Goal: Transaction & Acquisition: Purchase product/service

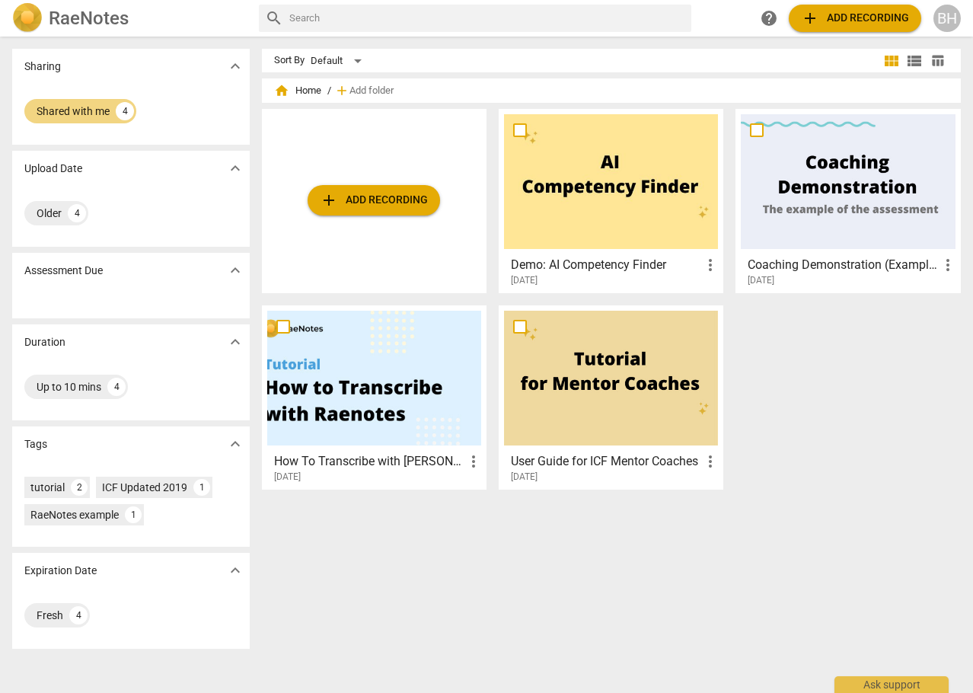
click at [802, 353] on div "add Add recording Demo: AI Competency Finder more_vert [DATE] Coaching Demonstr…" at bounding box center [618, 305] width 712 height 393
click at [65, 15] on h2 "RaeNotes" at bounding box center [89, 18] width 80 height 21
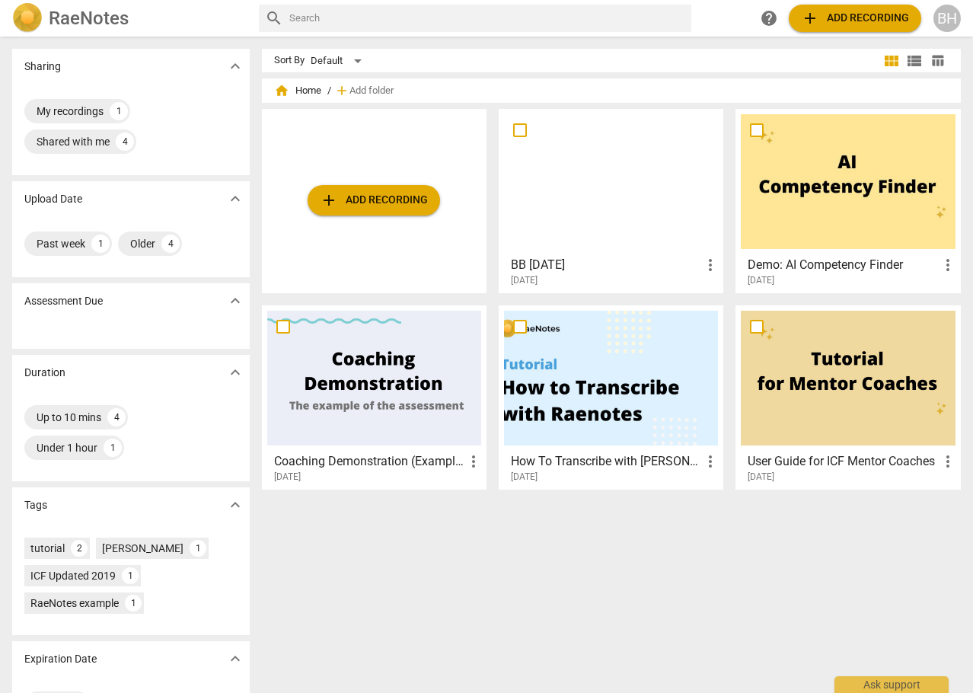
click at [710, 264] on span "more_vert" at bounding box center [710, 265] width 18 height 18
click at [587, 249] on div at bounding box center [486, 346] width 973 height 693
click at [706, 266] on span "more_vert" at bounding box center [710, 265] width 18 height 18
click at [595, 275] on div at bounding box center [486, 346] width 973 height 693
click at [561, 213] on div at bounding box center [611, 181] width 214 height 135
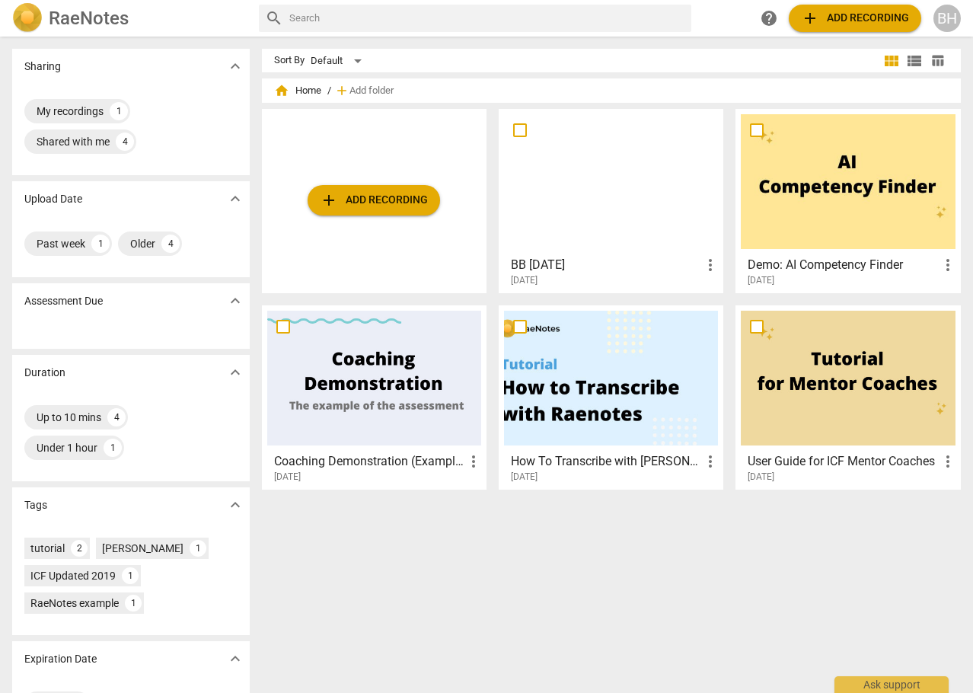
click at [565, 0] on html "RaeNotes search help add Add recording BH Sharing expand_more My recordings 1 S…" at bounding box center [486, 0] width 973 height 0
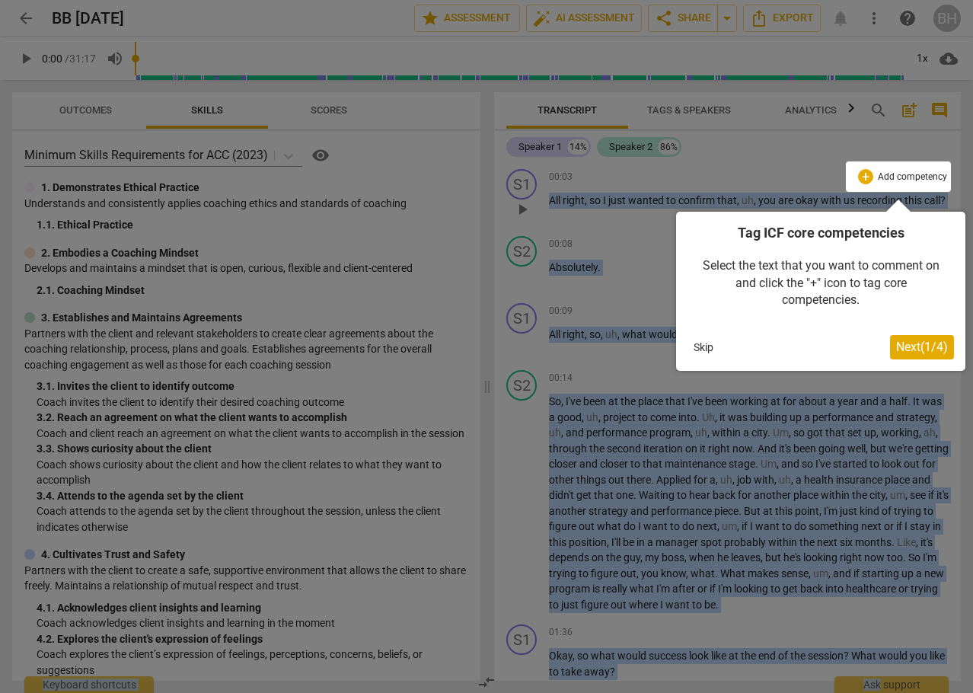
click at [915, 347] on span "Next ( 1 / 4 )" at bounding box center [922, 347] width 52 height 14
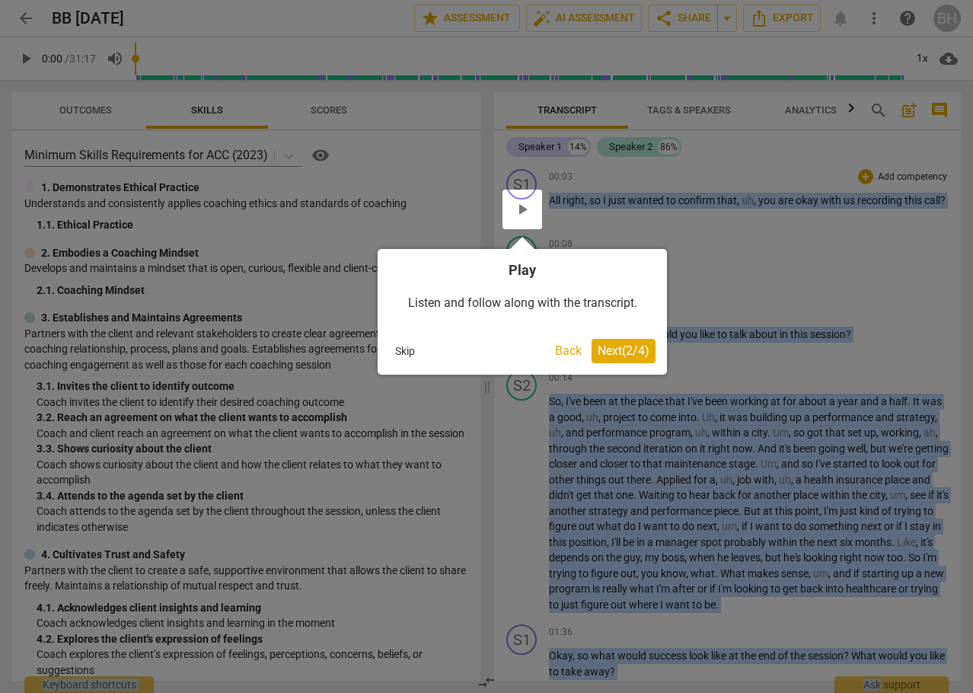
click at [621, 354] on span "Next ( 2 / 4 )" at bounding box center [624, 350] width 52 height 14
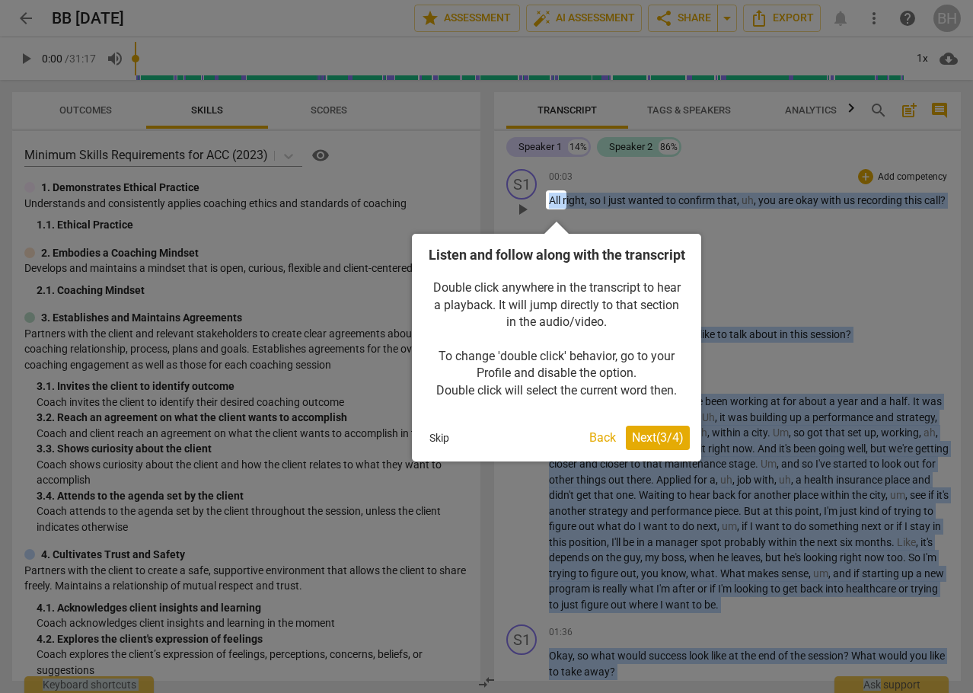
click at [642, 445] on span "Next ( 3 / 4 )" at bounding box center [658, 437] width 52 height 14
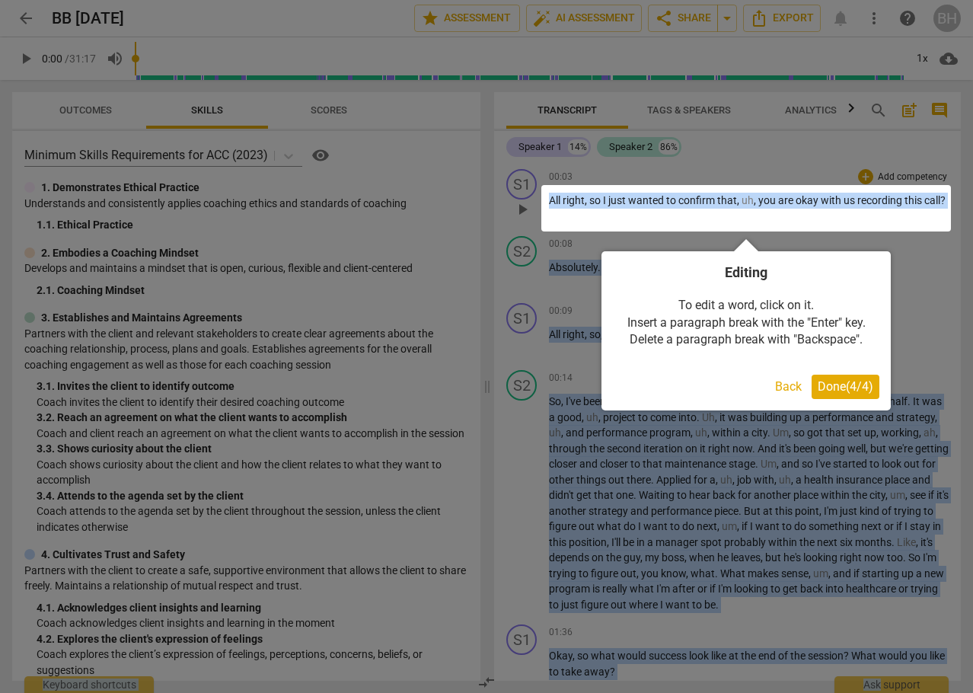
click at [838, 385] on span "Done ( 4 / 4 )" at bounding box center [846, 386] width 56 height 14
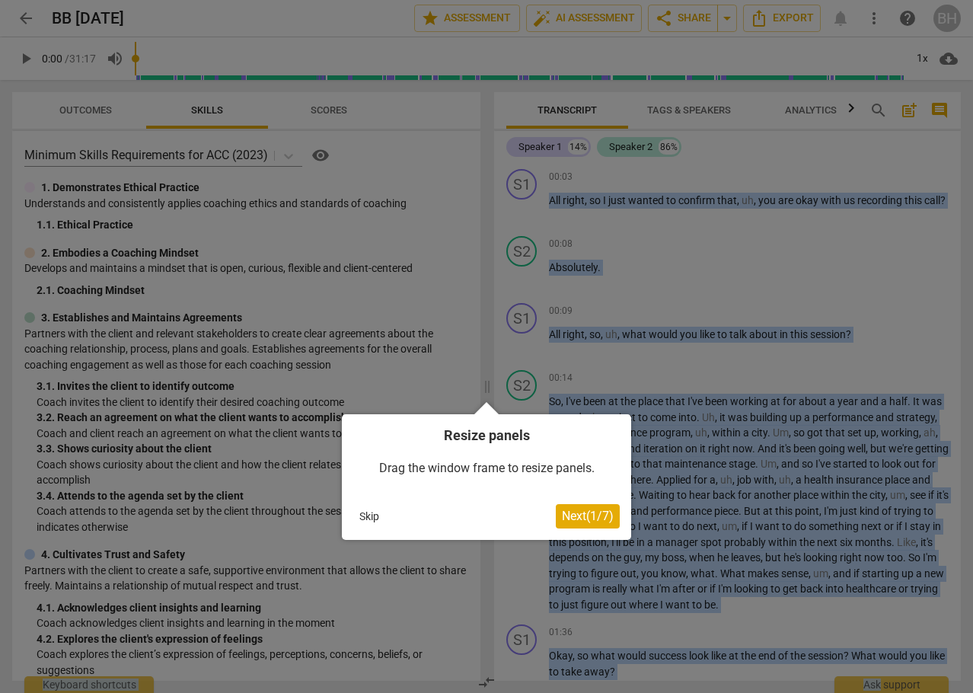
click at [576, 510] on span "Next ( 1 / 7 )" at bounding box center [588, 516] width 52 height 14
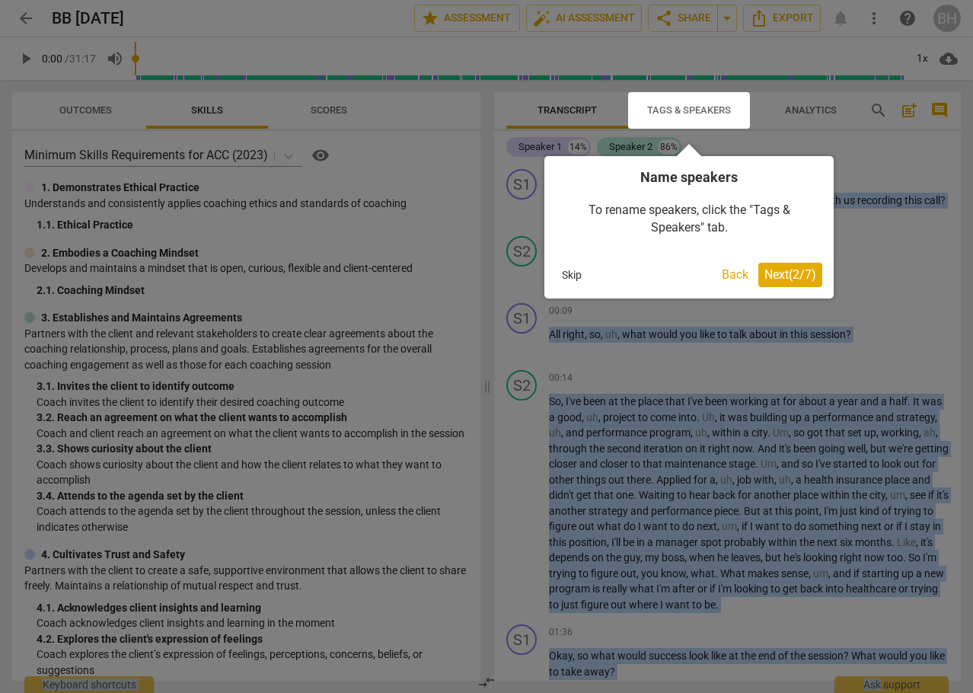
click at [783, 271] on span "Next ( 2 / 7 )" at bounding box center [790, 274] width 52 height 14
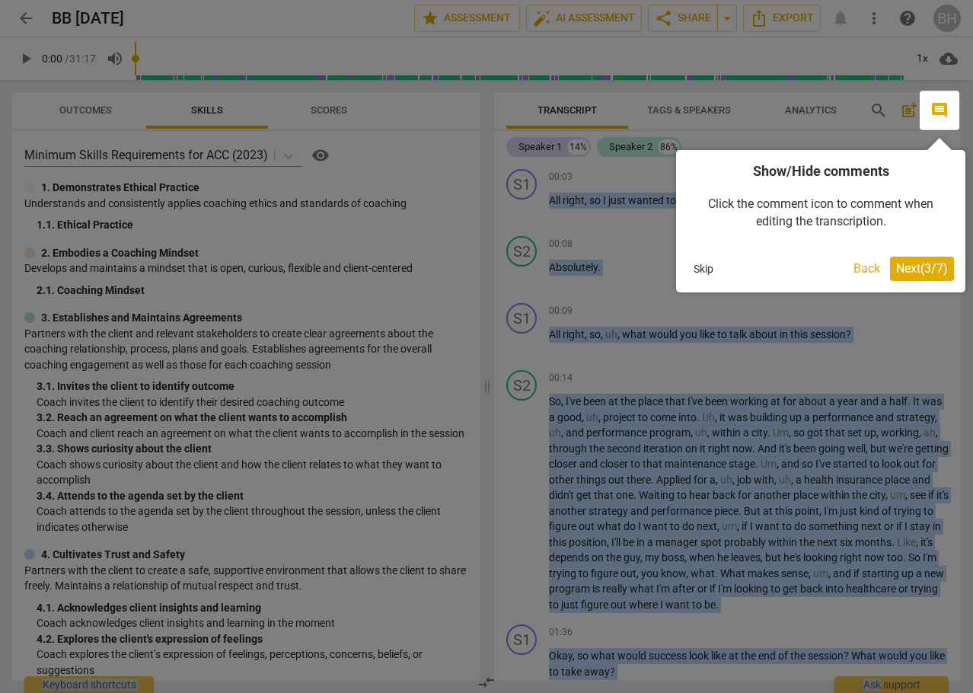
click at [905, 267] on span "Next ( 3 / 7 )" at bounding box center [922, 268] width 52 height 14
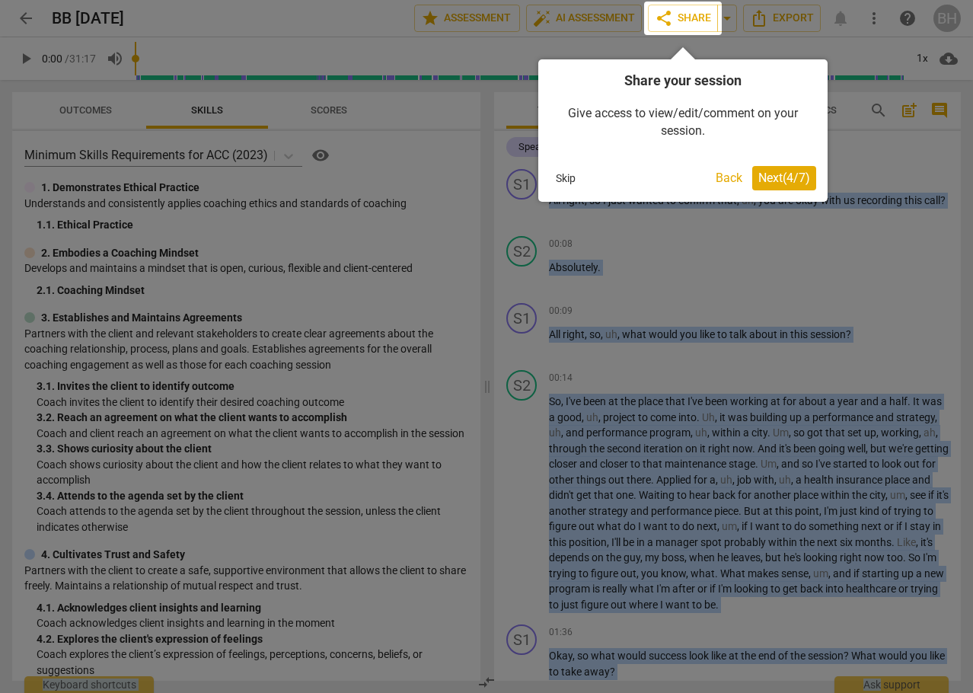
click at [781, 184] on span "Next ( 4 / 7 )" at bounding box center [784, 178] width 52 height 14
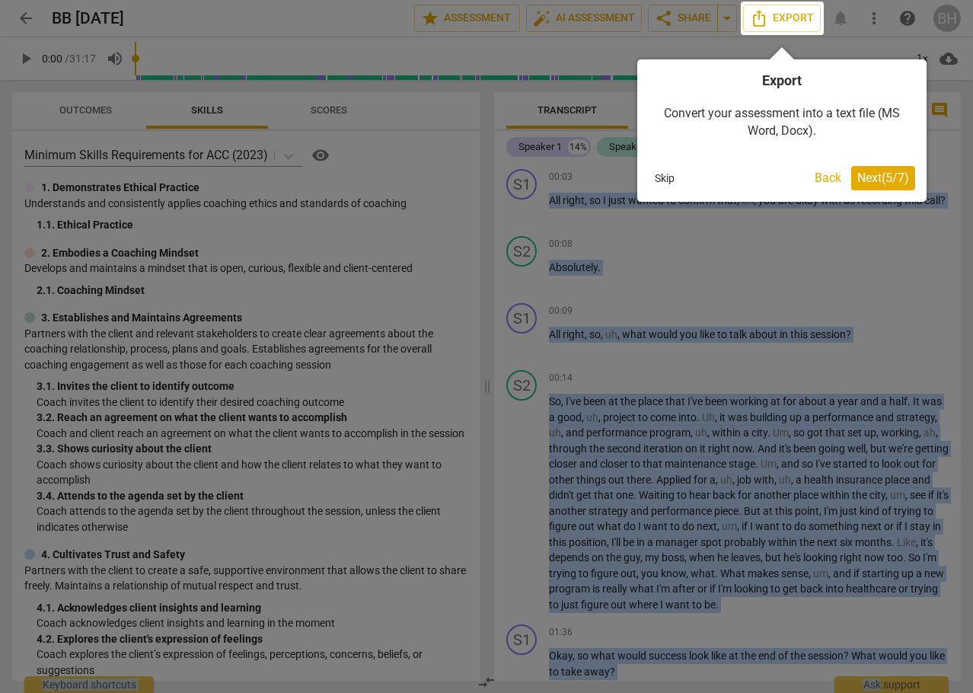
click at [885, 176] on span "Next ( 5 / 7 )" at bounding box center [883, 178] width 52 height 14
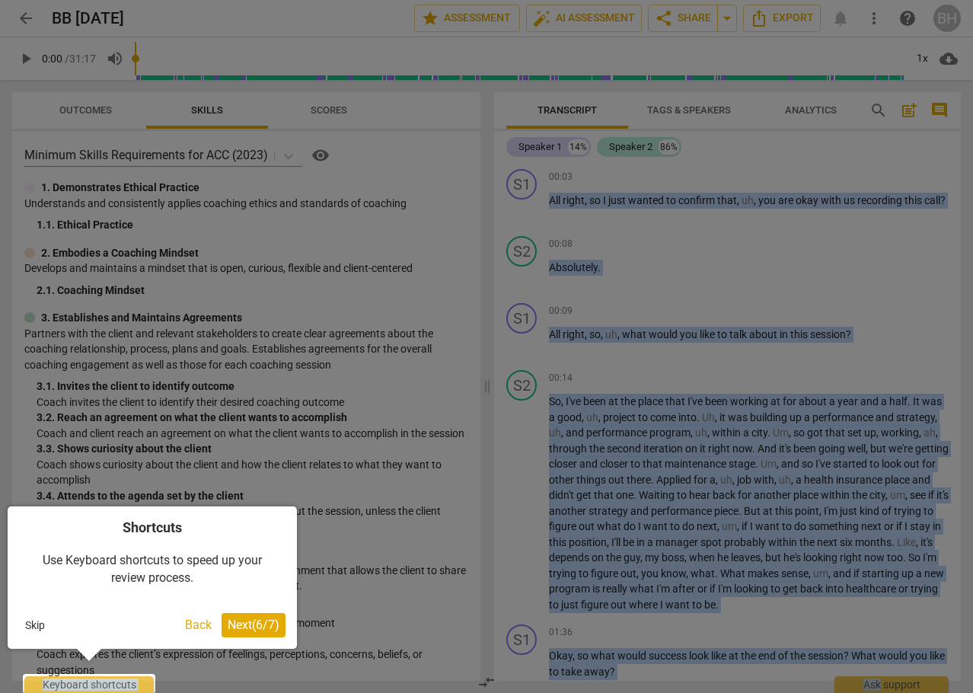
click at [255, 623] on span "Next ( 6 / 7 )" at bounding box center [254, 624] width 52 height 14
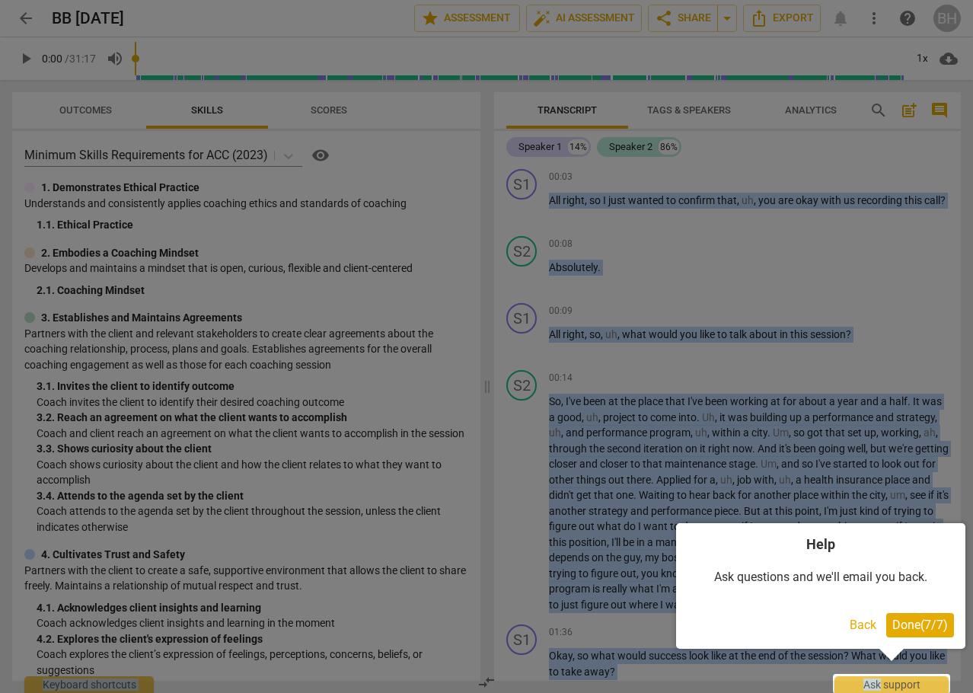
click at [919, 617] on span "Done ( 7 / 7 )" at bounding box center [920, 624] width 56 height 14
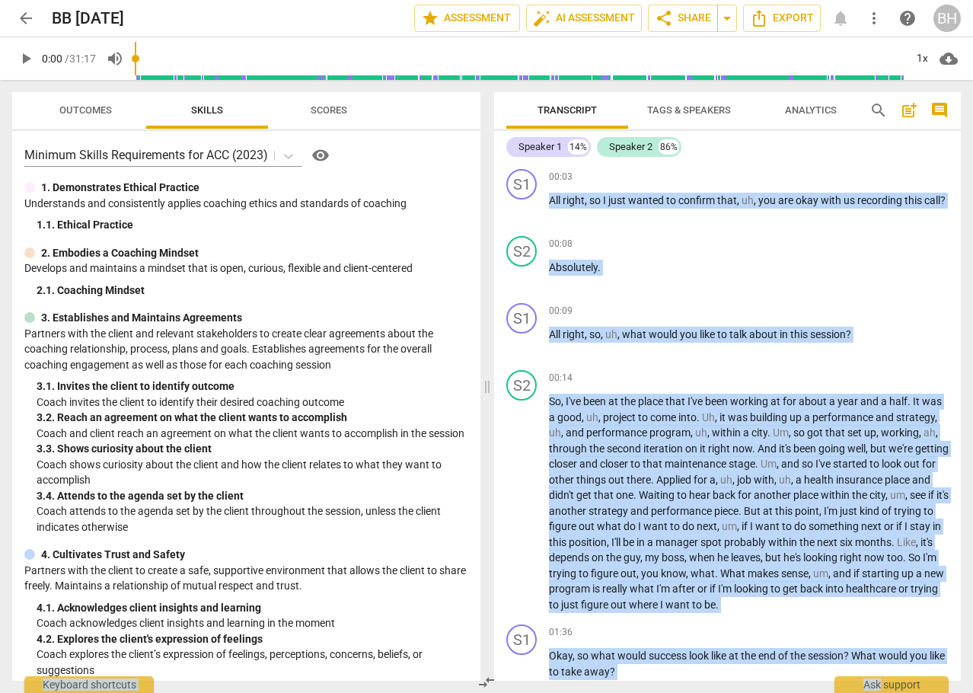
click at [801, 104] on span "Analytics" at bounding box center [811, 109] width 52 height 11
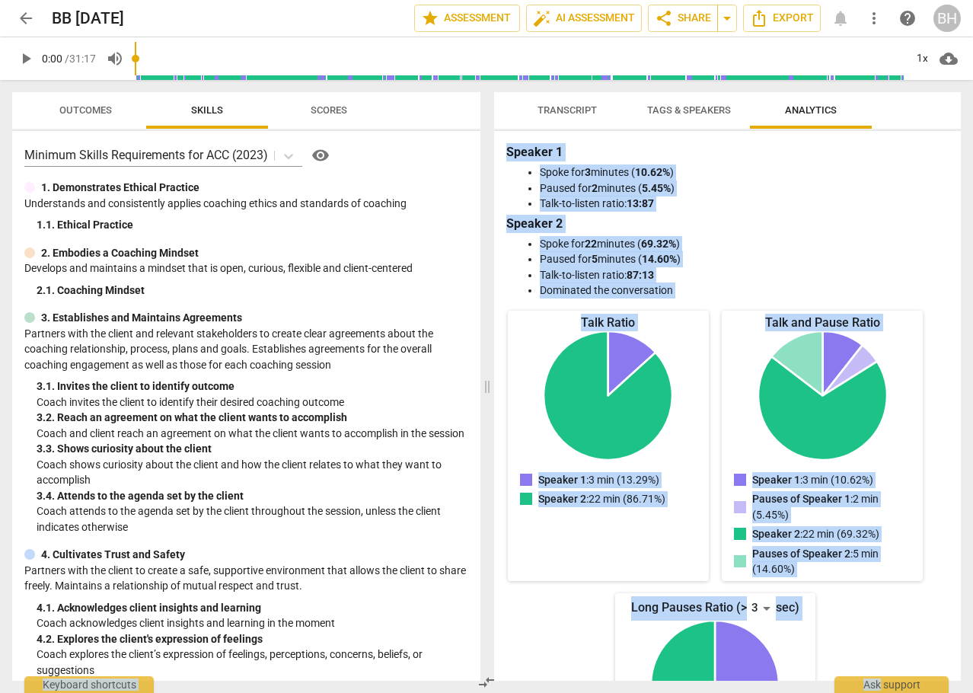
click at [74, 106] on span "Outcomes" at bounding box center [85, 109] width 53 height 11
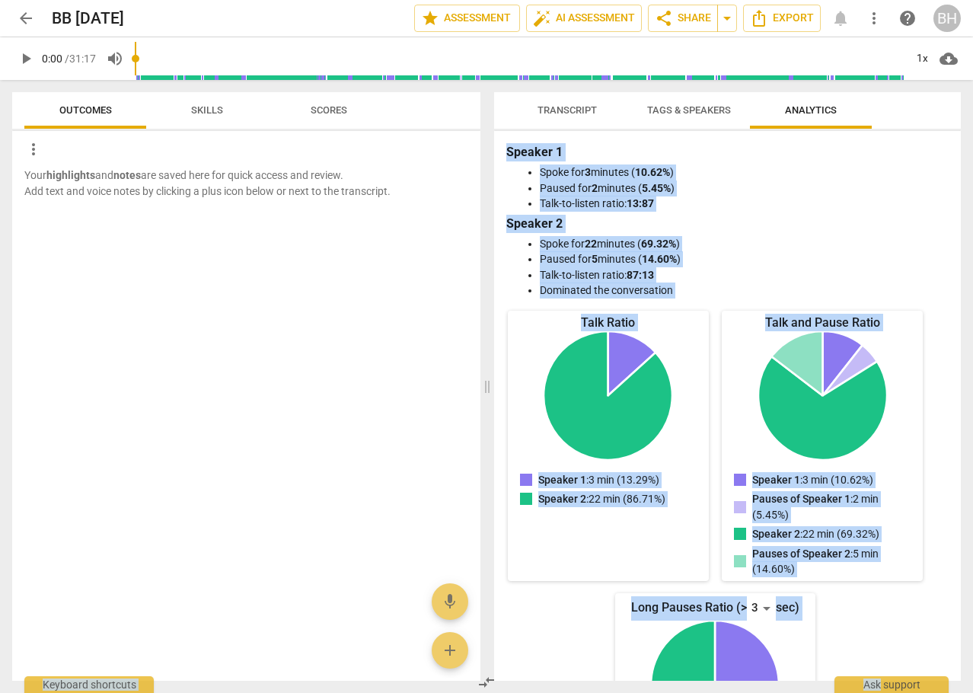
click at [323, 106] on span "Scores" at bounding box center [329, 109] width 37 height 11
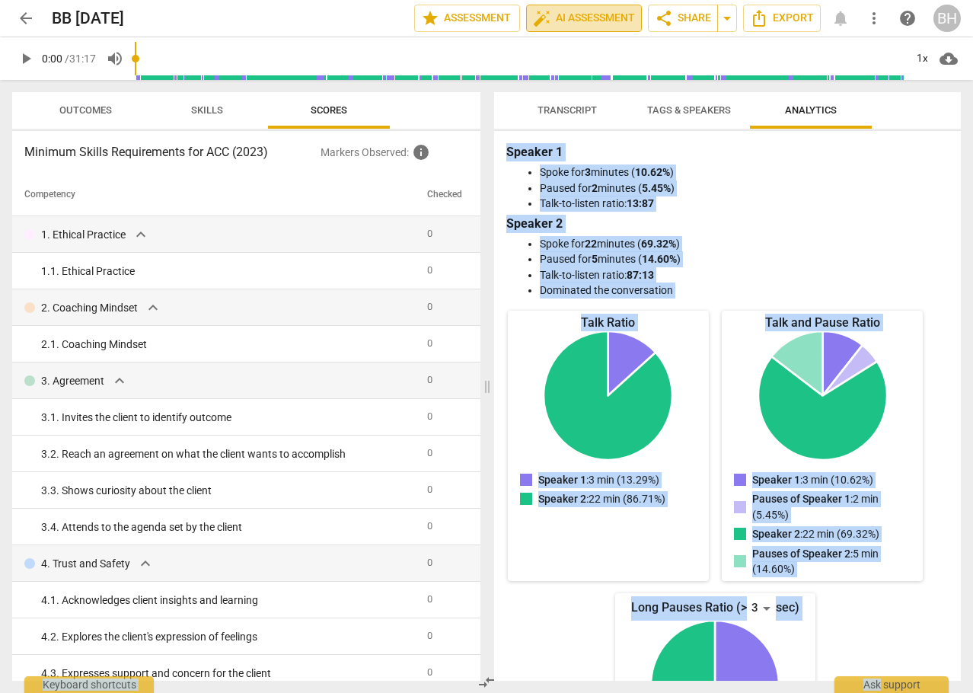
click at [558, 20] on span "auto_fix_high AI Assessment" at bounding box center [584, 18] width 102 height 18
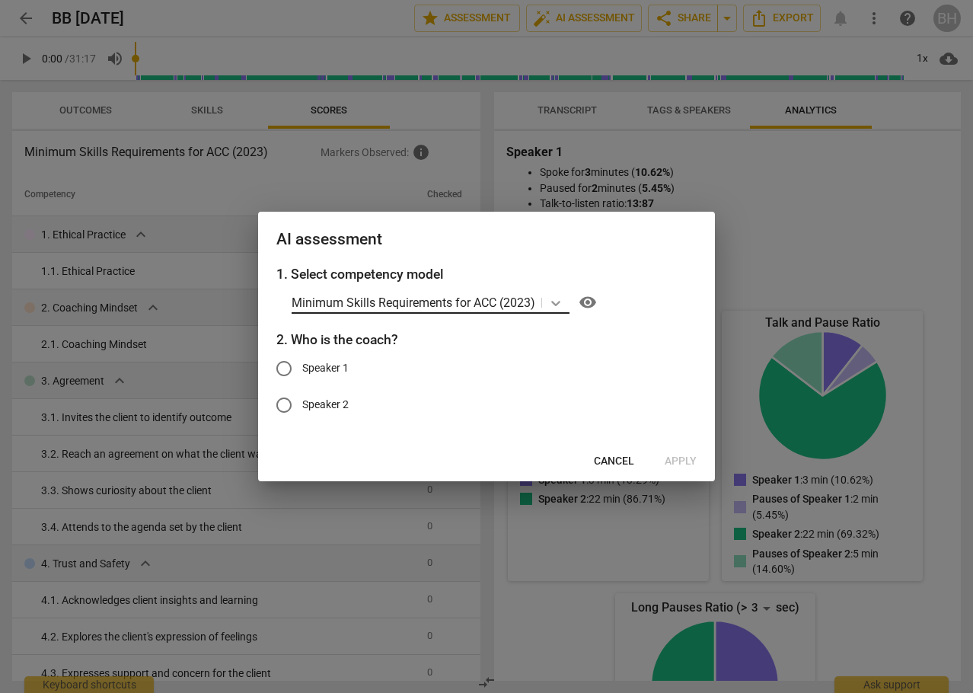
click at [556, 303] on icon at bounding box center [555, 303] width 9 height 5
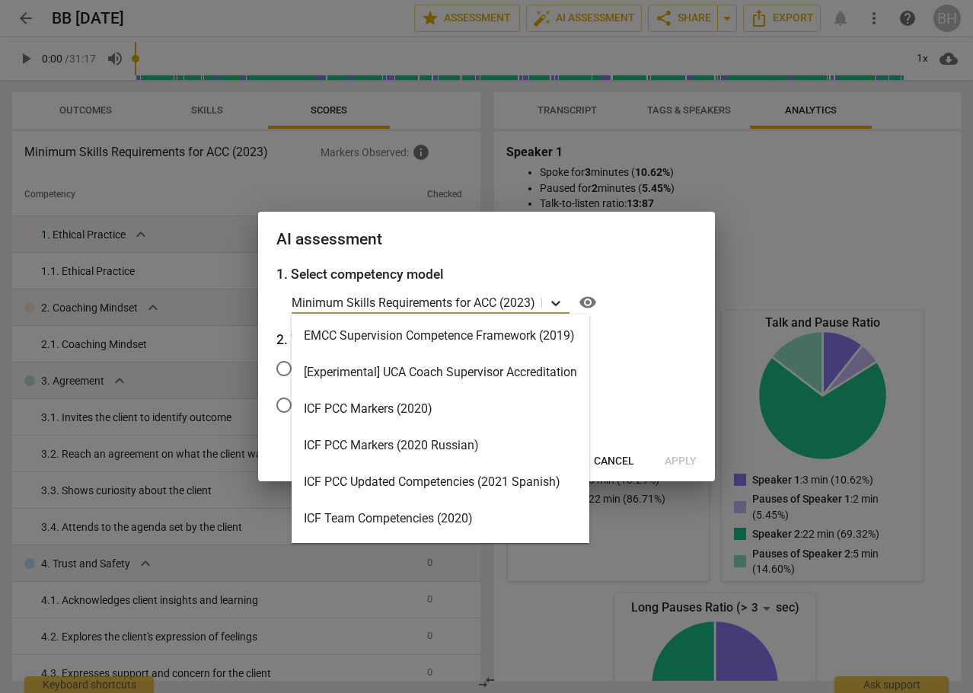
click at [554, 303] on icon at bounding box center [555, 303] width 9 height 5
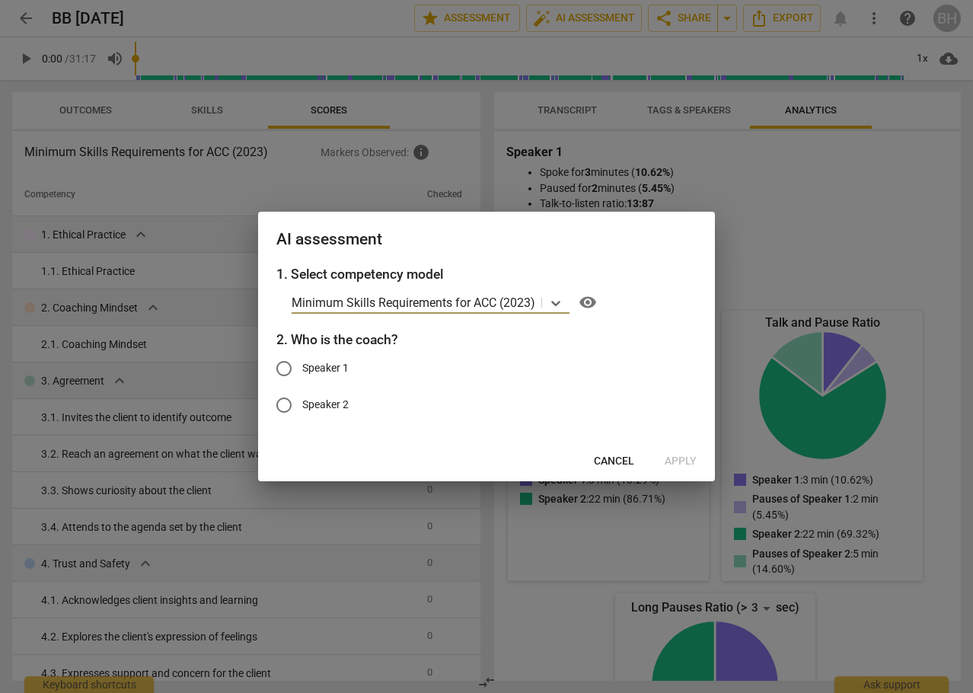
click at [286, 365] on input "Speaker 1" at bounding box center [284, 368] width 37 height 37
radio input "true"
click at [680, 459] on span "Apply" at bounding box center [681, 461] width 32 height 15
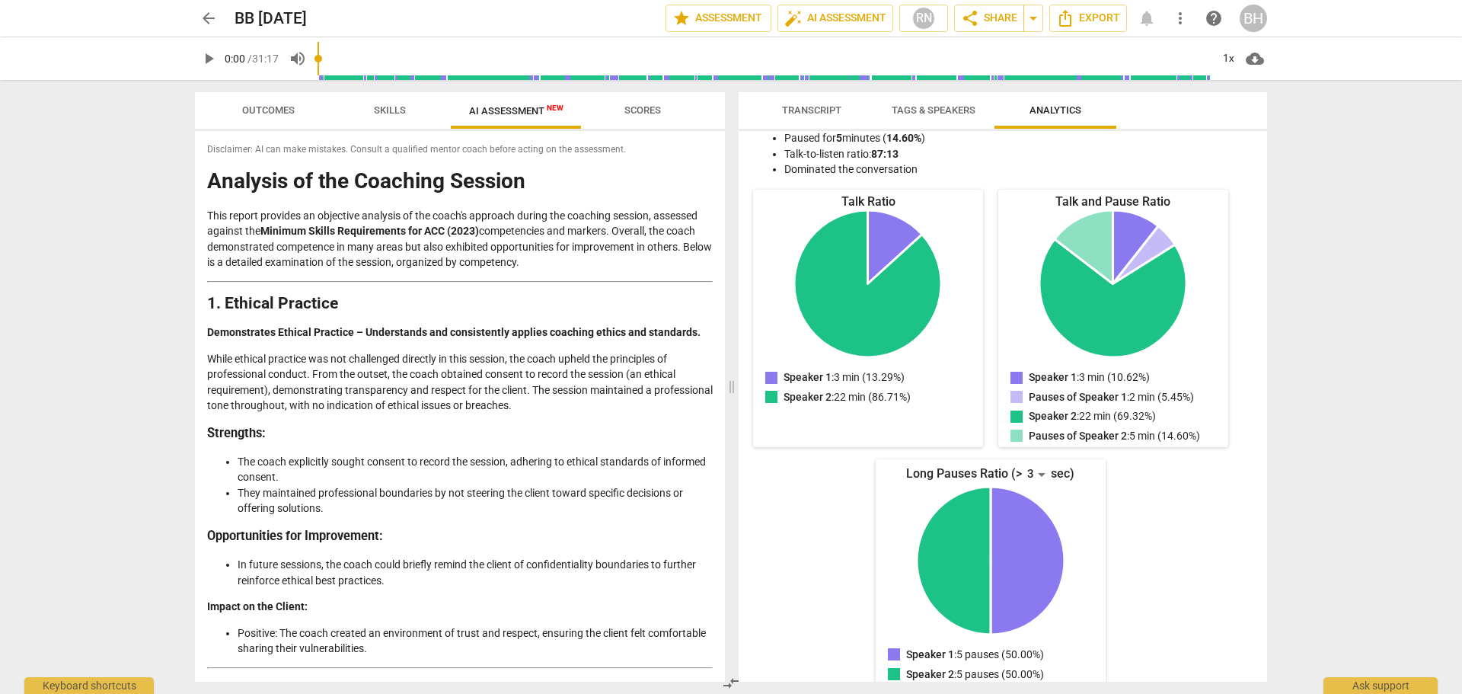
scroll to position [138, 0]
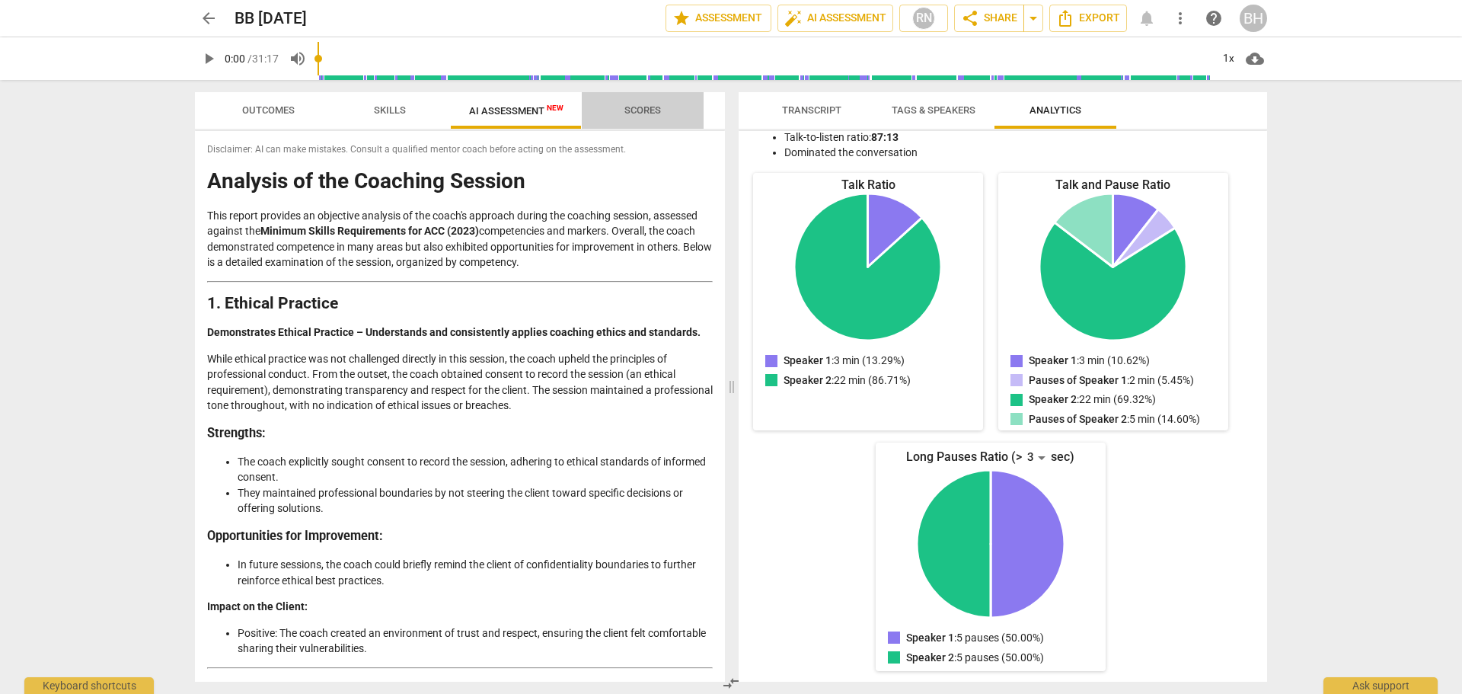
click at [647, 112] on span "Scores" at bounding box center [642, 109] width 37 height 11
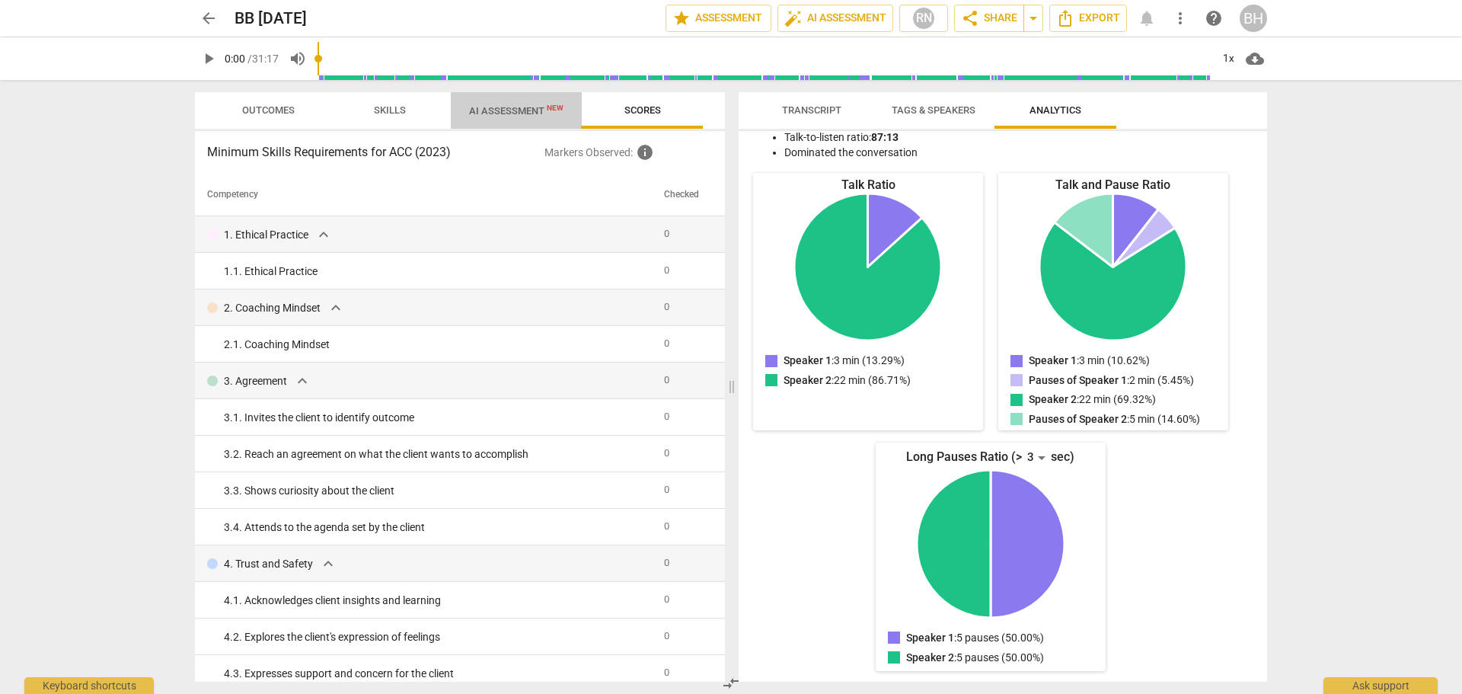
click at [515, 110] on span "AI Assessment New" at bounding box center [516, 110] width 94 height 11
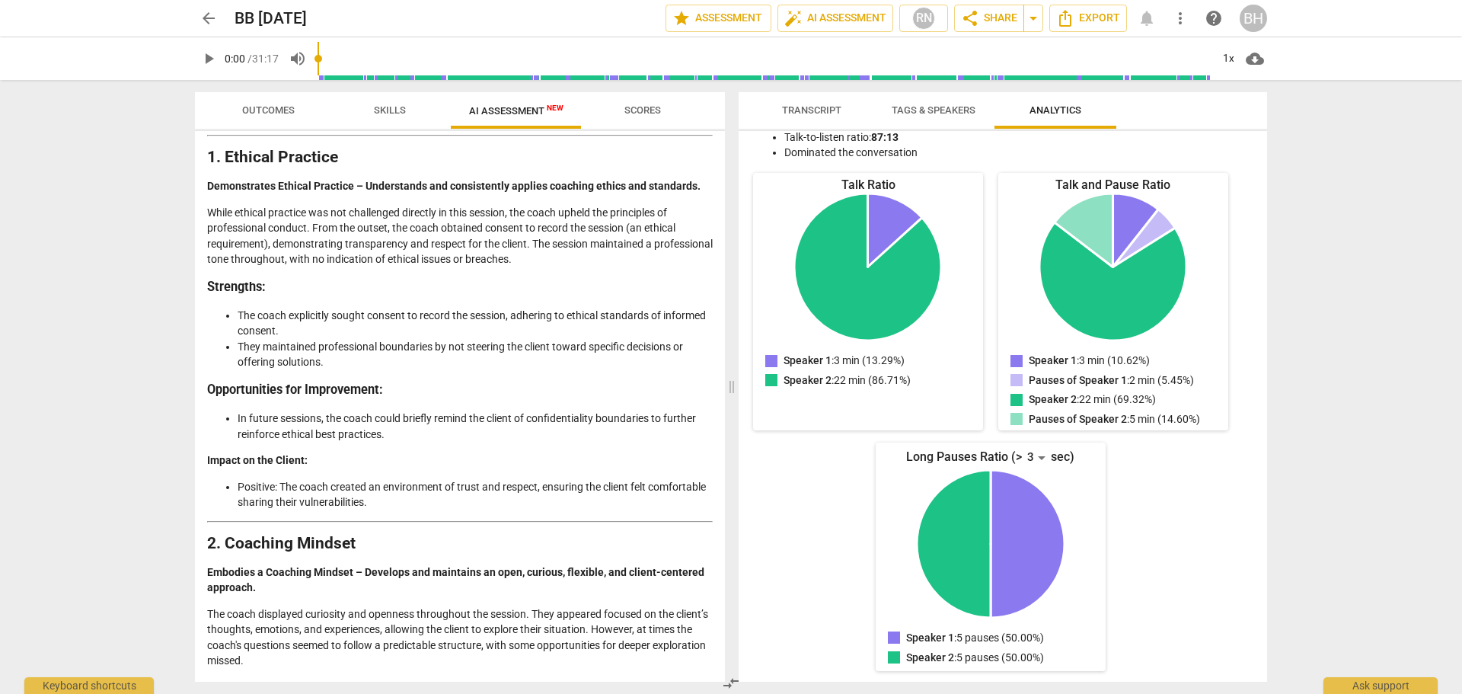
scroll to position [0, 0]
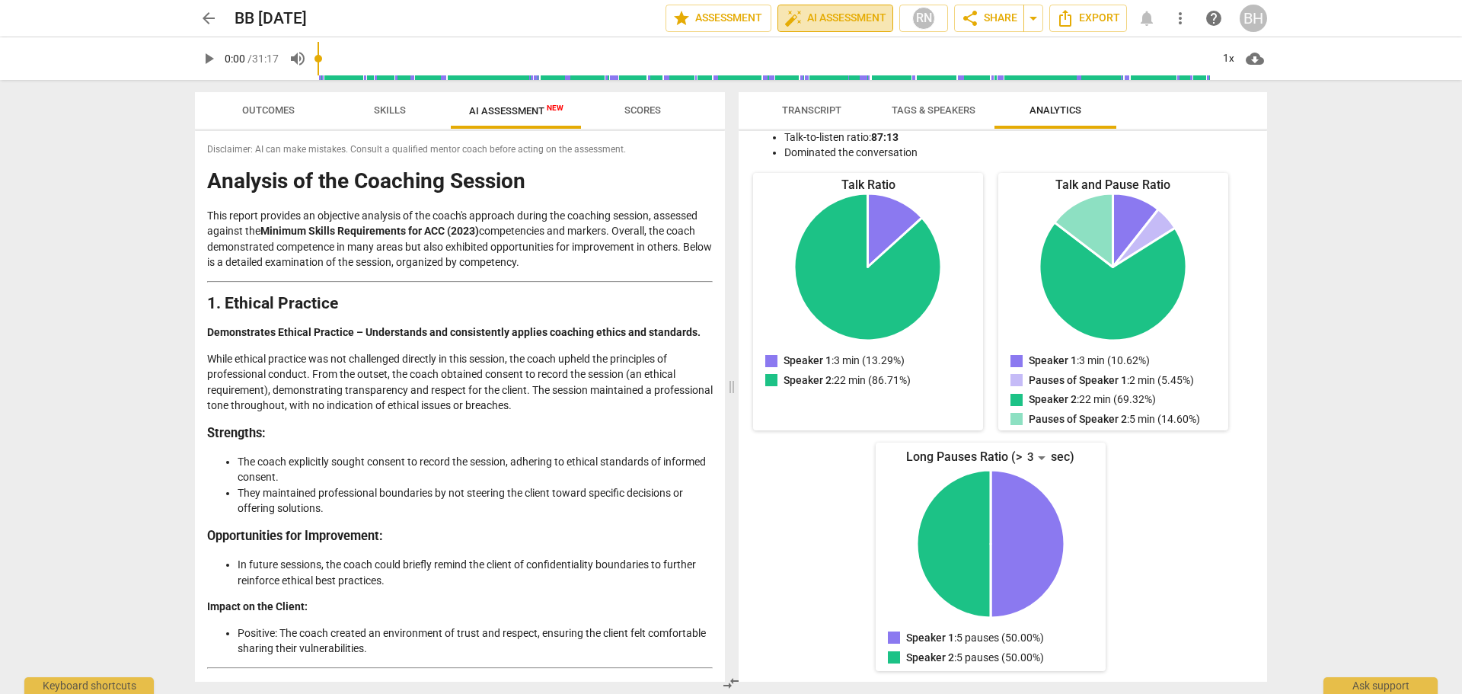
click at [796, 15] on span "auto_fix_high" at bounding box center [793, 18] width 18 height 18
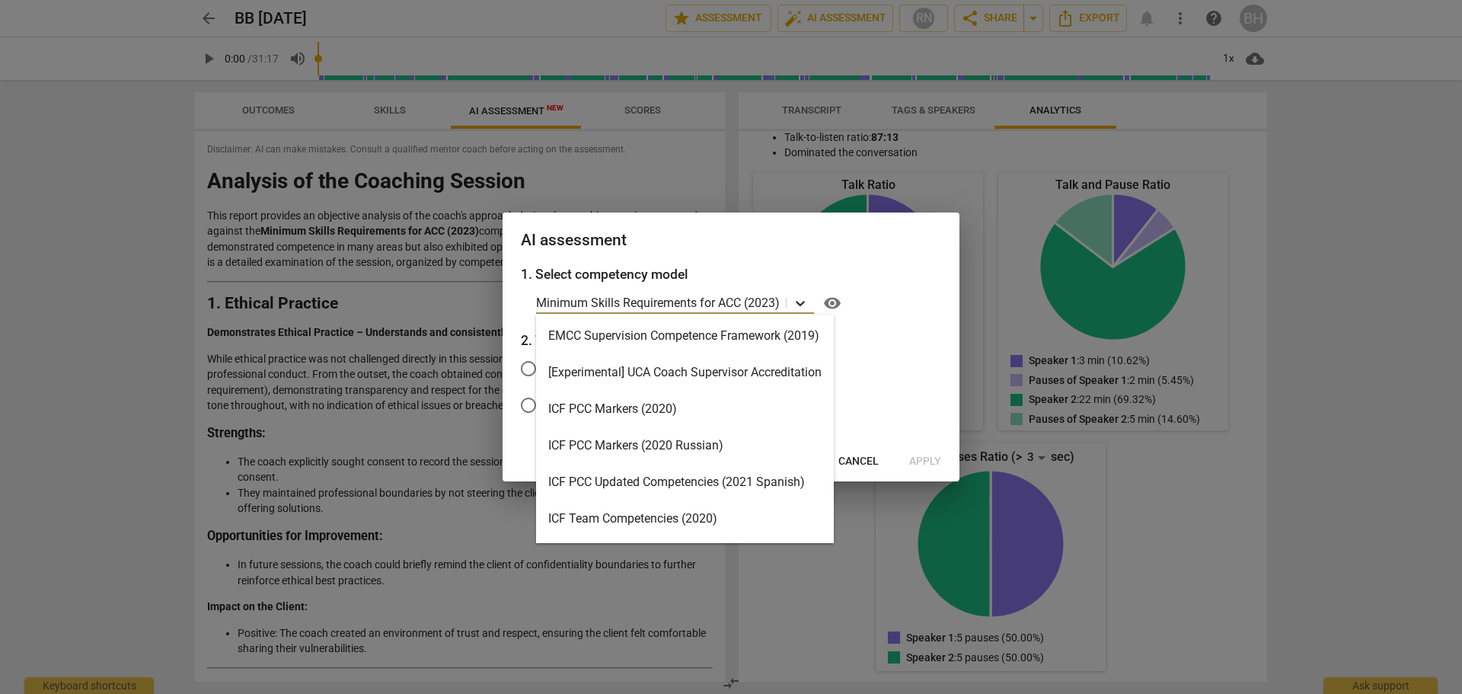
click at [797, 304] on icon at bounding box center [800, 302] width 15 height 15
click at [659, 411] on div "ICF PCC Markers (2020)" at bounding box center [685, 409] width 298 height 37
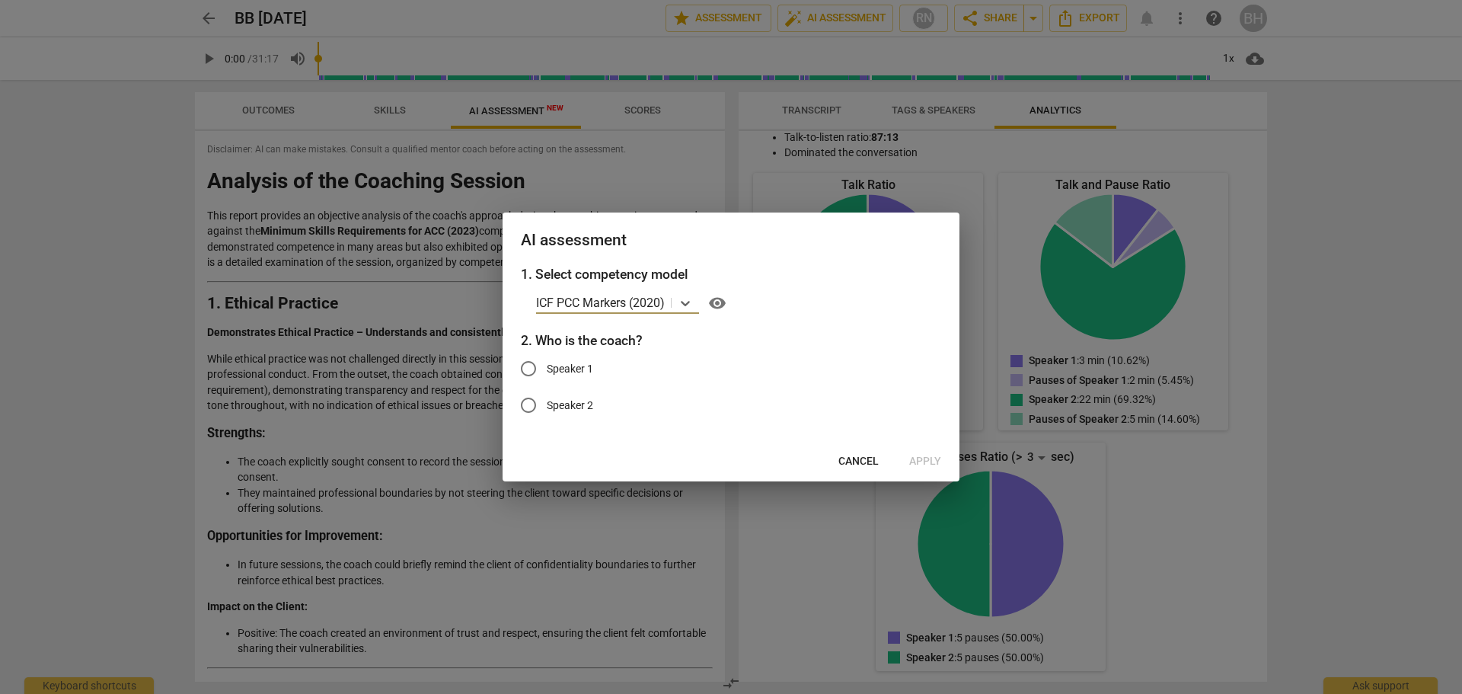
click at [528, 368] on input "Speaker 1" at bounding box center [528, 368] width 37 height 37
radio input "true"
click at [924, 463] on span "Apply" at bounding box center [925, 461] width 32 height 15
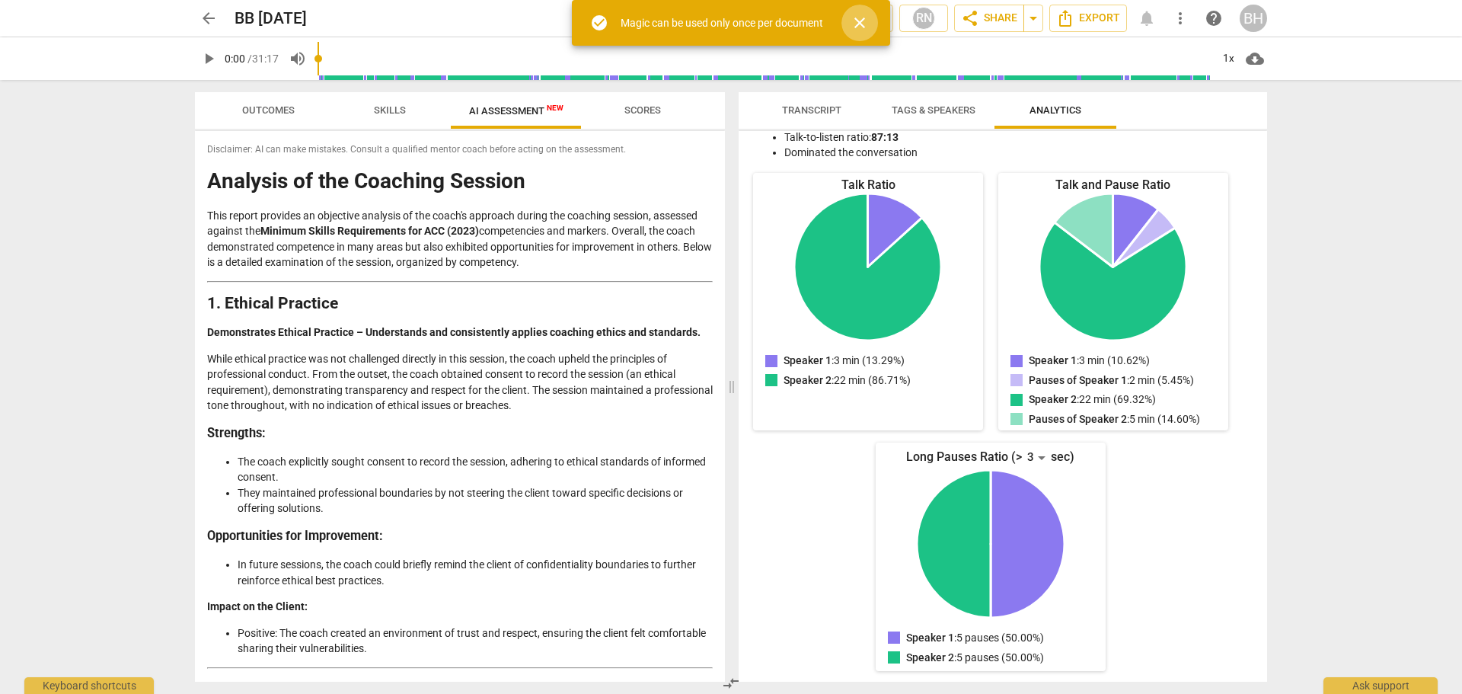
click at [858, 19] on span "close" at bounding box center [859, 23] width 18 height 18
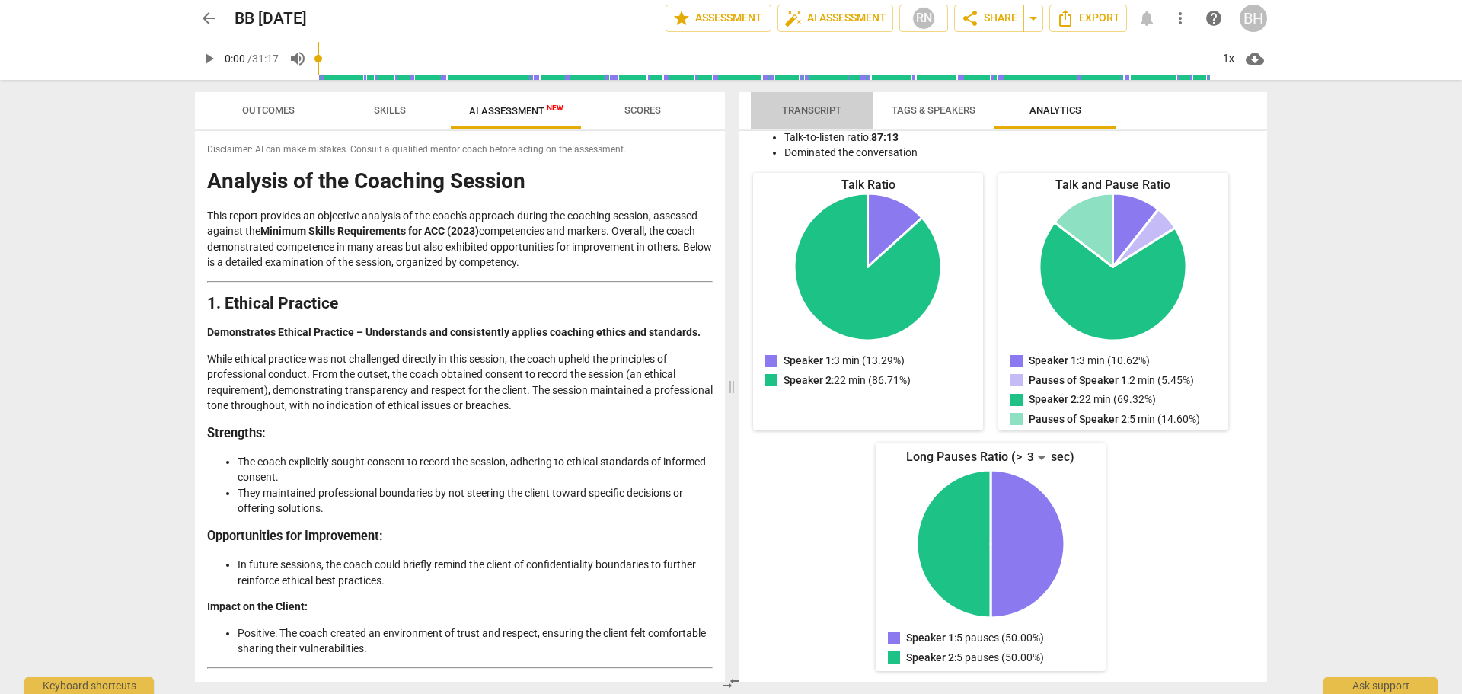
click at [831, 112] on span "Transcript" at bounding box center [811, 109] width 59 height 11
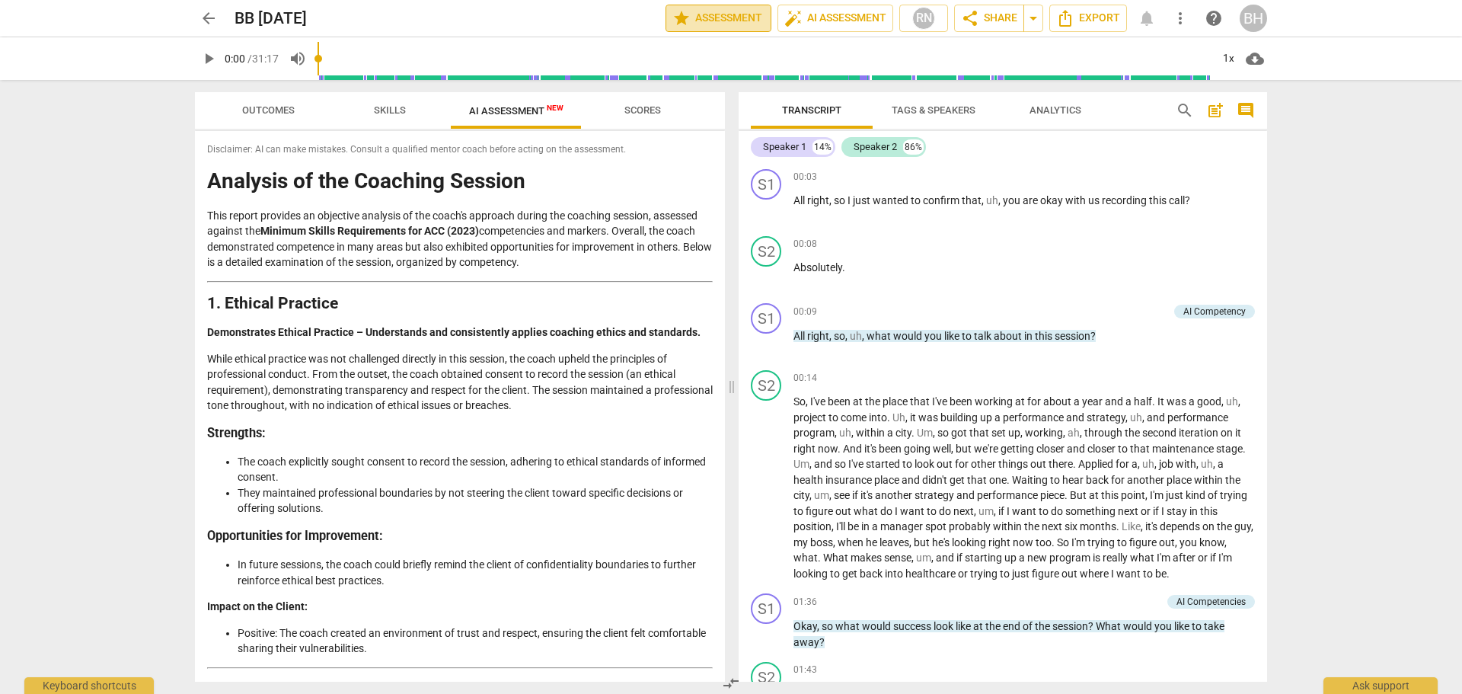
click at [726, 21] on span "star Assessment" at bounding box center [718, 18] width 92 height 18
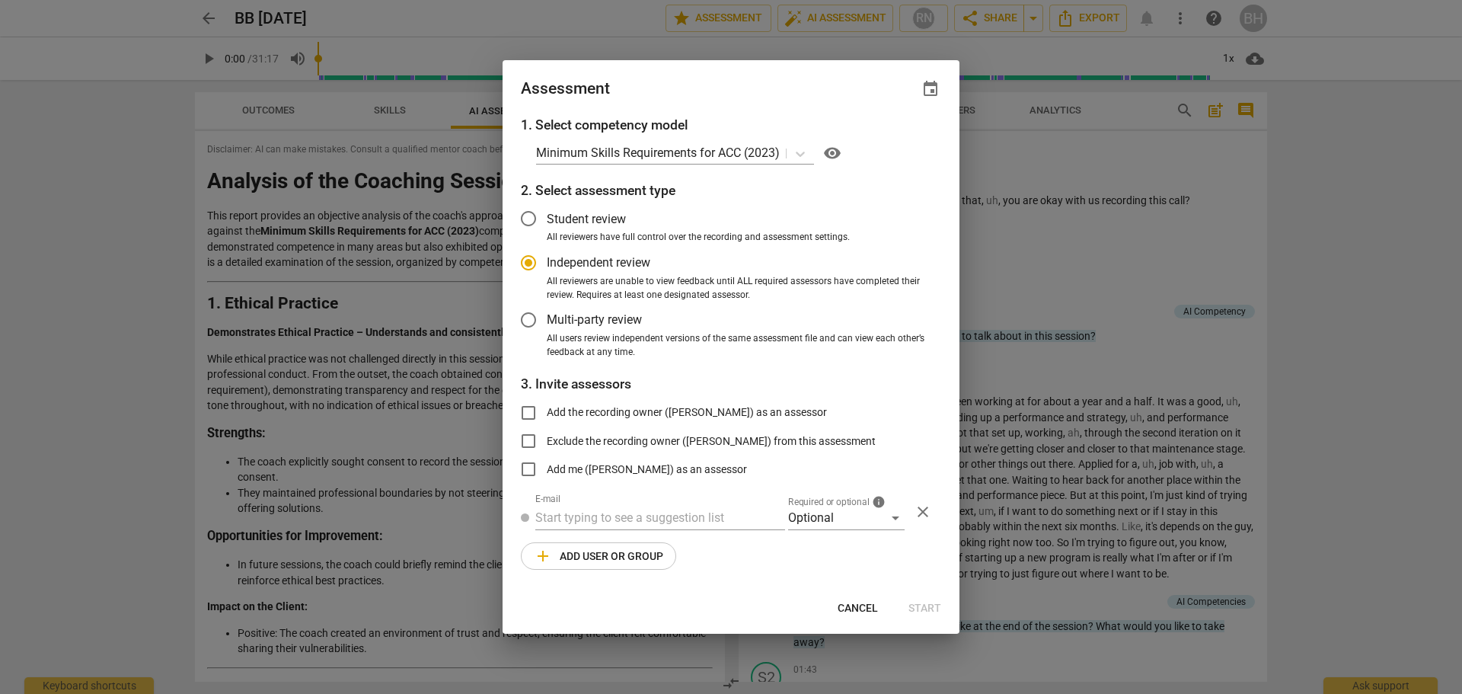
click at [850, 603] on span "Cancel" at bounding box center [857, 608] width 40 height 15
radio input "false"
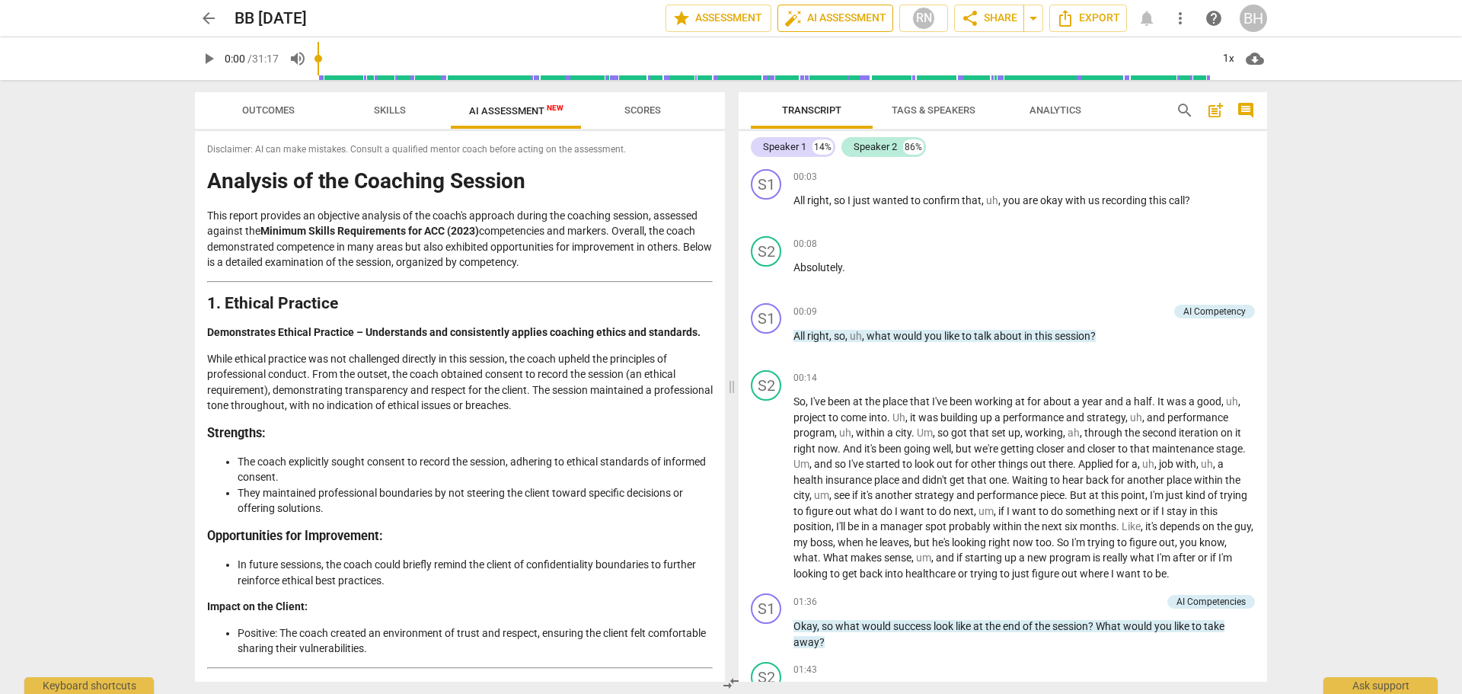
click at [805, 15] on span "auto_fix_high AI Assessment" at bounding box center [835, 18] width 102 height 18
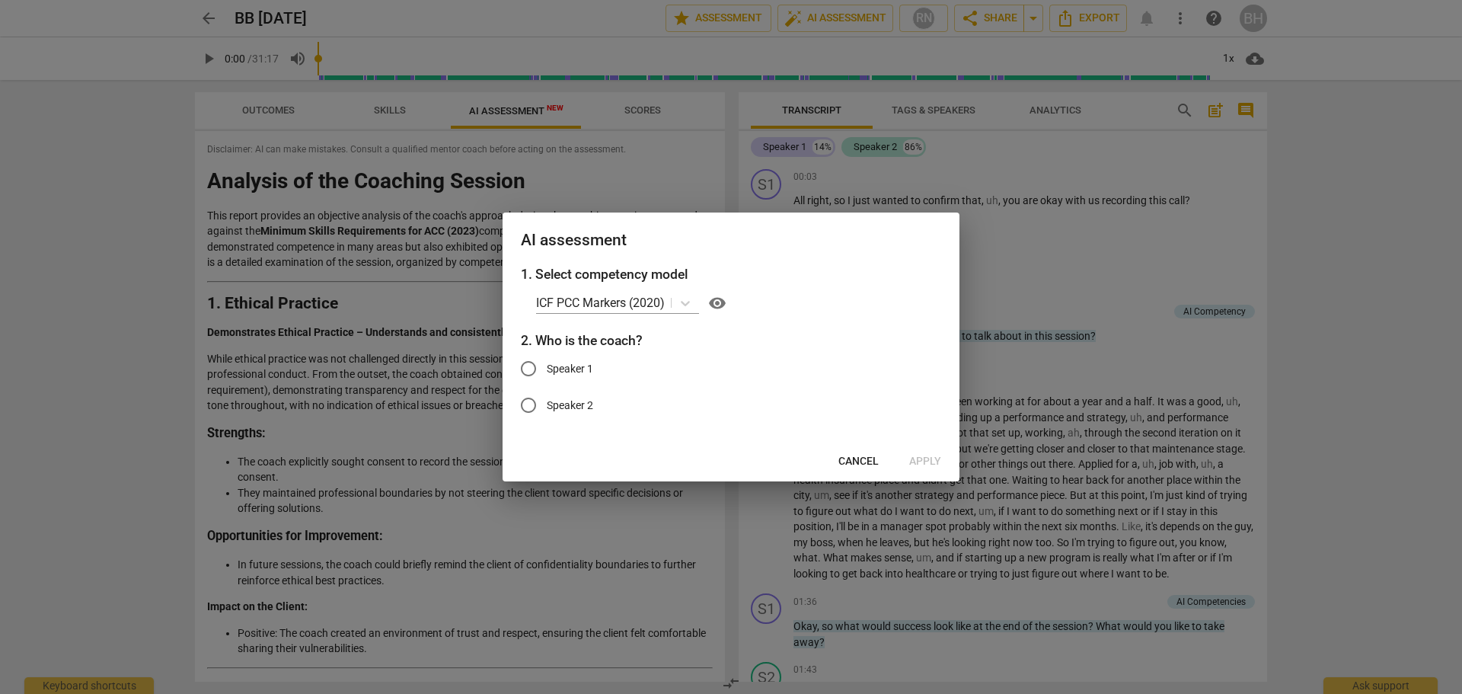
click at [553, 369] on span "Speaker 1" at bounding box center [570, 369] width 46 height 16
click at [547, 369] on input "Speaker 1" at bounding box center [528, 368] width 37 height 37
radio input "true"
click at [927, 462] on span "Apply" at bounding box center [925, 461] width 32 height 15
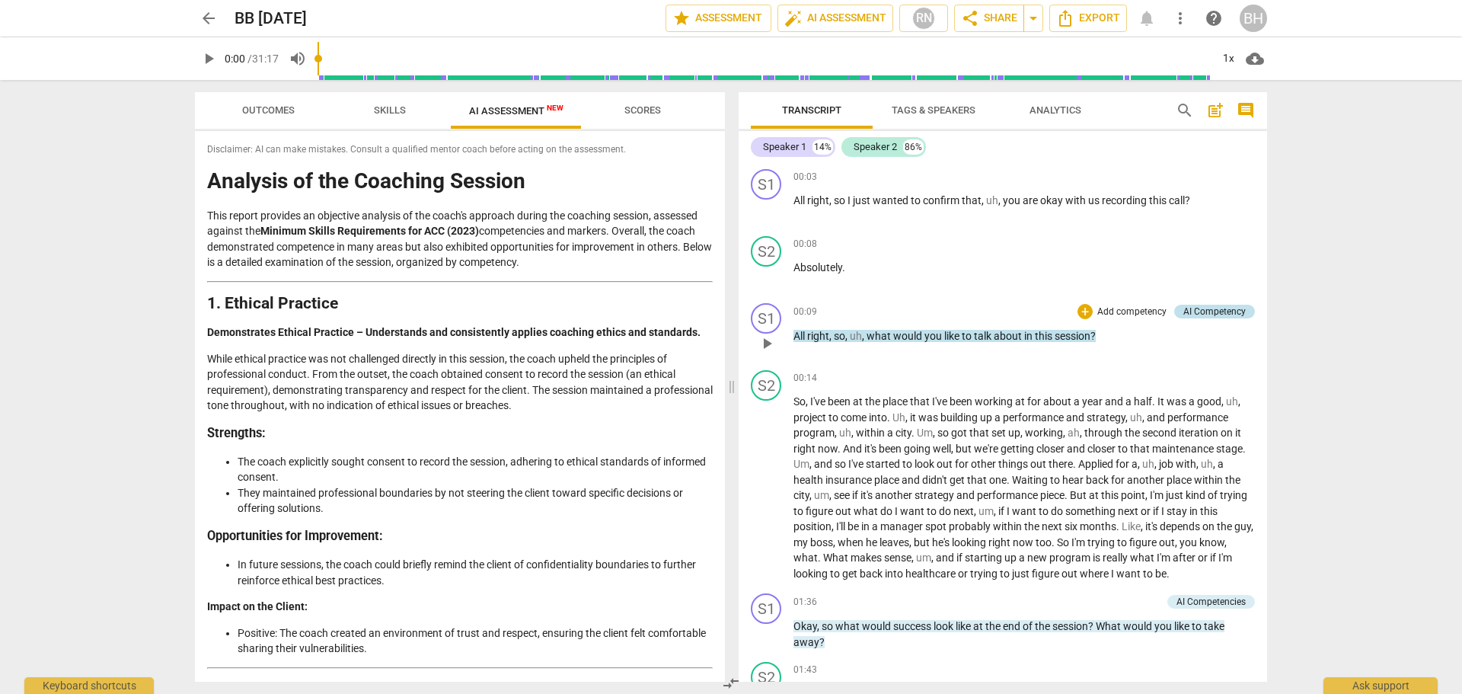
click at [972, 311] on div "AI Competency" at bounding box center [1214, 312] width 62 height 14
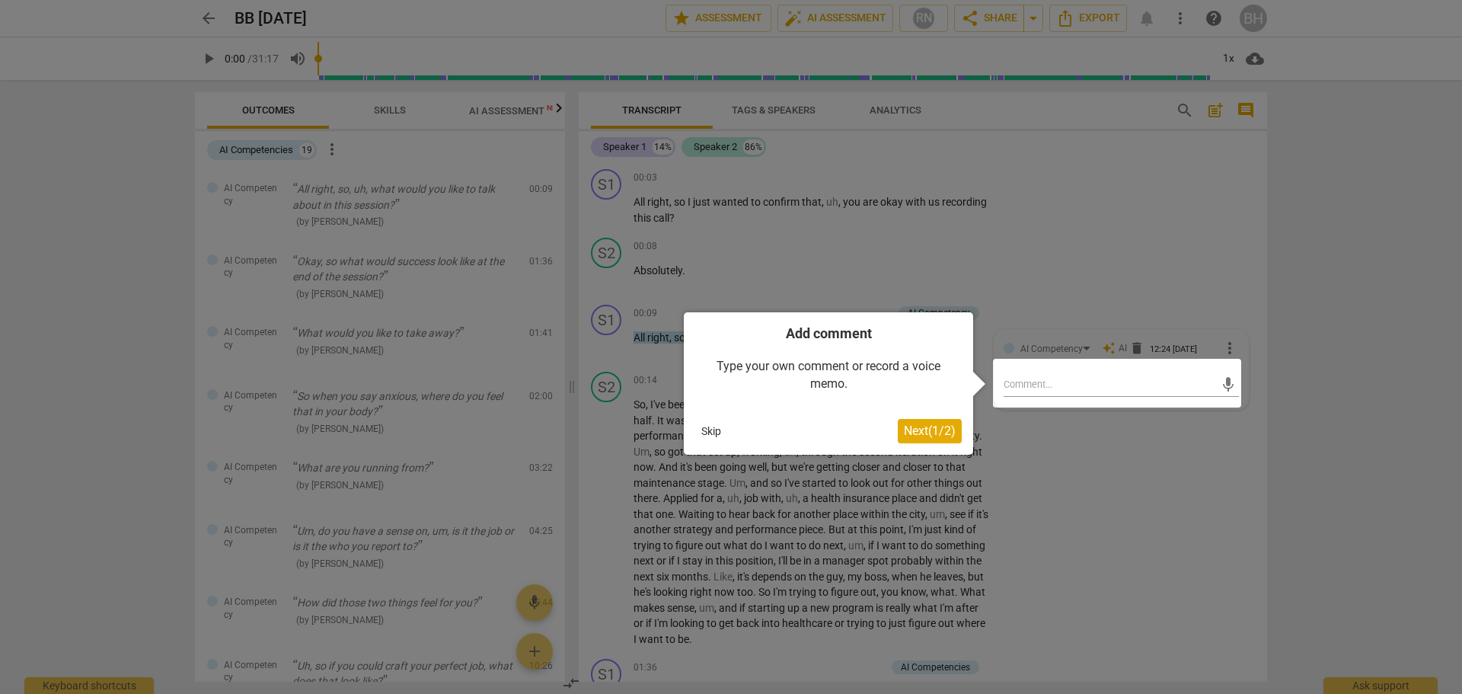
click at [929, 426] on span "Next ( 1 / 2 )" at bounding box center [930, 430] width 52 height 14
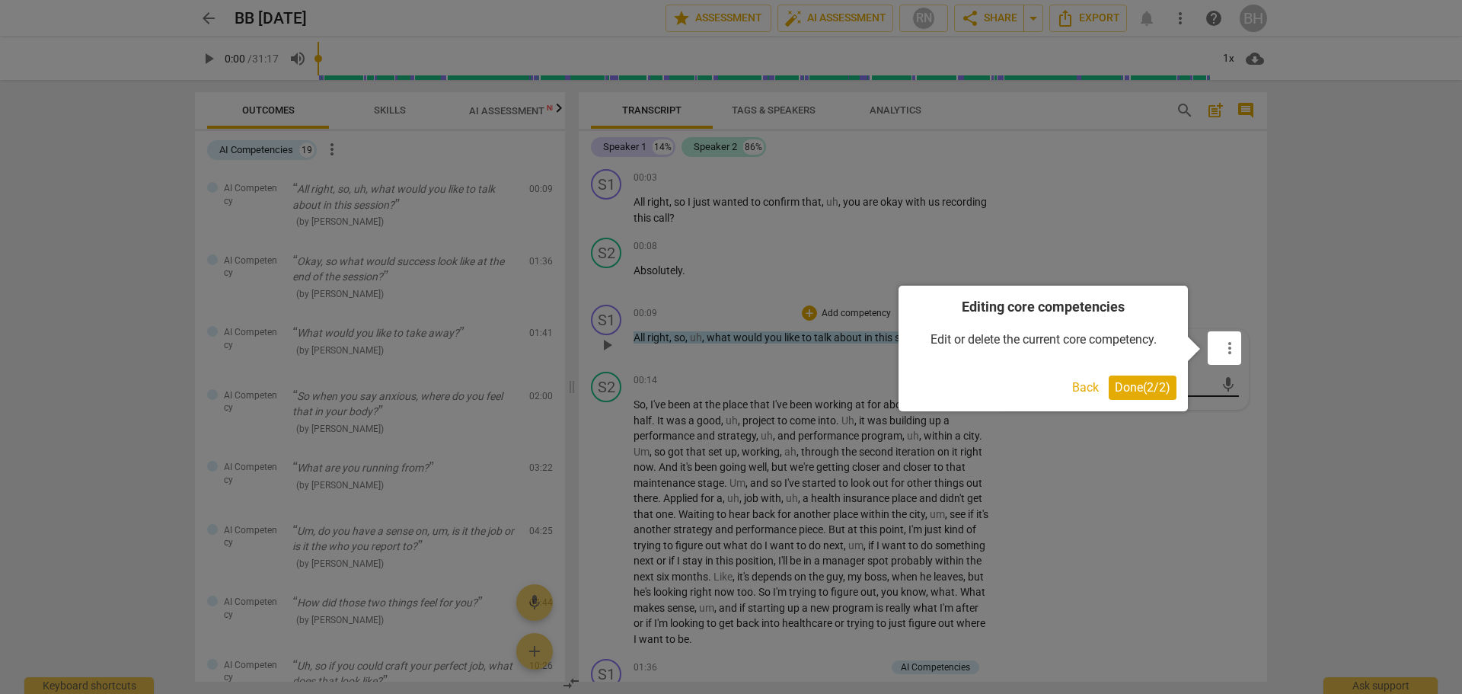
drag, startPoint x: 1150, startPoint y: 384, endPoint x: 1140, endPoint y: 390, distance: 11.0
click at [972, 384] on span "Done ( 2 / 2 )" at bounding box center [1143, 387] width 56 height 14
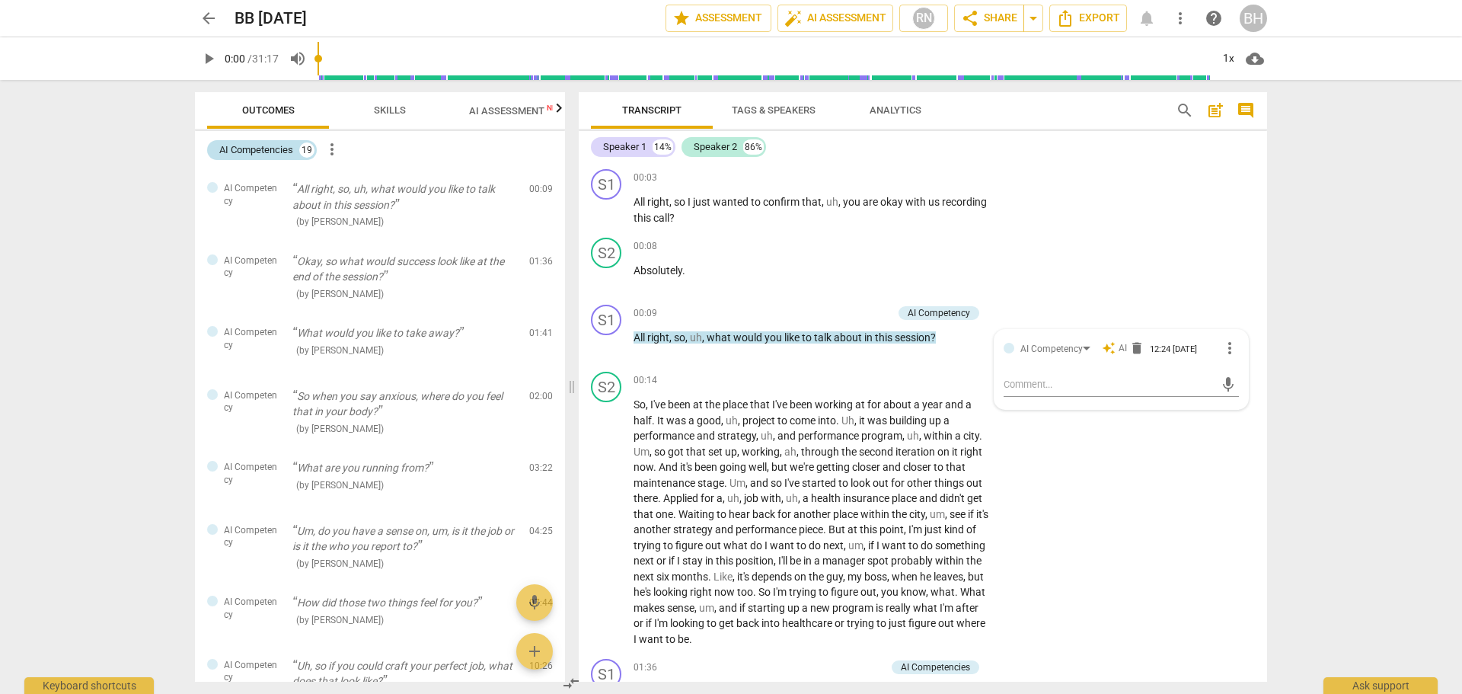
click at [291, 148] on div "AI Competencies" at bounding box center [256, 149] width 74 height 15
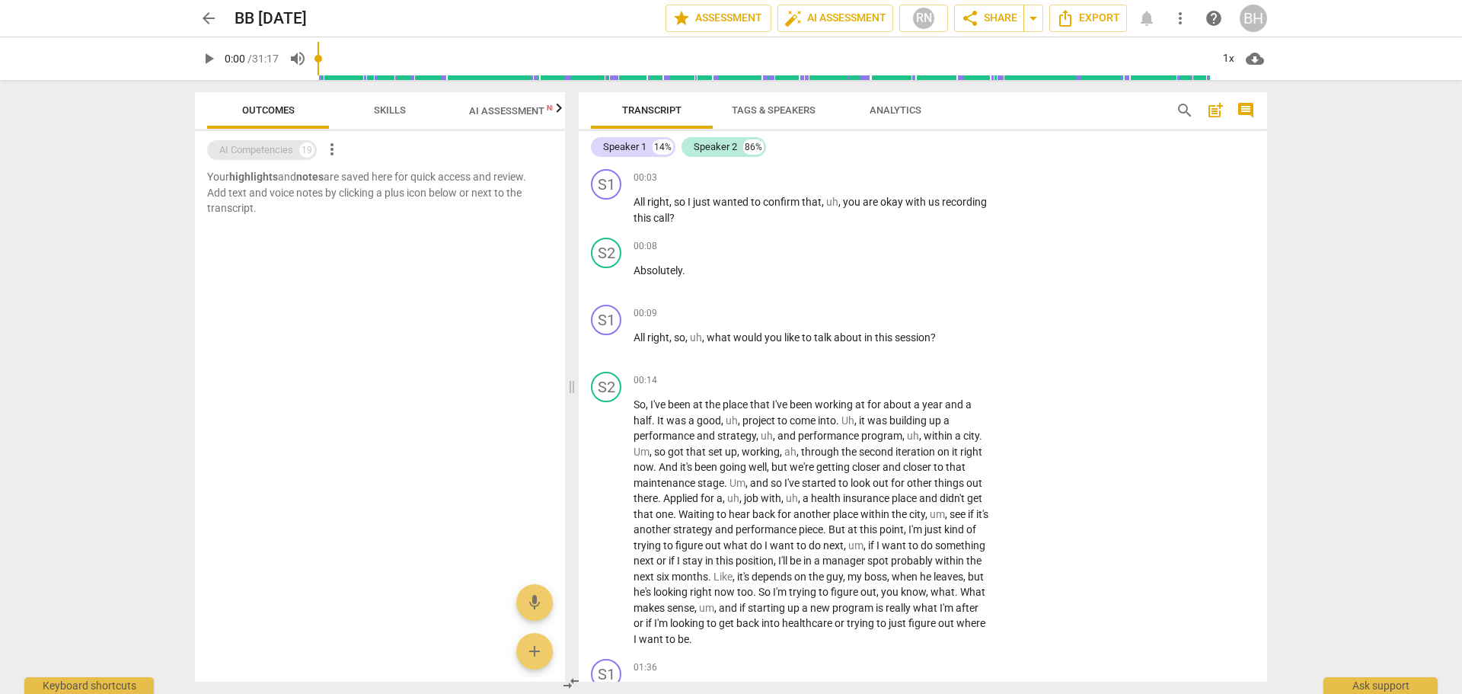
click at [291, 148] on div "AI Competencies" at bounding box center [256, 149] width 74 height 15
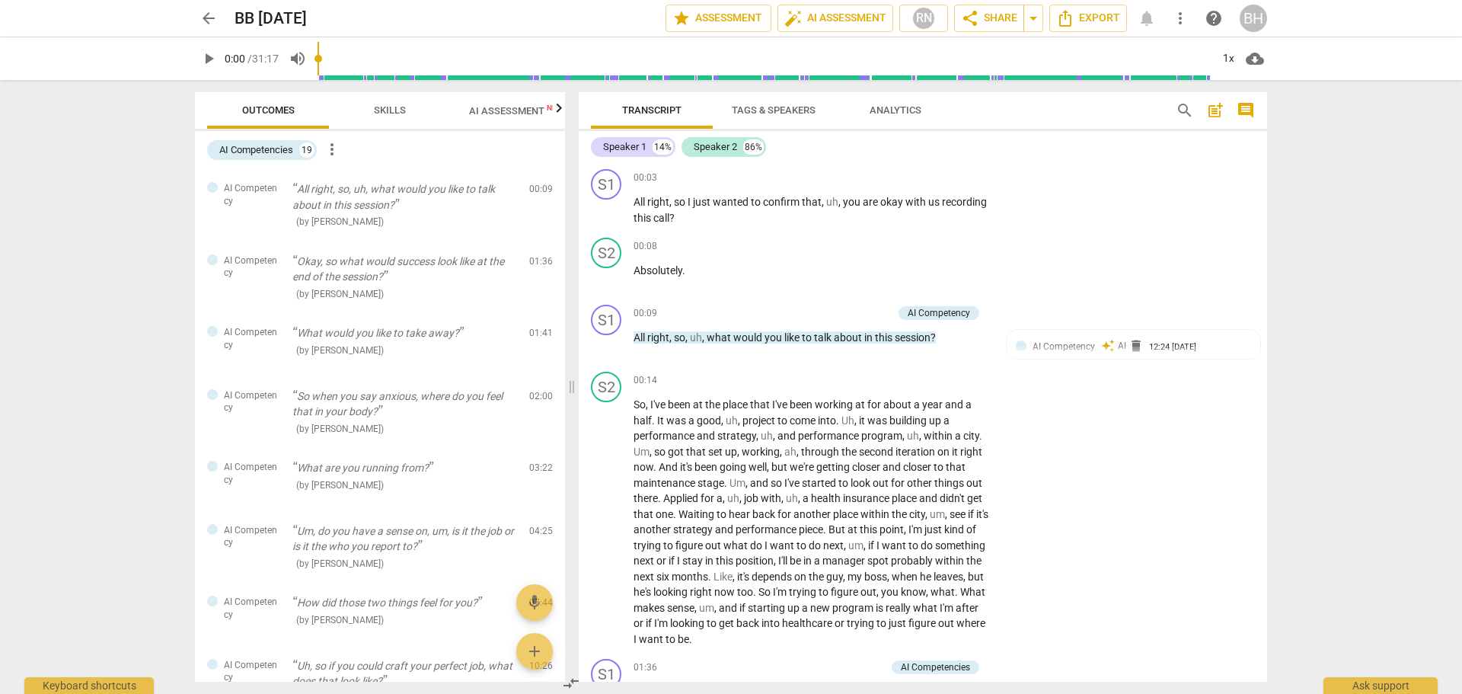
click at [335, 153] on span "more_vert" at bounding box center [332, 149] width 18 height 18
click at [260, 151] on div at bounding box center [731, 347] width 1462 height 694
click at [206, 15] on span "arrow_back" at bounding box center [208, 18] width 18 height 18
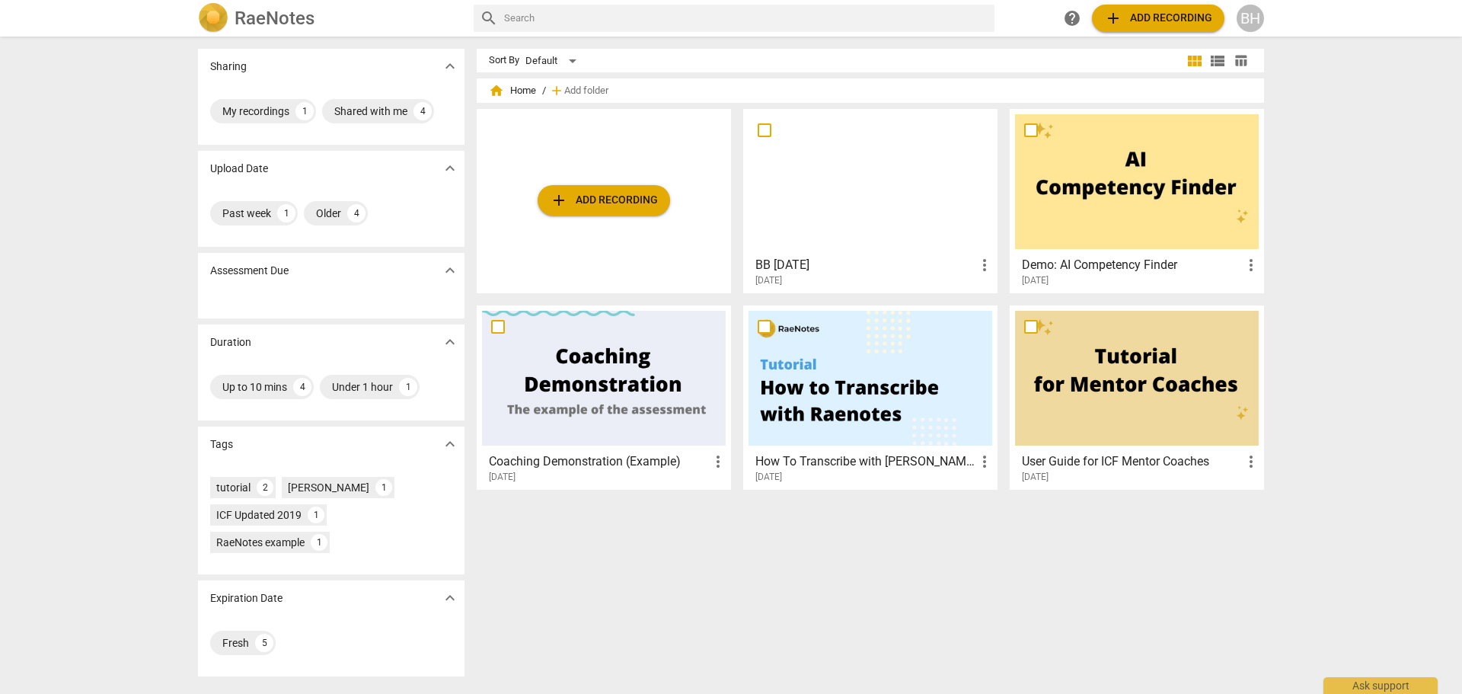
click at [583, 199] on span "add Add recording" at bounding box center [604, 200] width 108 height 18
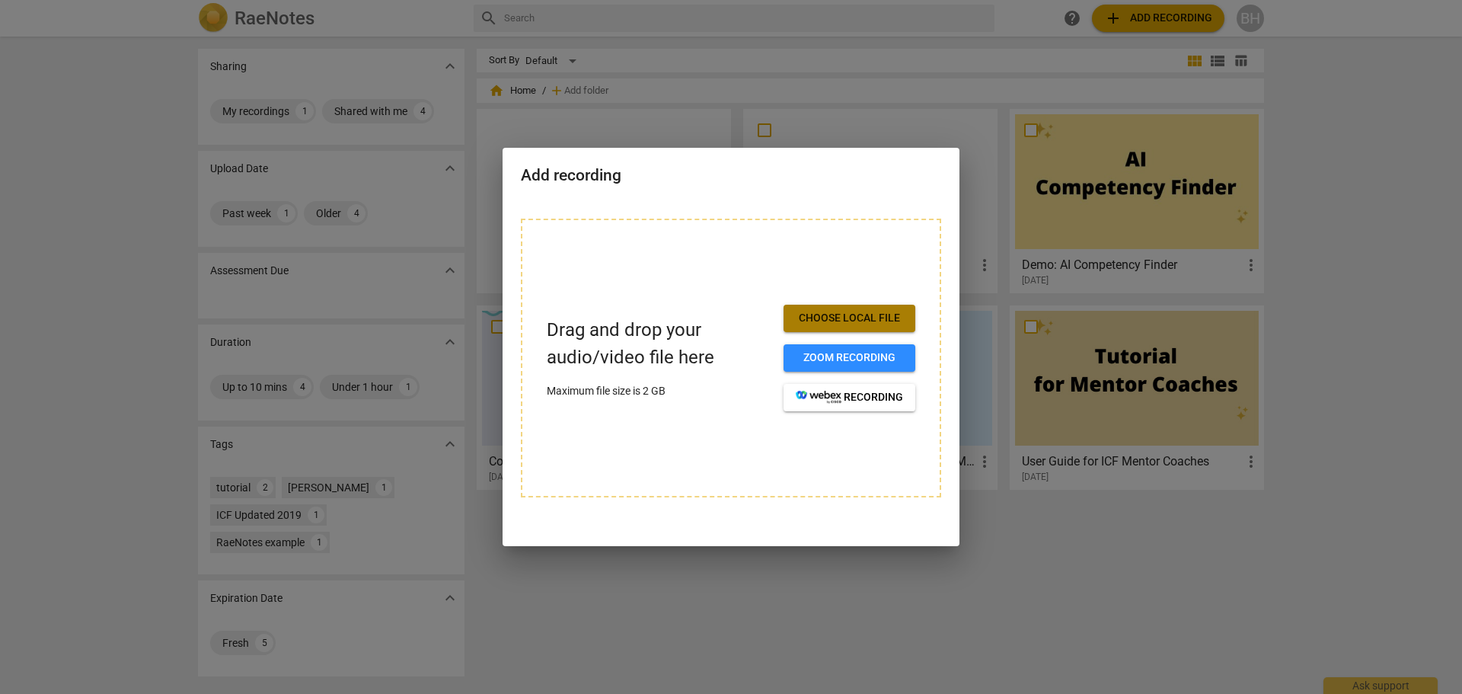
click at [863, 314] on span "Choose local file" at bounding box center [849, 318] width 107 height 15
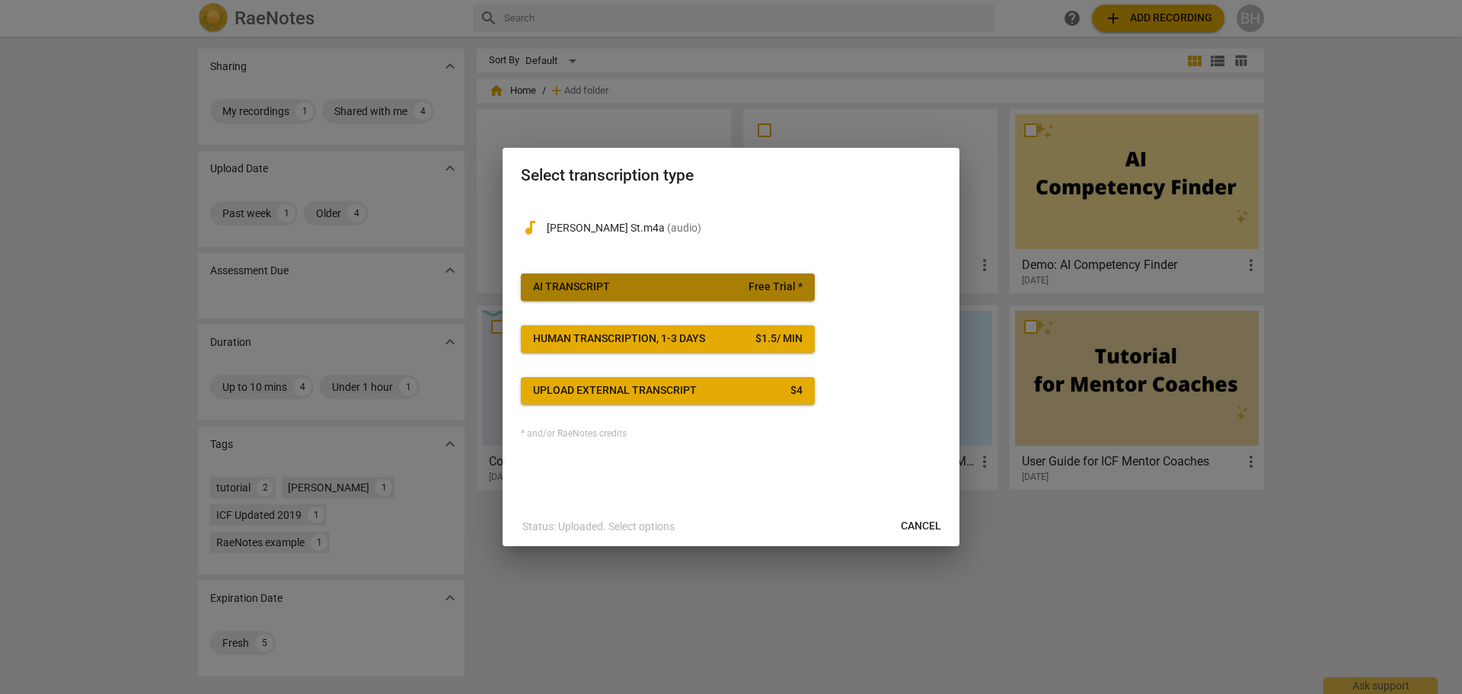
click at [649, 286] on span "AI Transcript Free Trial *" at bounding box center [668, 286] width 270 height 15
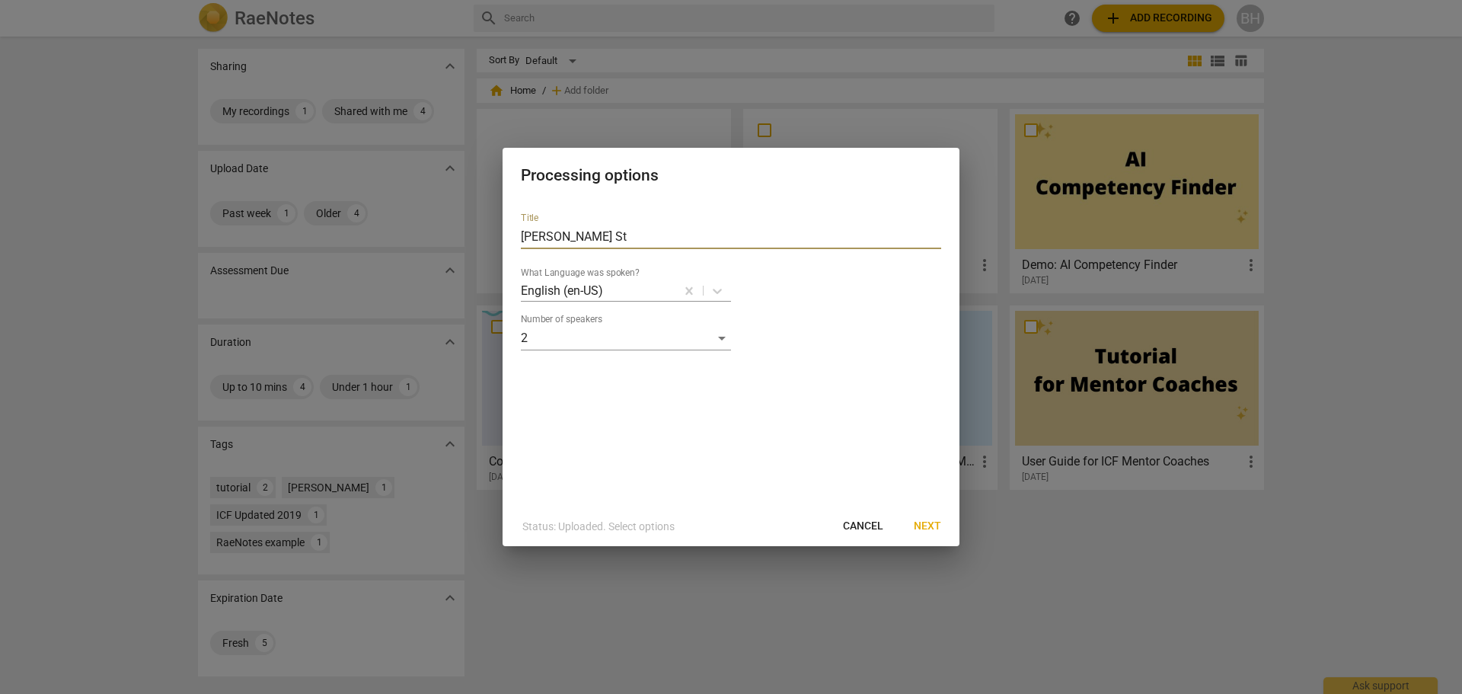
drag, startPoint x: 594, startPoint y: 237, endPoint x: 481, endPoint y: 238, distance: 112.7
click at [481, 238] on div "Processing options Title [PERSON_NAME] St What Language was spoken? English (en…" at bounding box center [731, 347] width 1462 height 694
type input "BB 2"
click at [936, 528] on span "Next" at bounding box center [927, 525] width 27 height 15
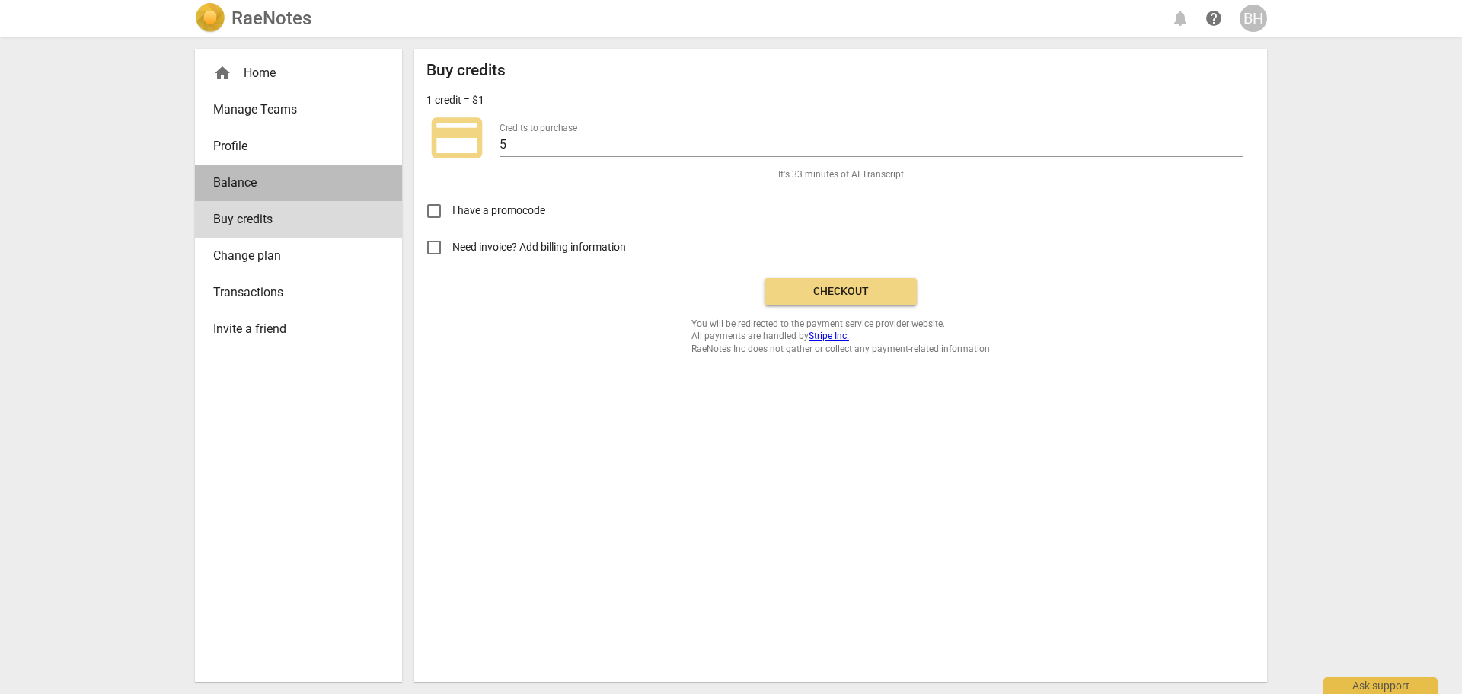
click at [262, 180] on span "Balance" at bounding box center [292, 183] width 158 height 18
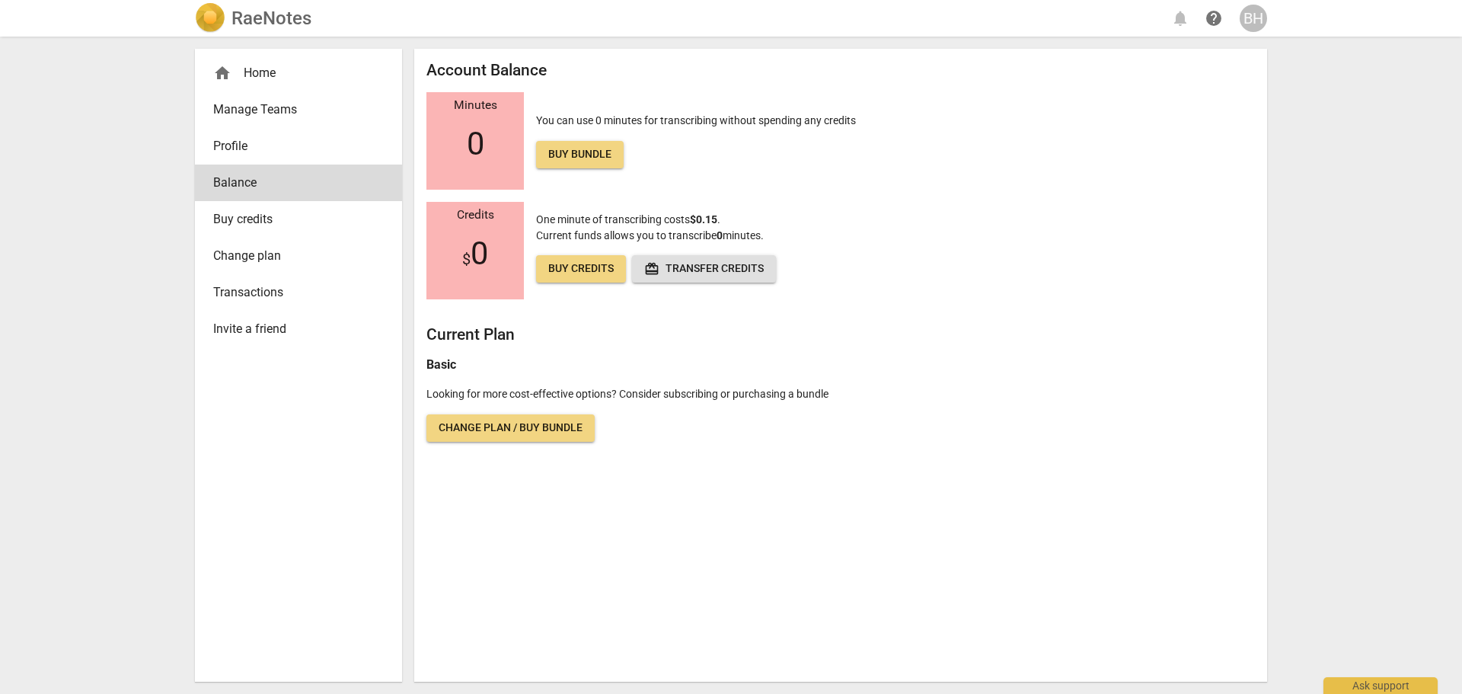
click at [532, 434] on span "Change plan / Buy bundle" at bounding box center [511, 427] width 144 height 15
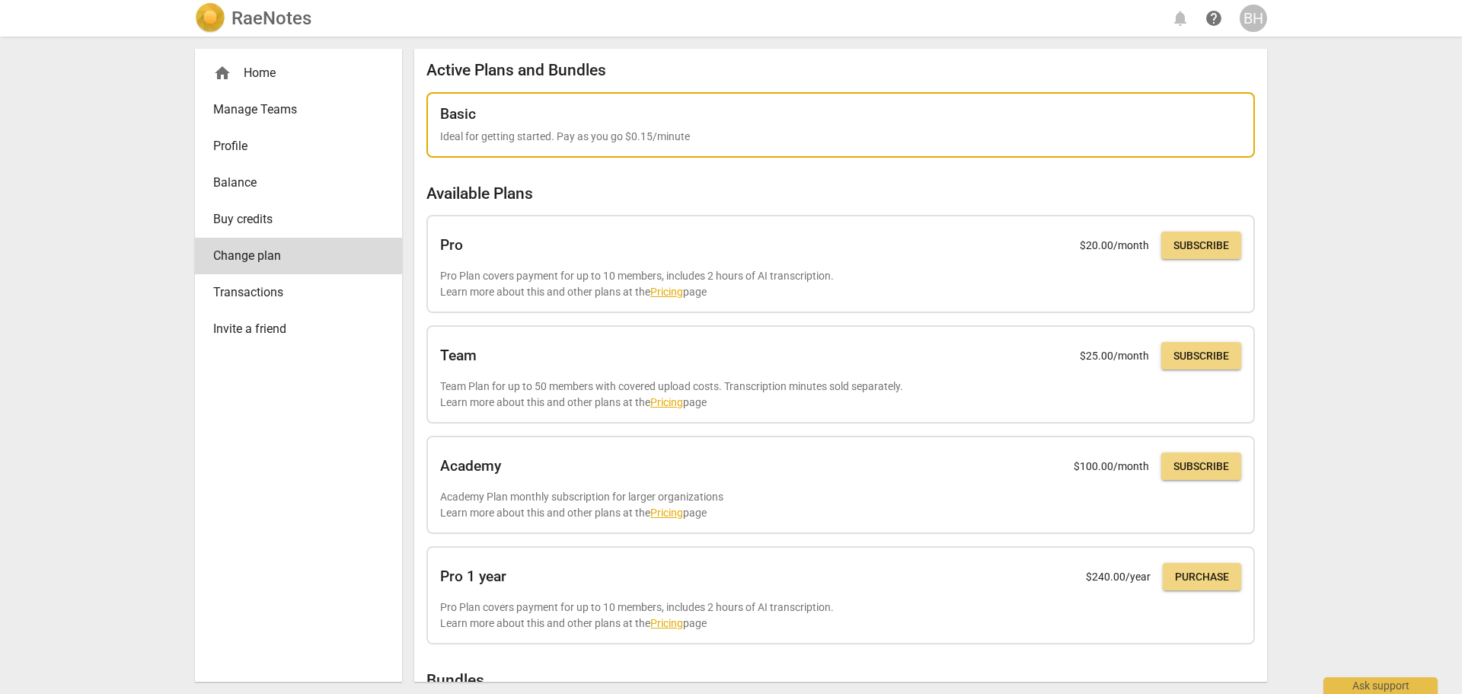
click at [557, 126] on div "Basic Ideal for getting started. Pay as you go $0.15/minute" at bounding box center [840, 125] width 801 height 39
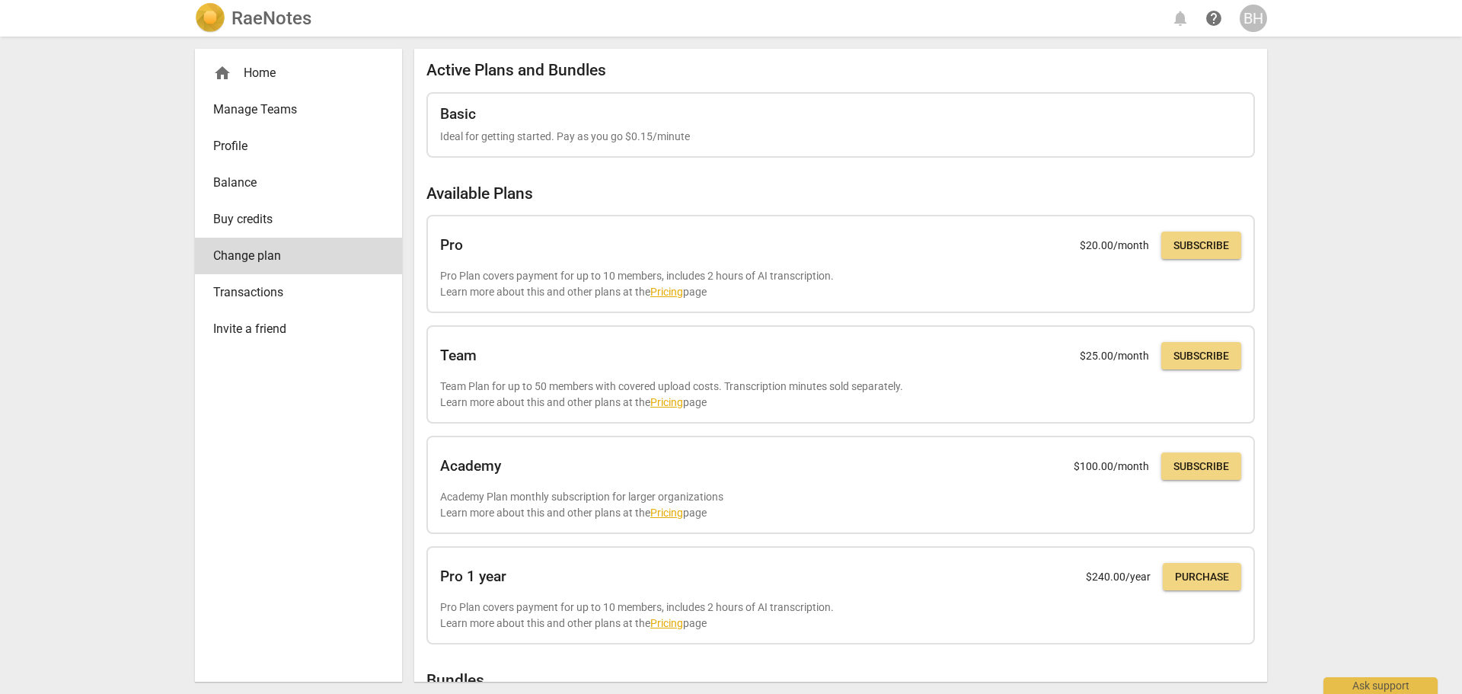
click at [263, 211] on span "Buy credits" at bounding box center [292, 219] width 158 height 18
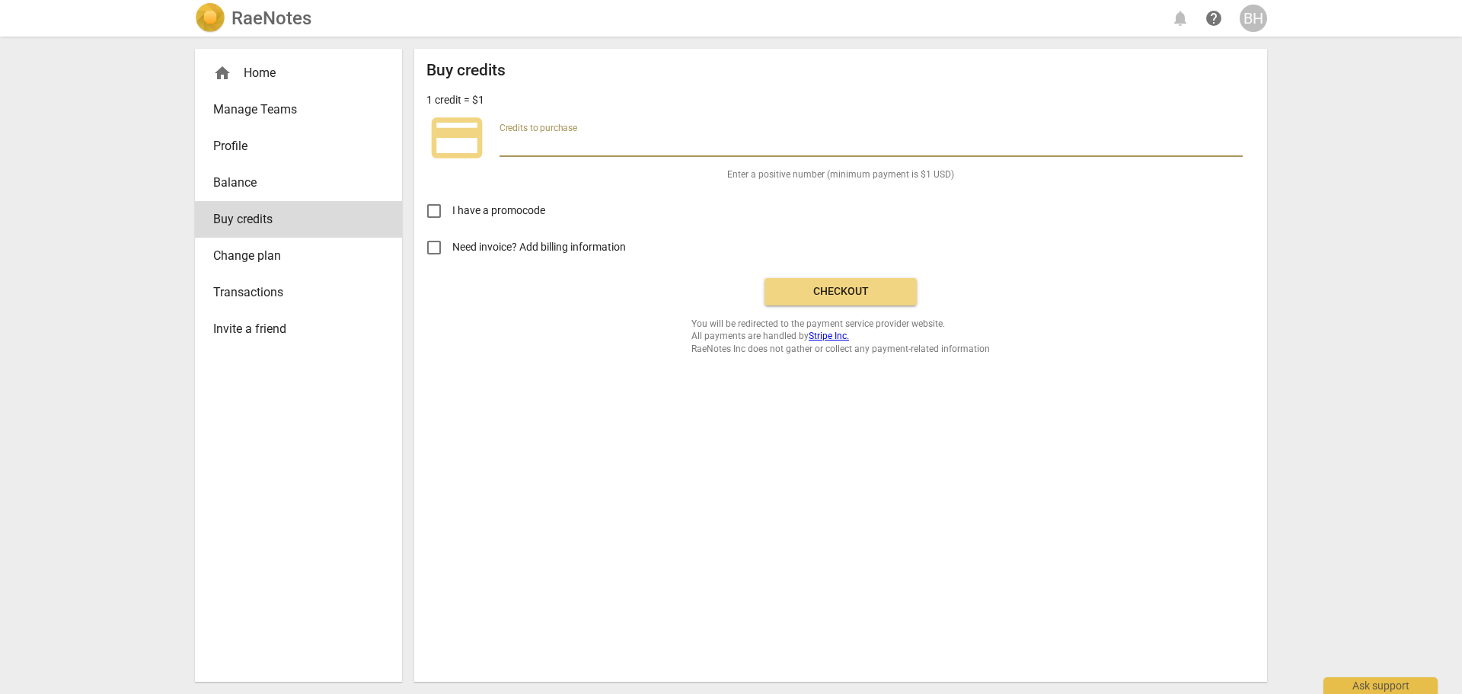
click at [514, 142] on input "number" at bounding box center [870, 146] width 743 height 22
click at [270, 262] on span "Change plan" at bounding box center [292, 256] width 158 height 18
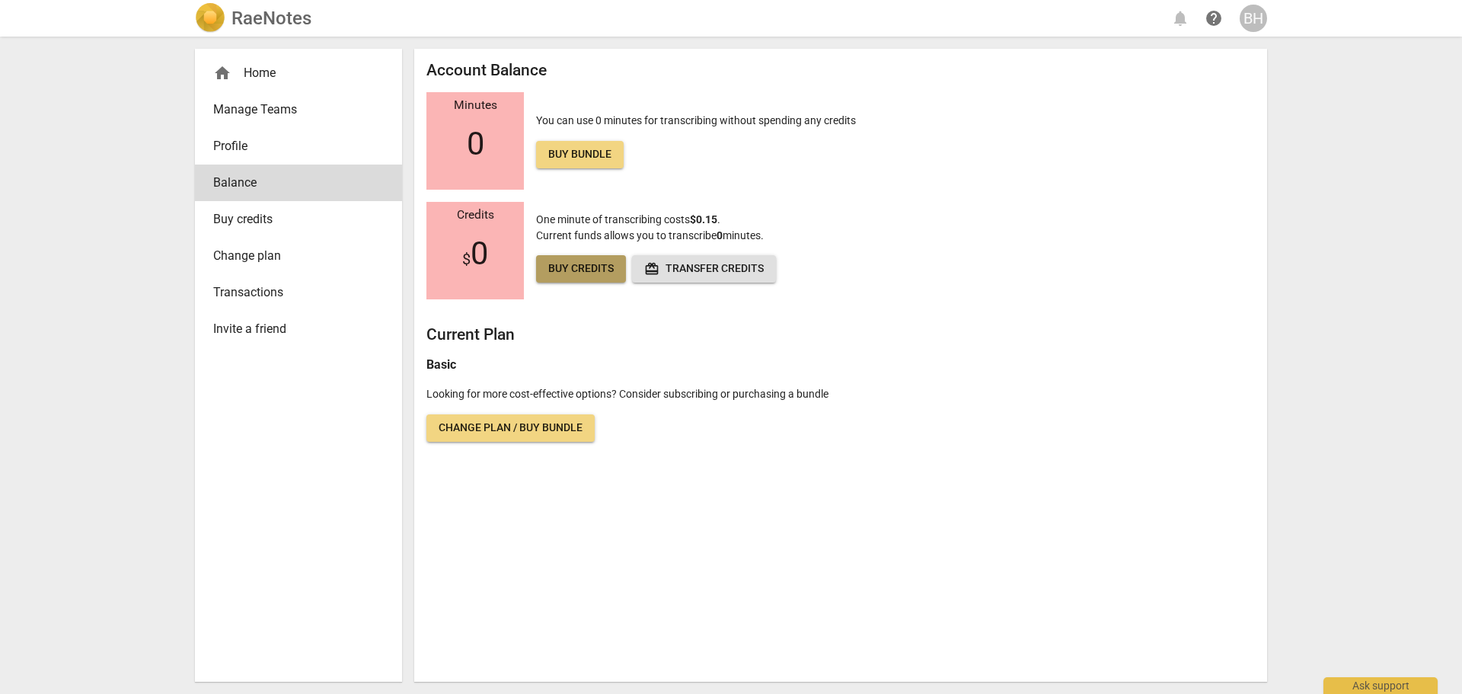
click at [600, 267] on span "Buy credits" at bounding box center [580, 268] width 65 height 15
click at [566, 156] on span "Buy bundle" at bounding box center [579, 154] width 63 height 15
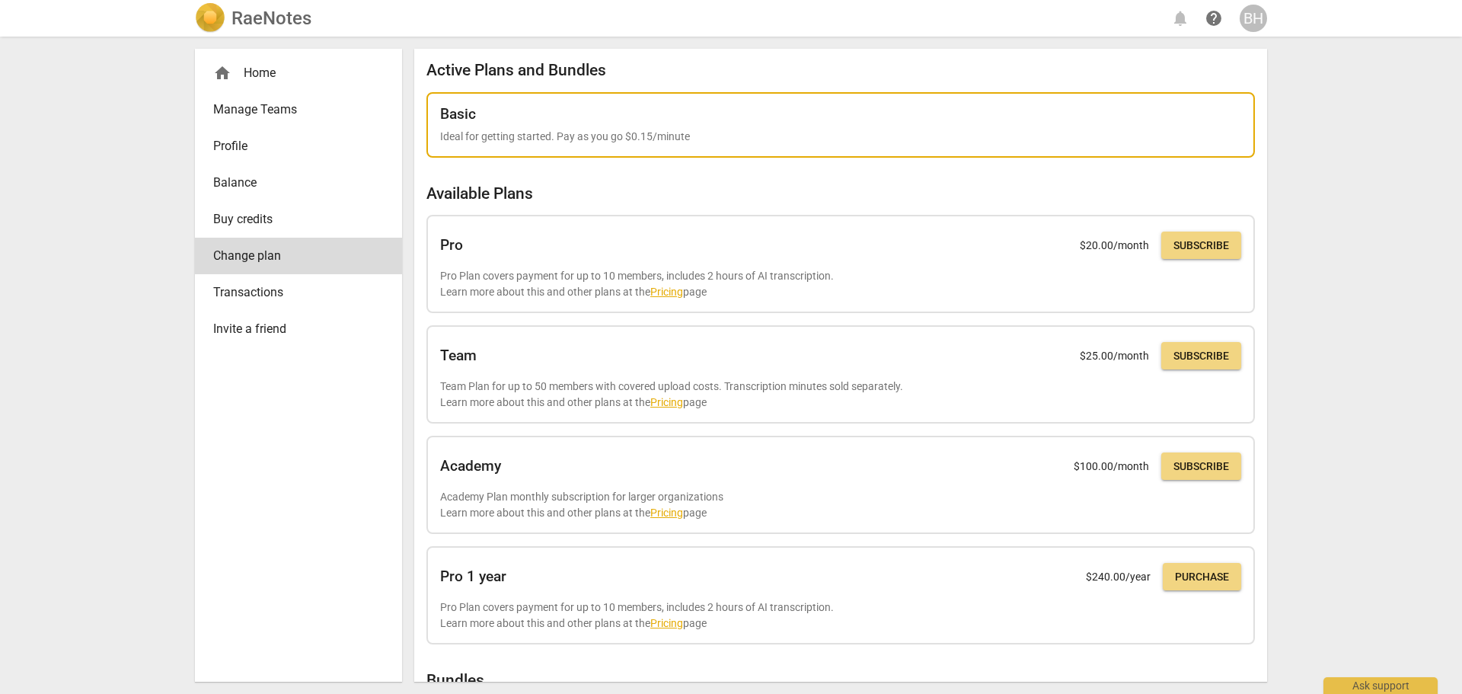
click at [546, 123] on div "Basic Ideal for getting started. Pay as you go $0.15/minute" at bounding box center [840, 125] width 801 height 39
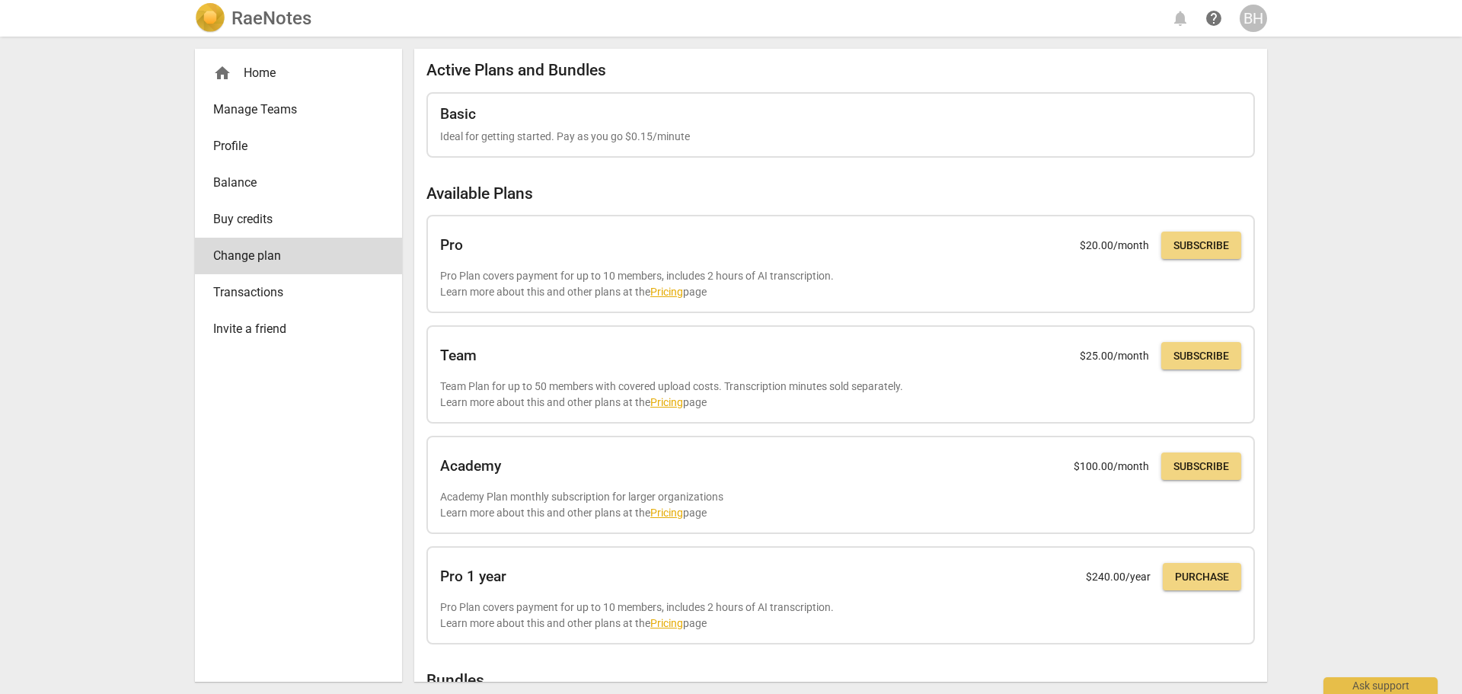
click at [972, 15] on div "BH" at bounding box center [1252, 18] width 27 height 27
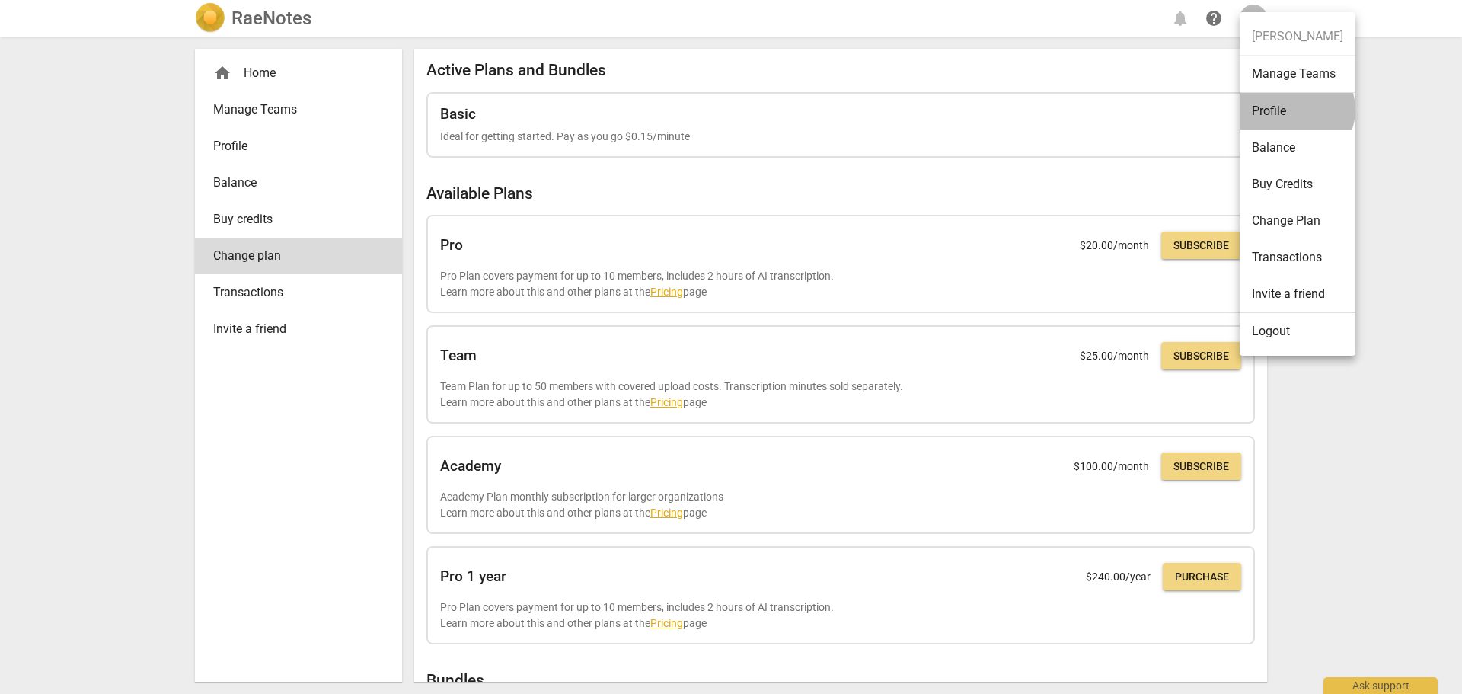
click at [972, 110] on li "Profile" at bounding box center [1297, 111] width 116 height 37
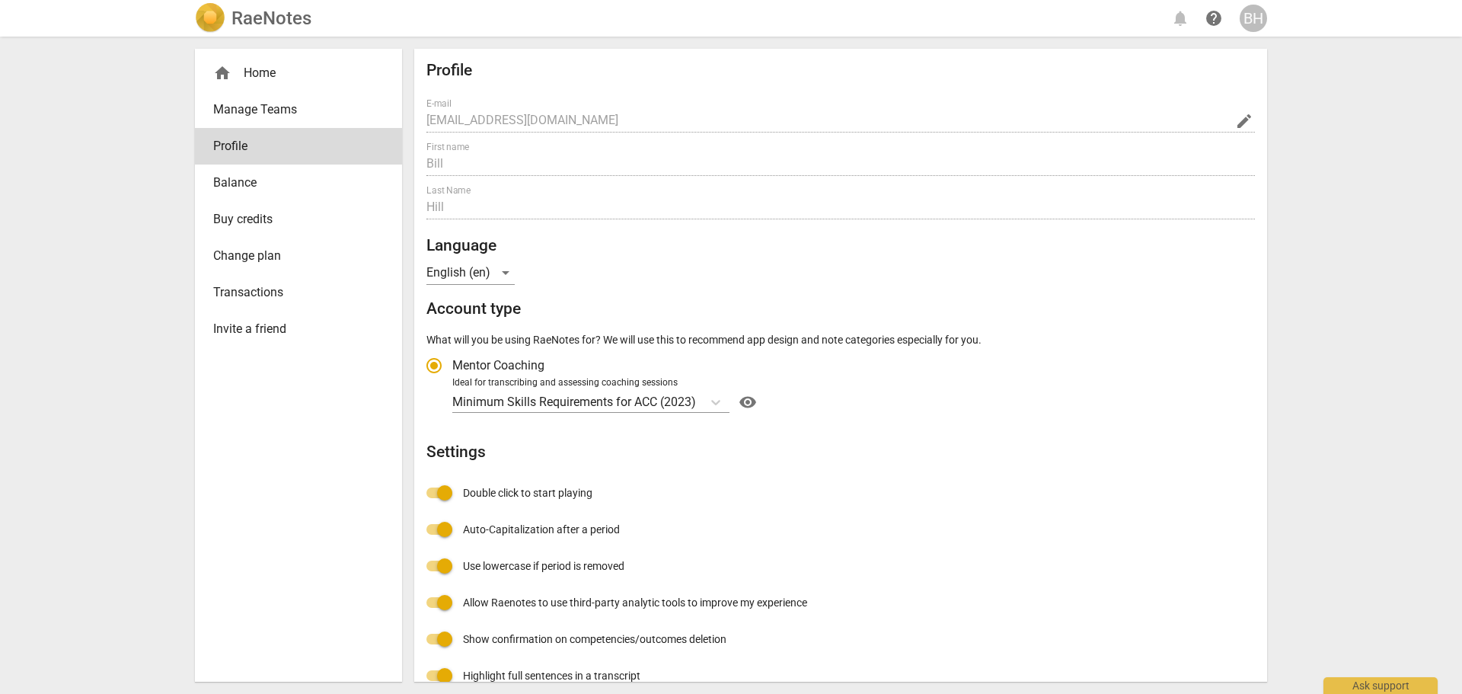
radio input "false"
click at [242, 68] on div "home Home" at bounding box center [292, 73] width 158 height 18
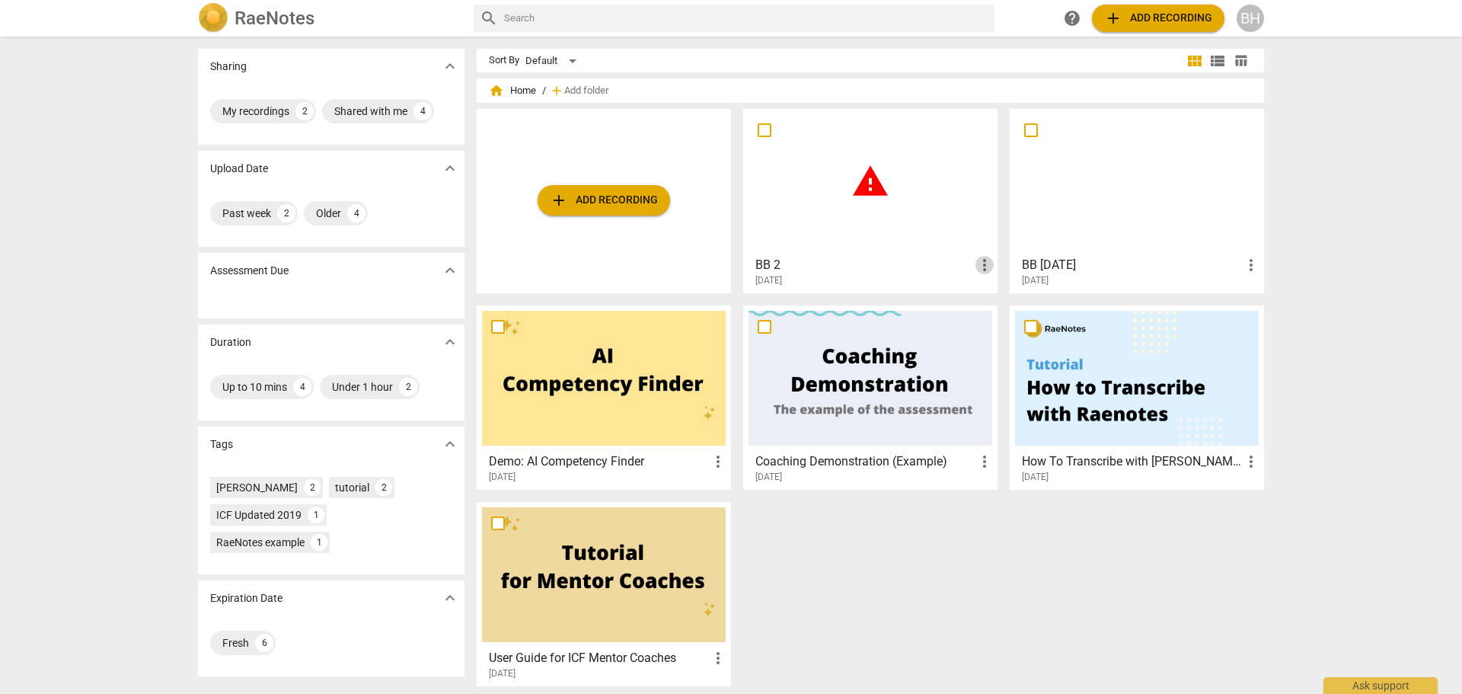
click at [972, 268] on span "more_vert" at bounding box center [984, 265] width 18 height 18
click at [820, 241] on div at bounding box center [731, 347] width 1462 height 694
click at [972, 197] on div at bounding box center [1137, 181] width 244 height 135
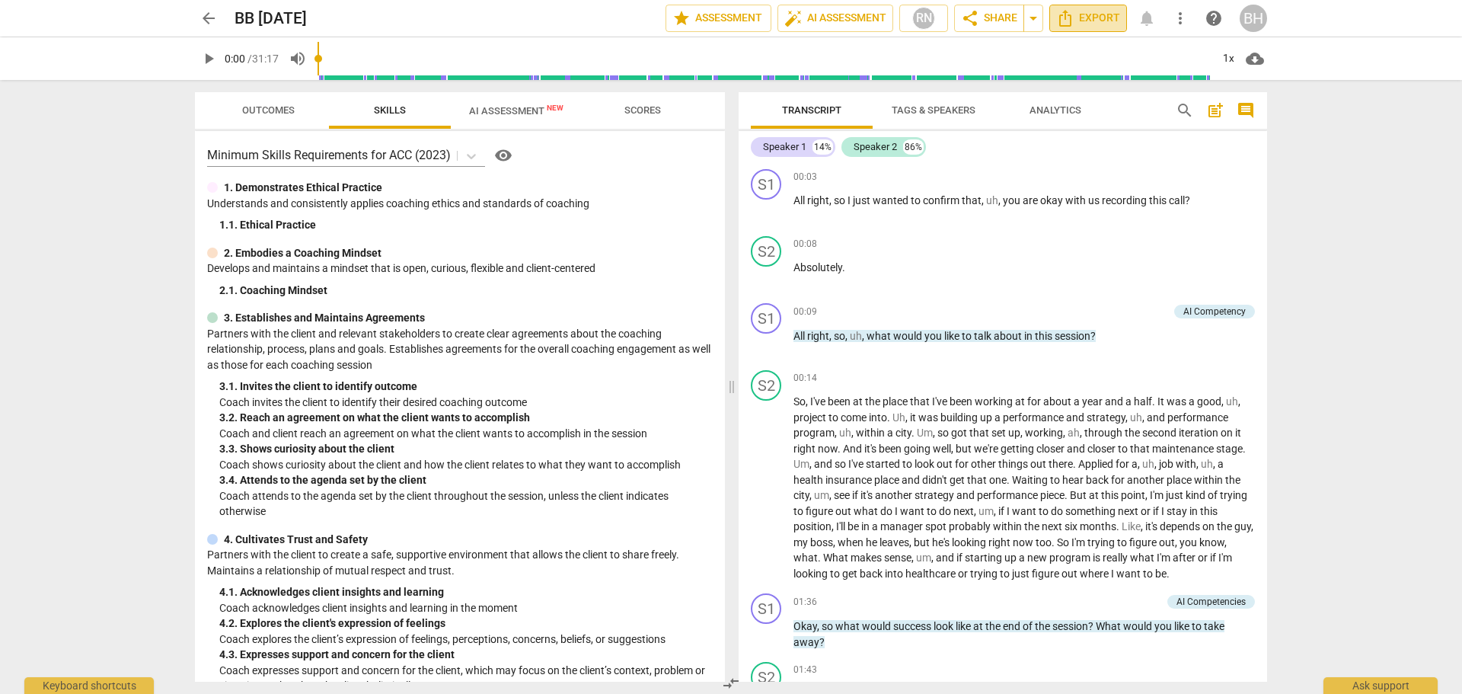
click at [972, 18] on span "Export" at bounding box center [1088, 18] width 64 height 18
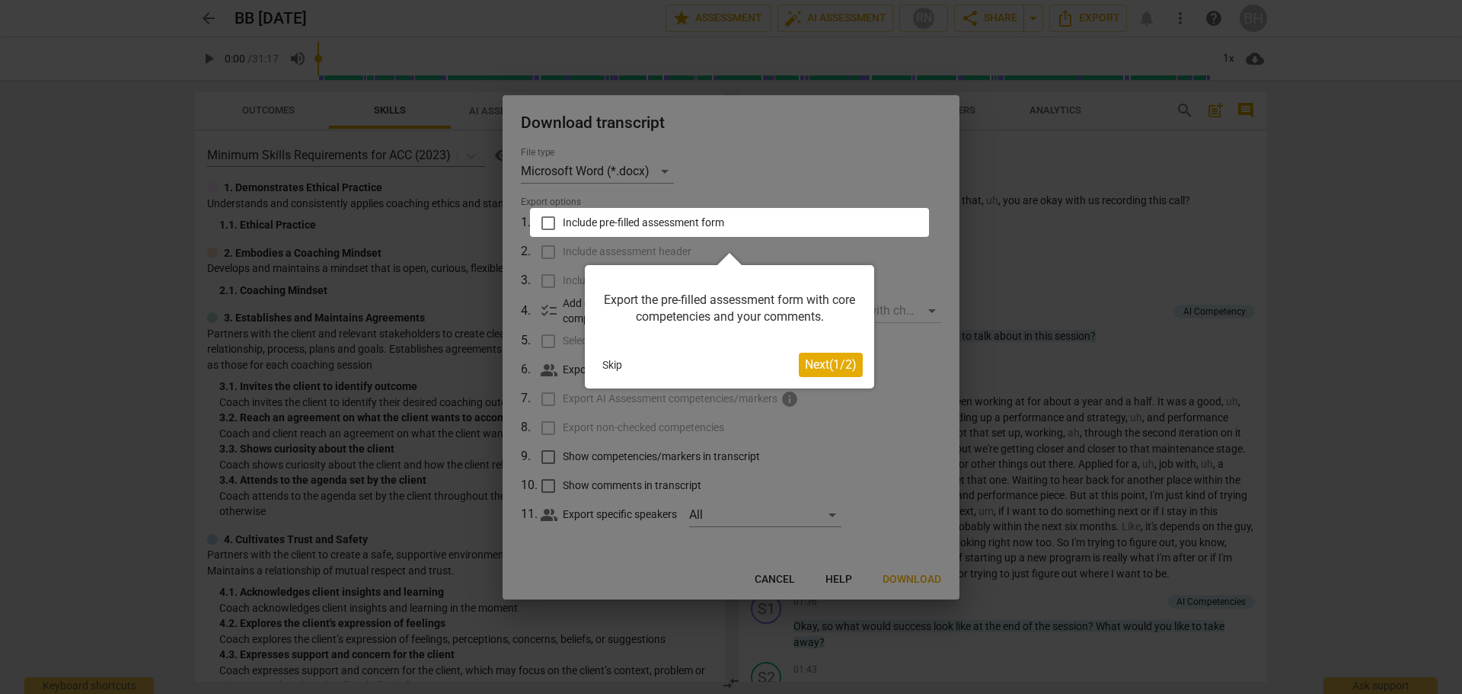
click at [825, 364] on span "Next ( 1 / 2 )" at bounding box center [831, 364] width 52 height 14
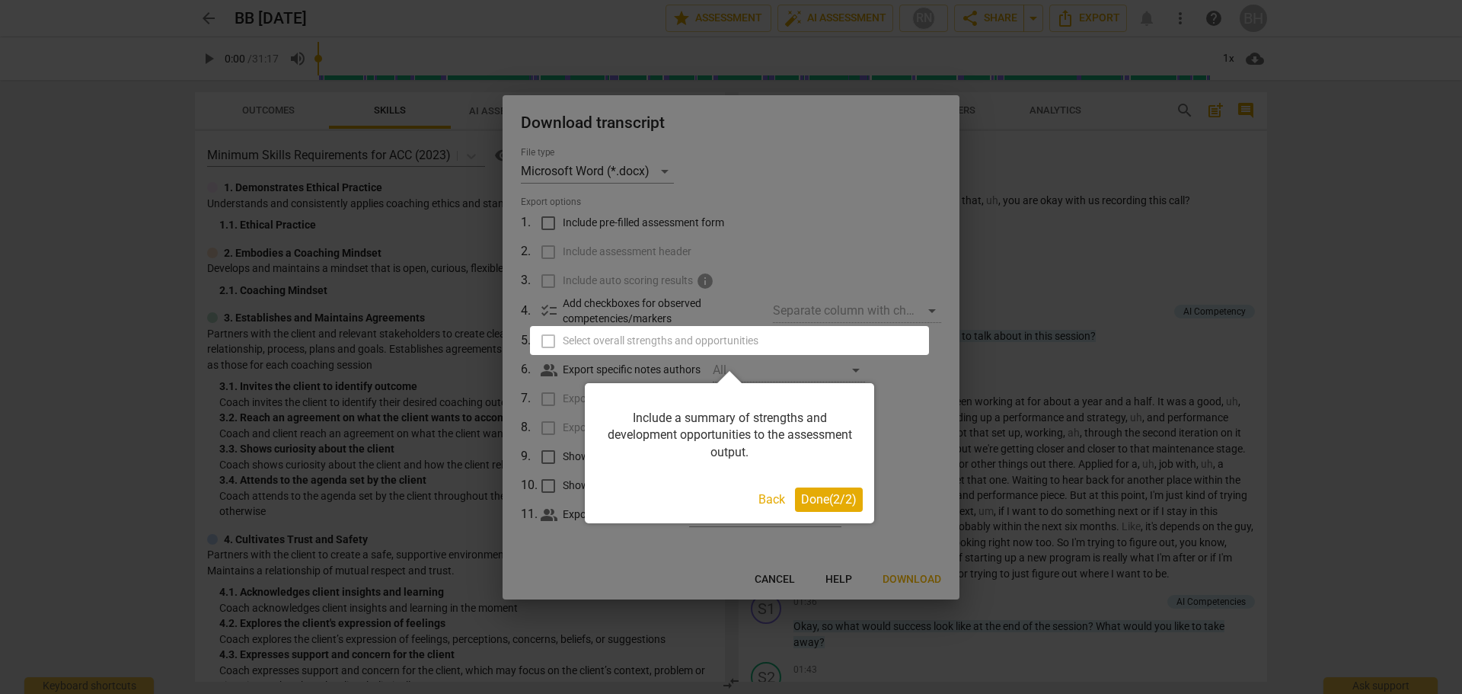
click at [828, 494] on span "Done ( 2 / 2 )" at bounding box center [829, 499] width 56 height 14
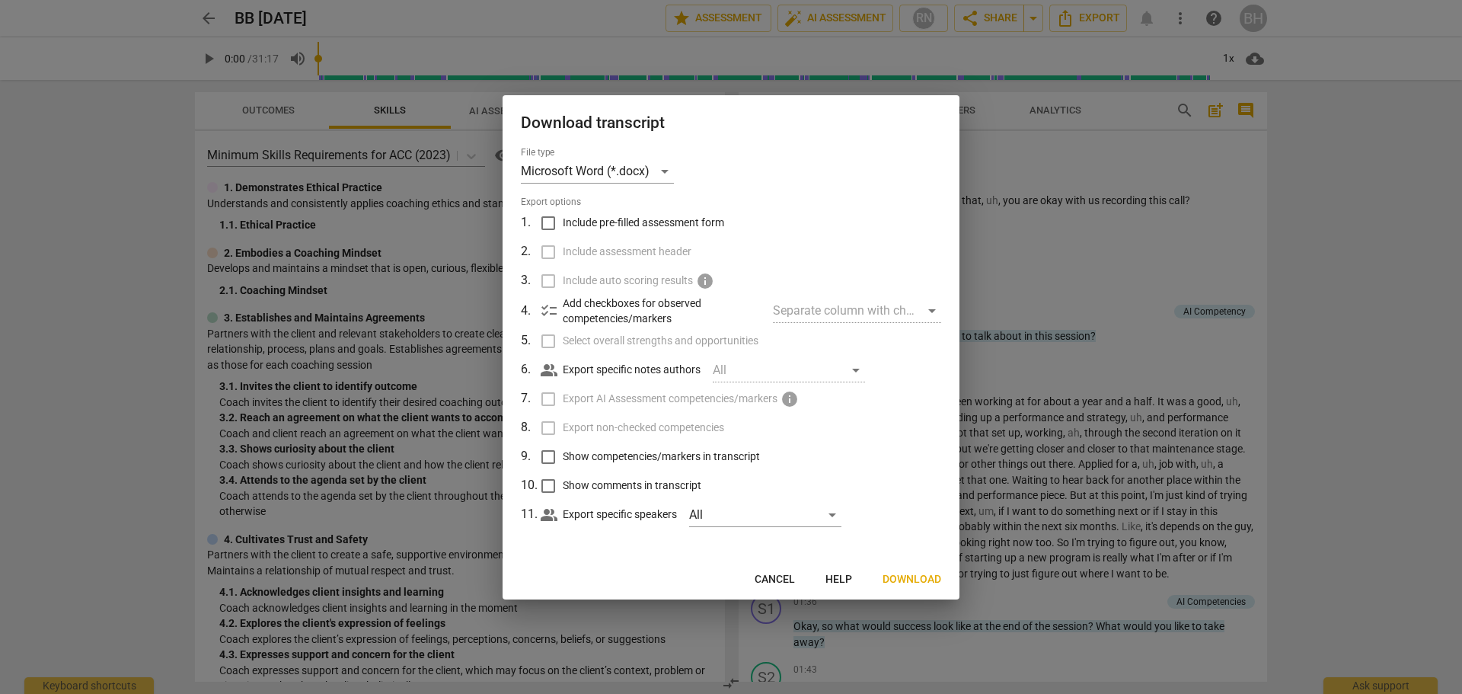
click at [912, 582] on span "Download" at bounding box center [911, 579] width 59 height 15
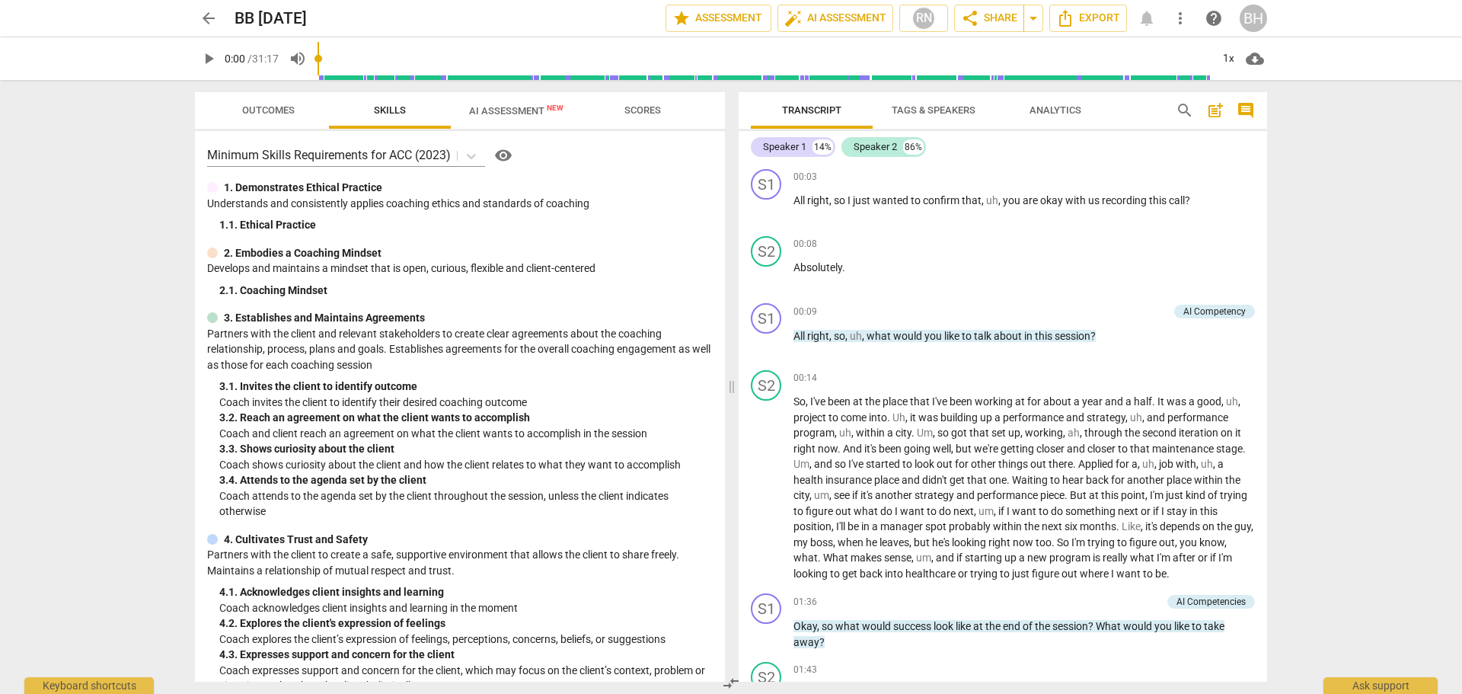
click at [206, 18] on span "arrow_back" at bounding box center [208, 18] width 18 height 18
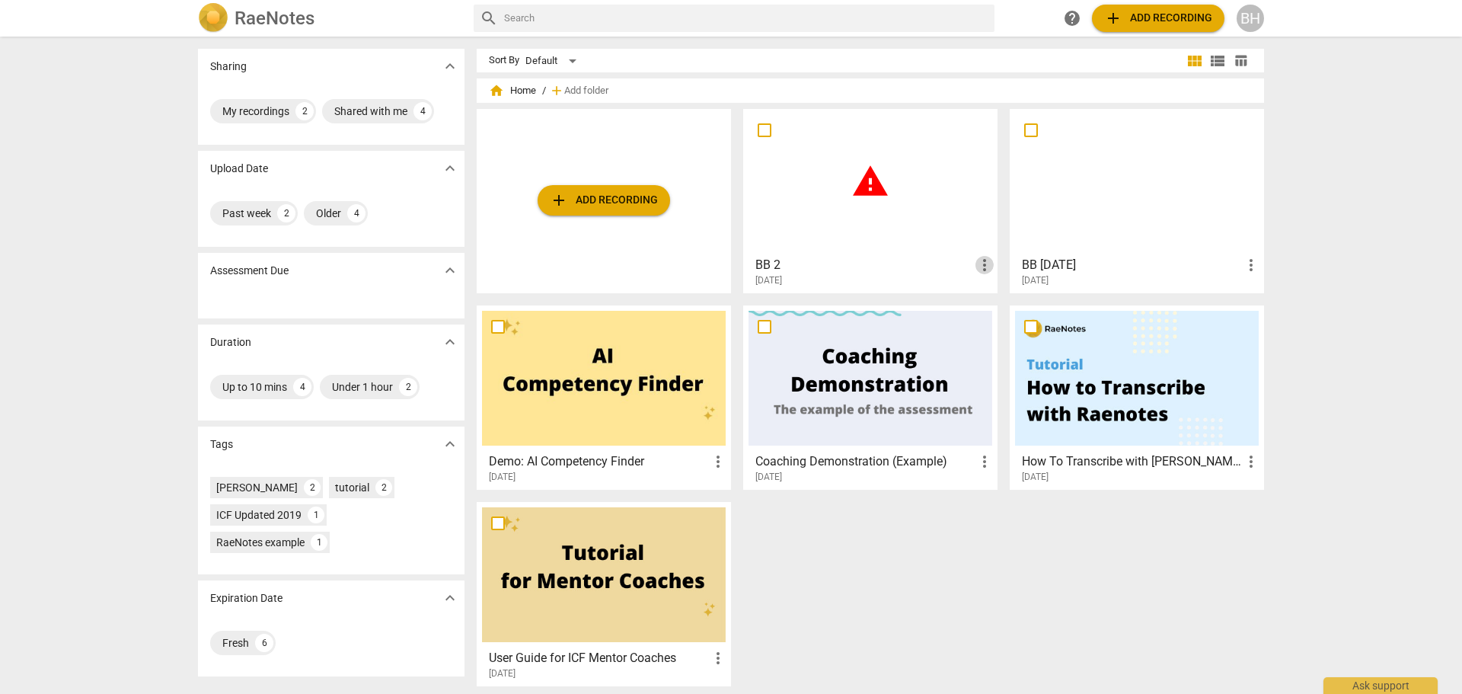
click at [972, 266] on span "more_vert" at bounding box center [984, 265] width 18 height 18
click at [851, 260] on div at bounding box center [731, 347] width 1462 height 694
click at [866, 187] on span "warning" at bounding box center [870, 181] width 38 height 38
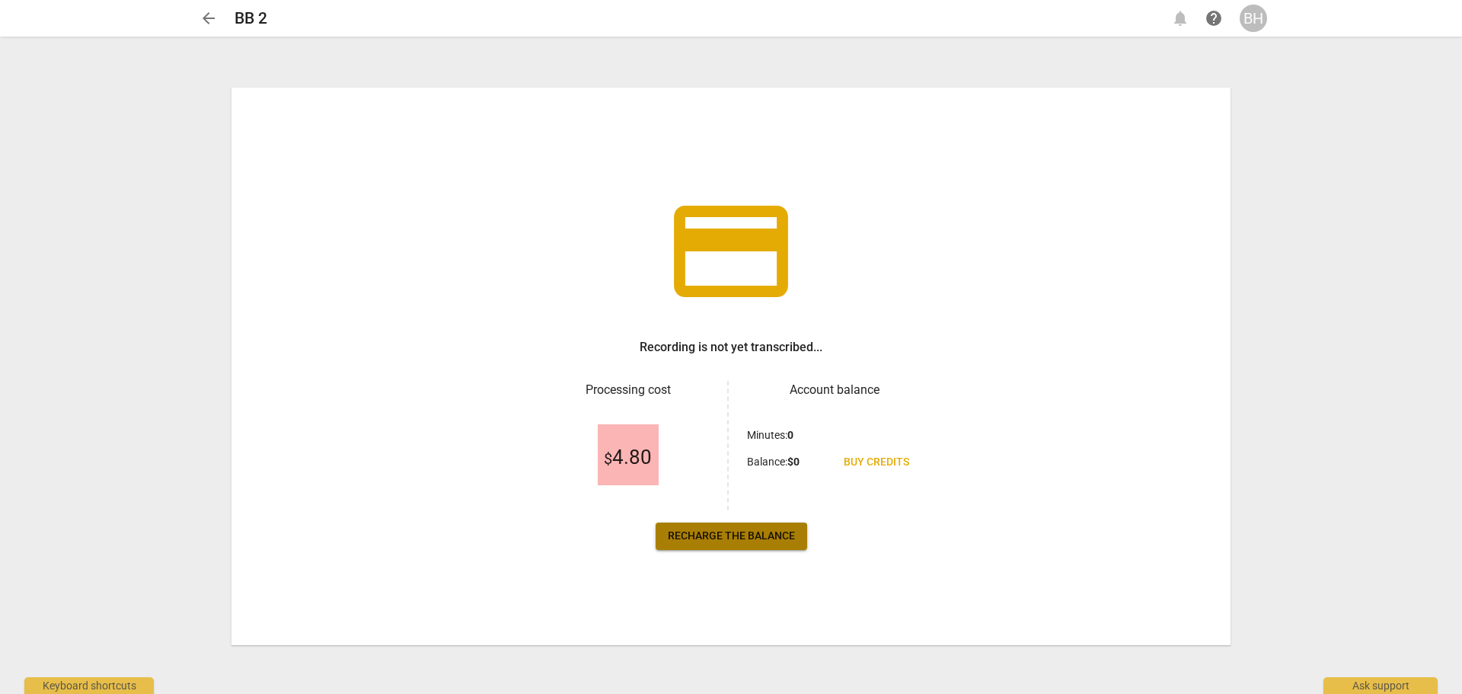
click at [710, 539] on span "Recharge the balance" at bounding box center [731, 535] width 127 height 15
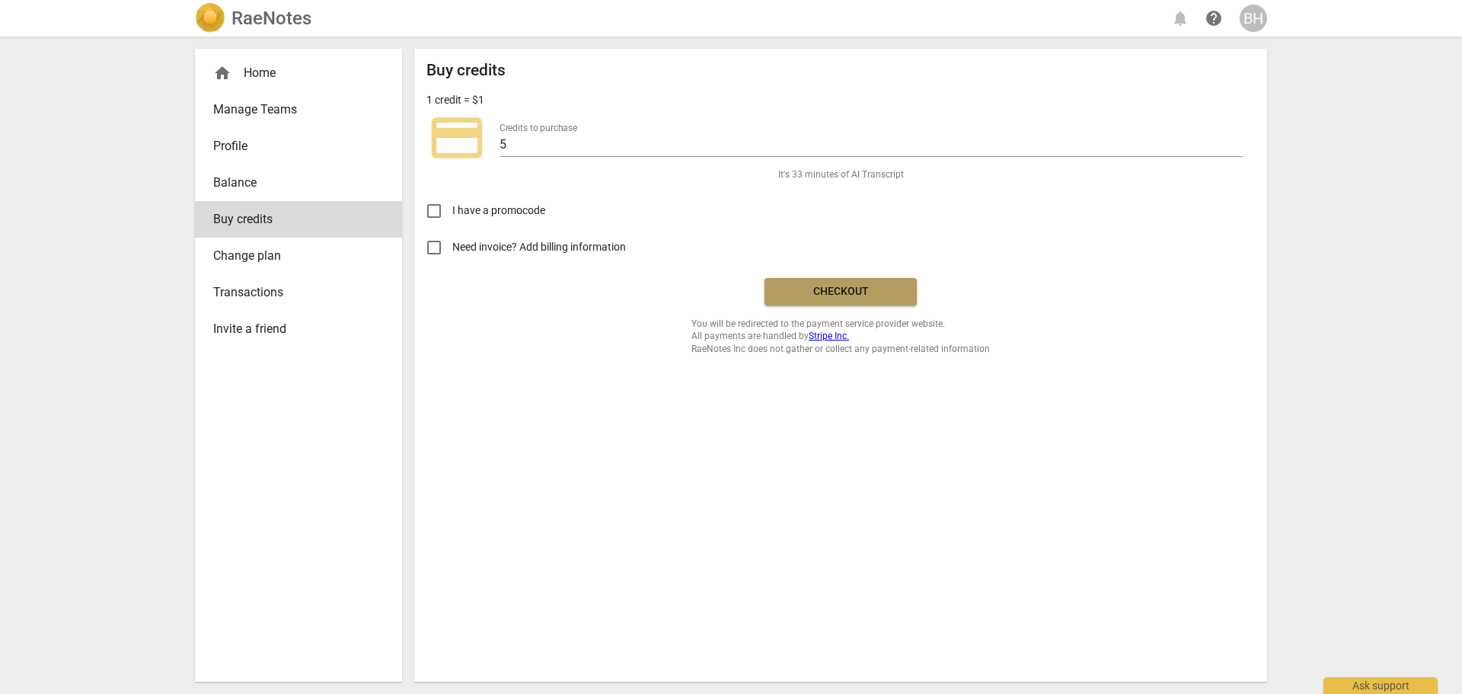
click at [832, 281] on button "Checkout" at bounding box center [840, 291] width 152 height 27
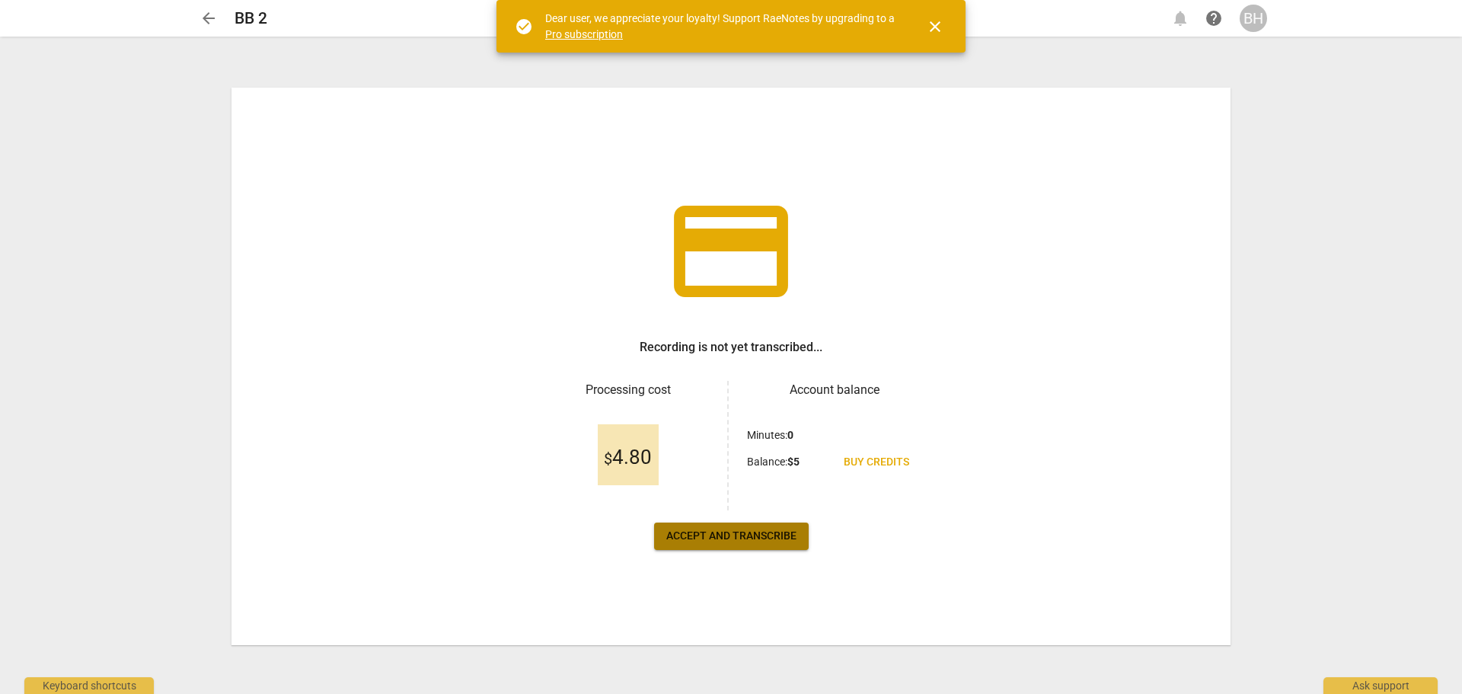
click at [699, 535] on span "Accept and transcribe" at bounding box center [731, 535] width 130 height 15
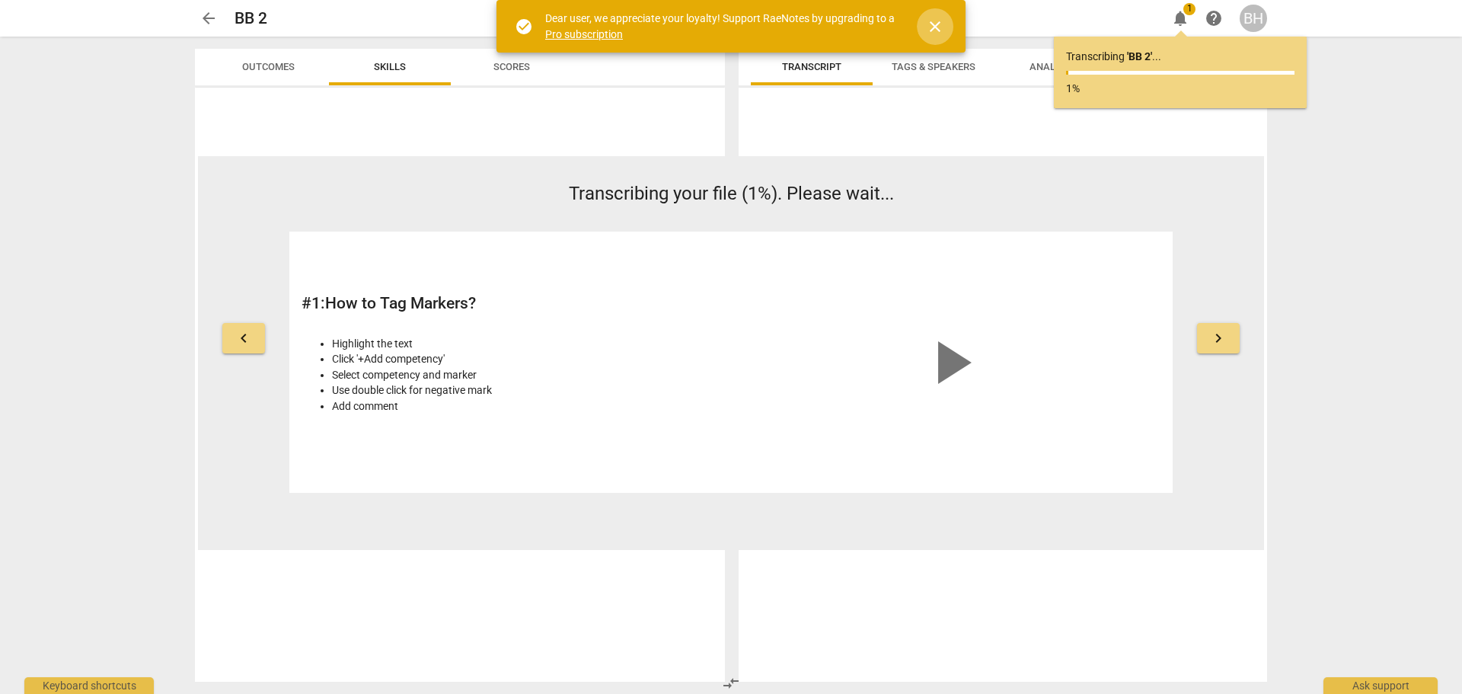
click at [933, 27] on span "close" at bounding box center [935, 27] width 18 height 18
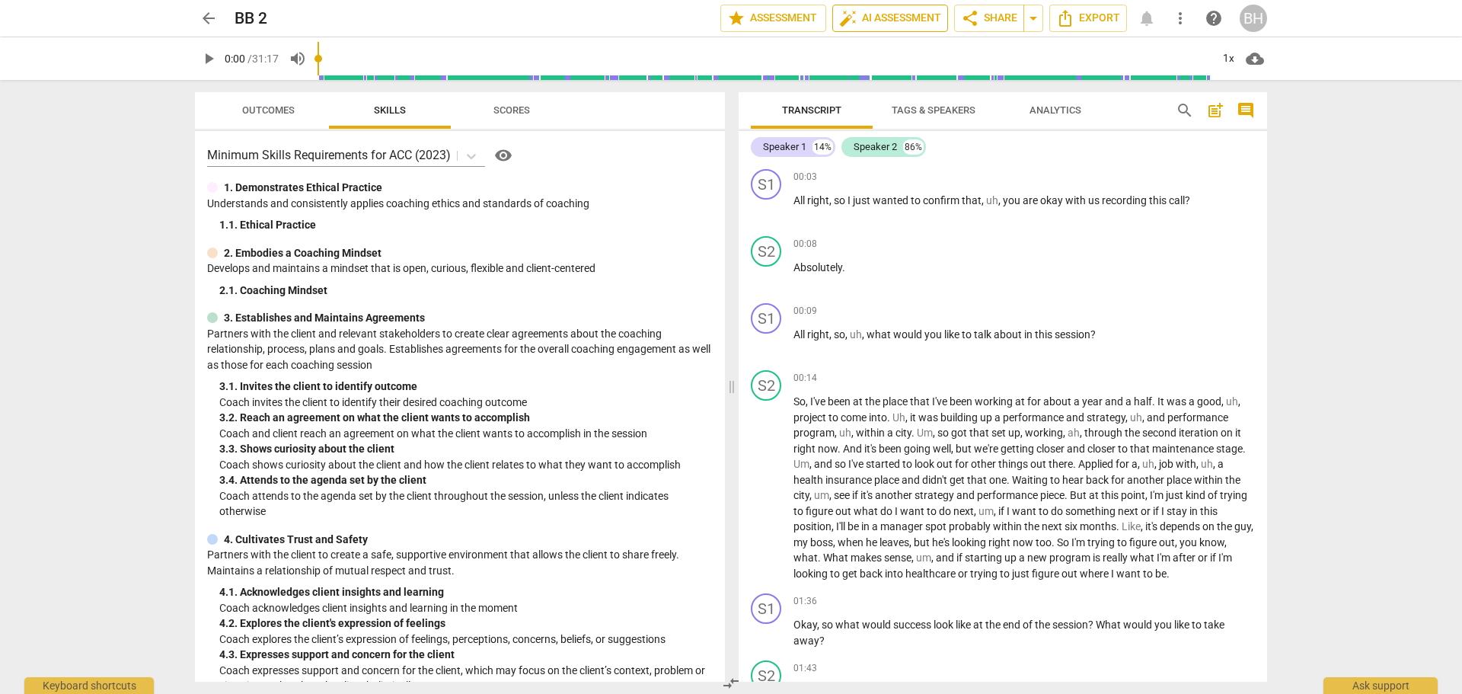
click at [880, 18] on span "auto_fix_high AI Assessment" at bounding box center [890, 18] width 102 height 18
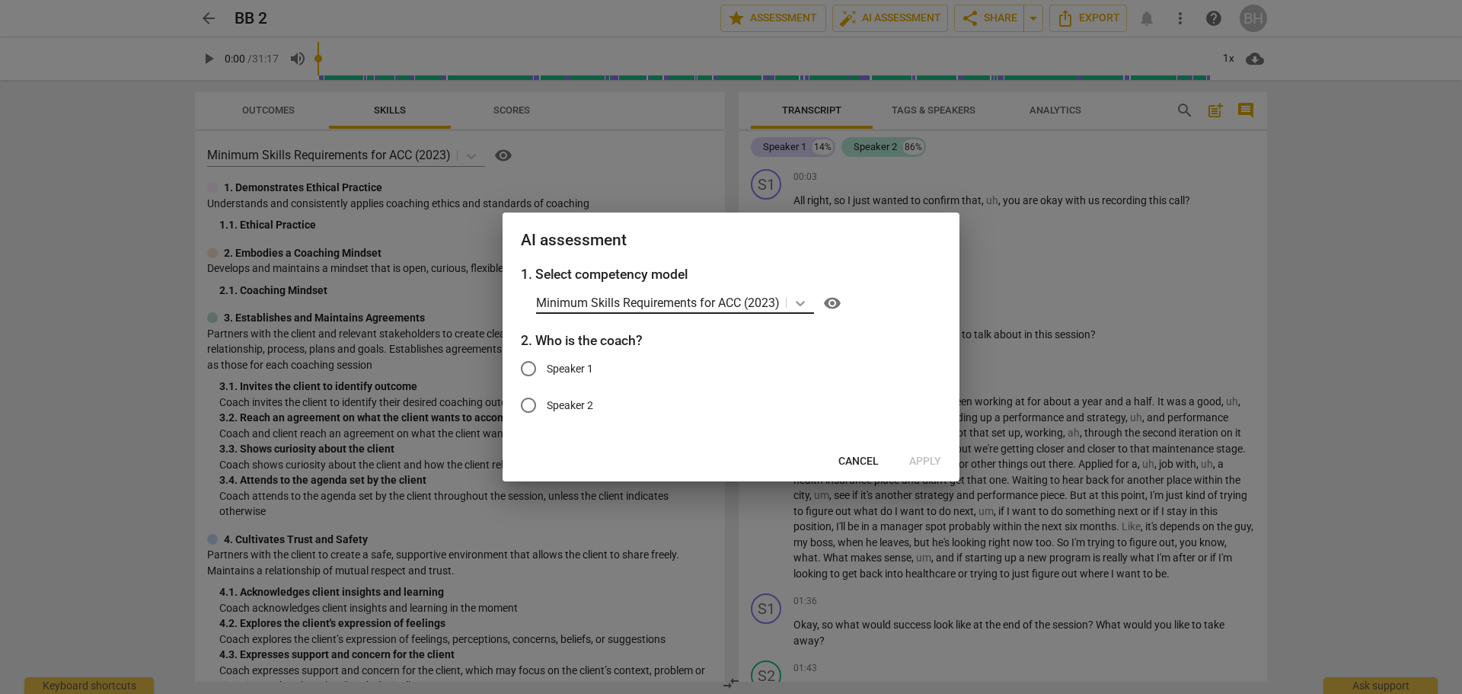
click at [803, 307] on icon at bounding box center [800, 302] width 15 height 15
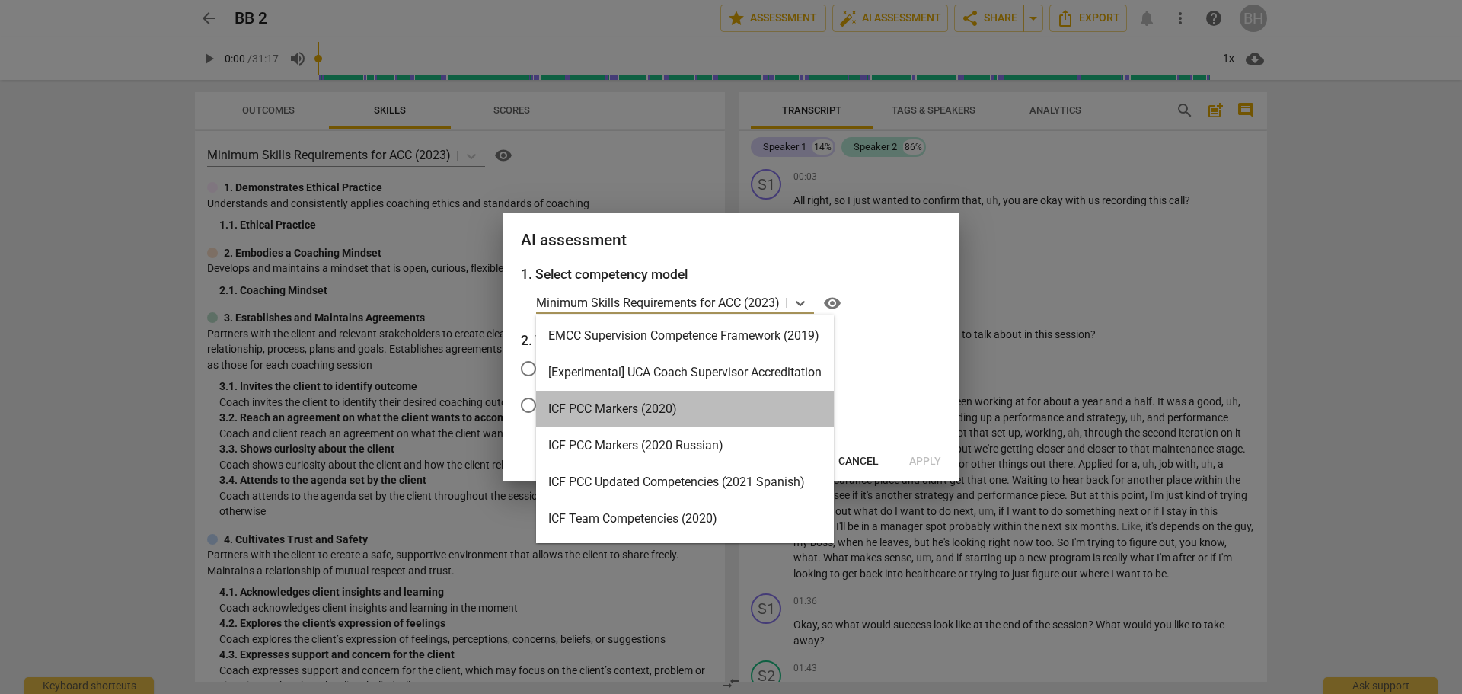
click at [665, 405] on div "ICF PCC Markers (2020)" at bounding box center [685, 409] width 298 height 37
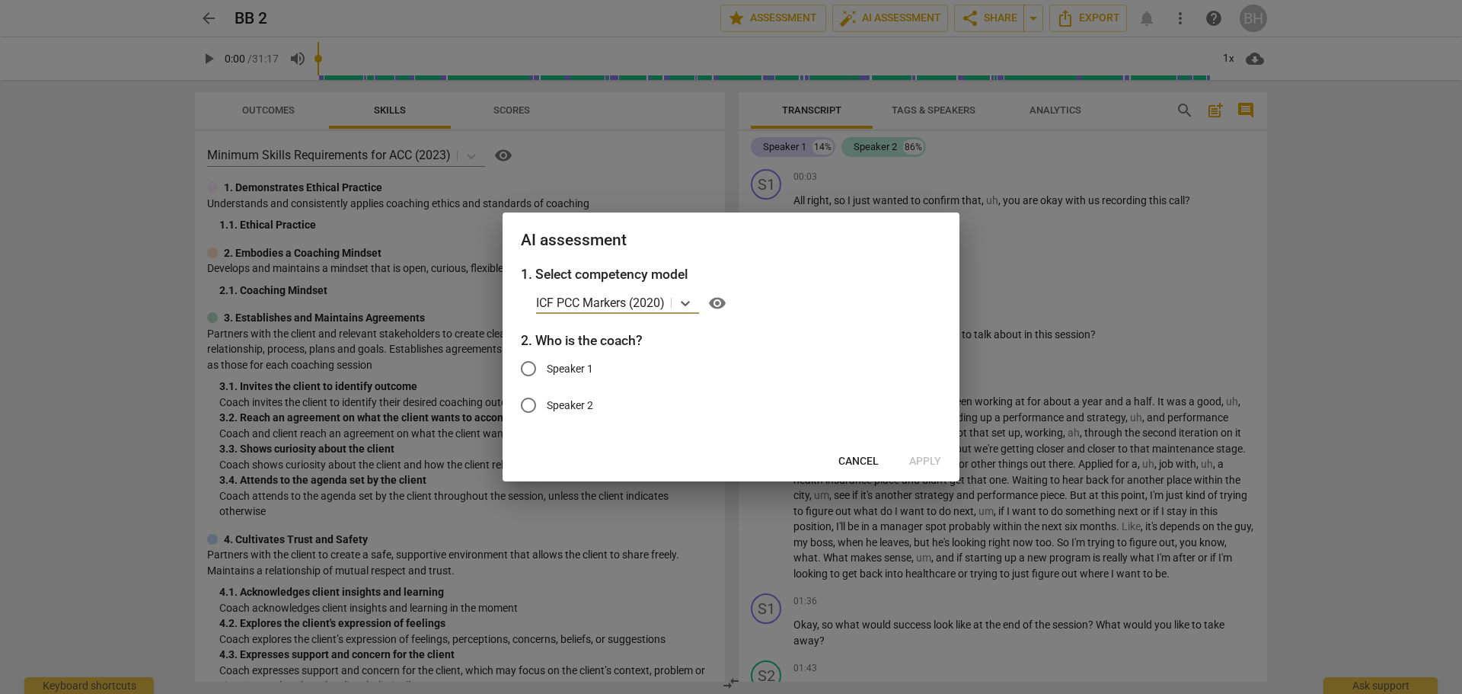
click at [523, 365] on input "Speaker 1" at bounding box center [528, 368] width 37 height 37
radio input "true"
click at [930, 461] on span "Apply" at bounding box center [925, 461] width 32 height 15
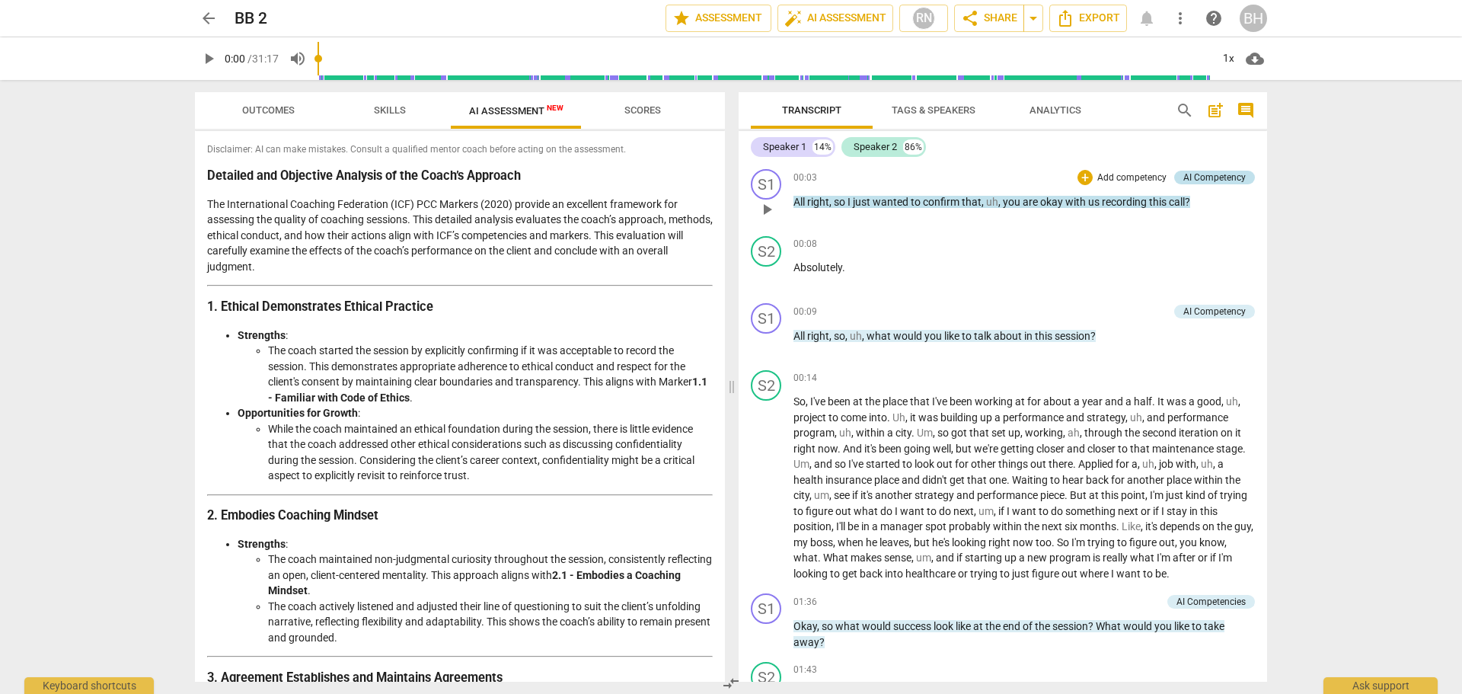
click at [1204, 175] on div "AI Competency" at bounding box center [1214, 178] width 62 height 14
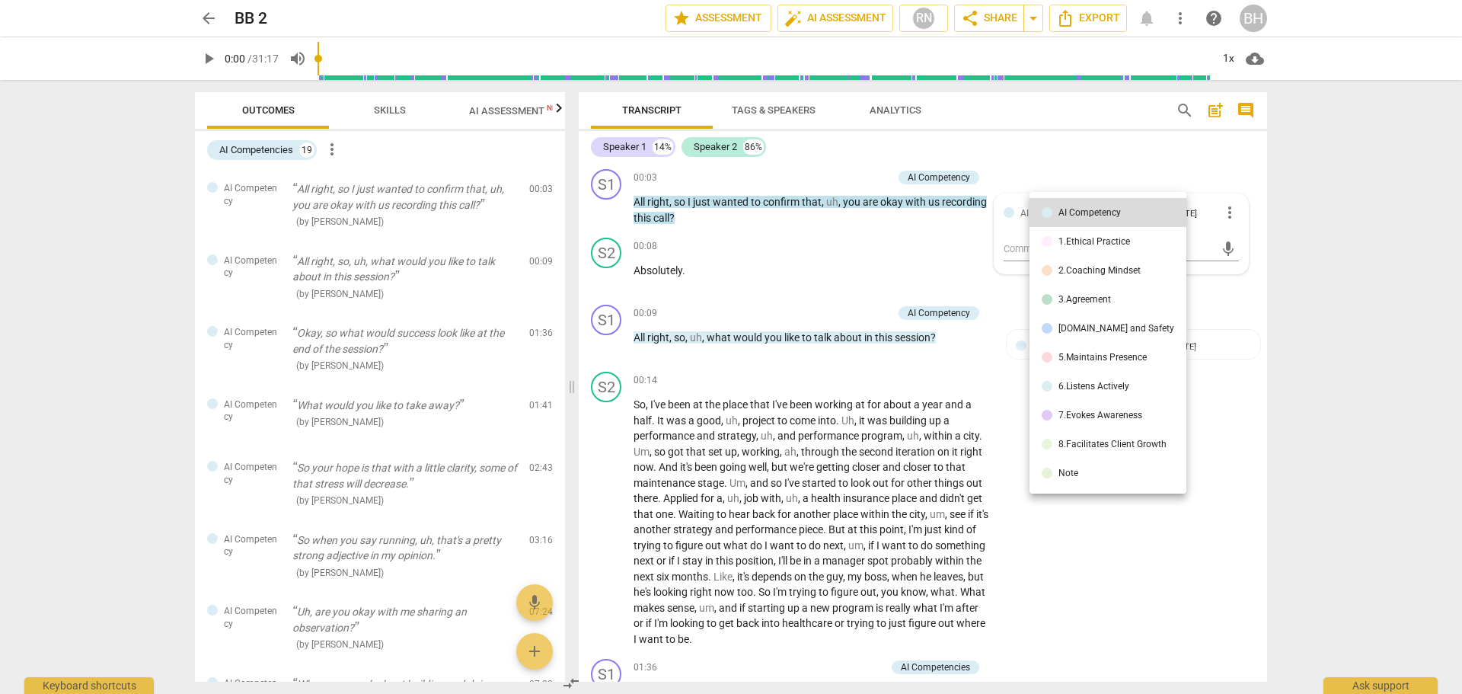
click at [904, 113] on div at bounding box center [731, 347] width 1462 height 694
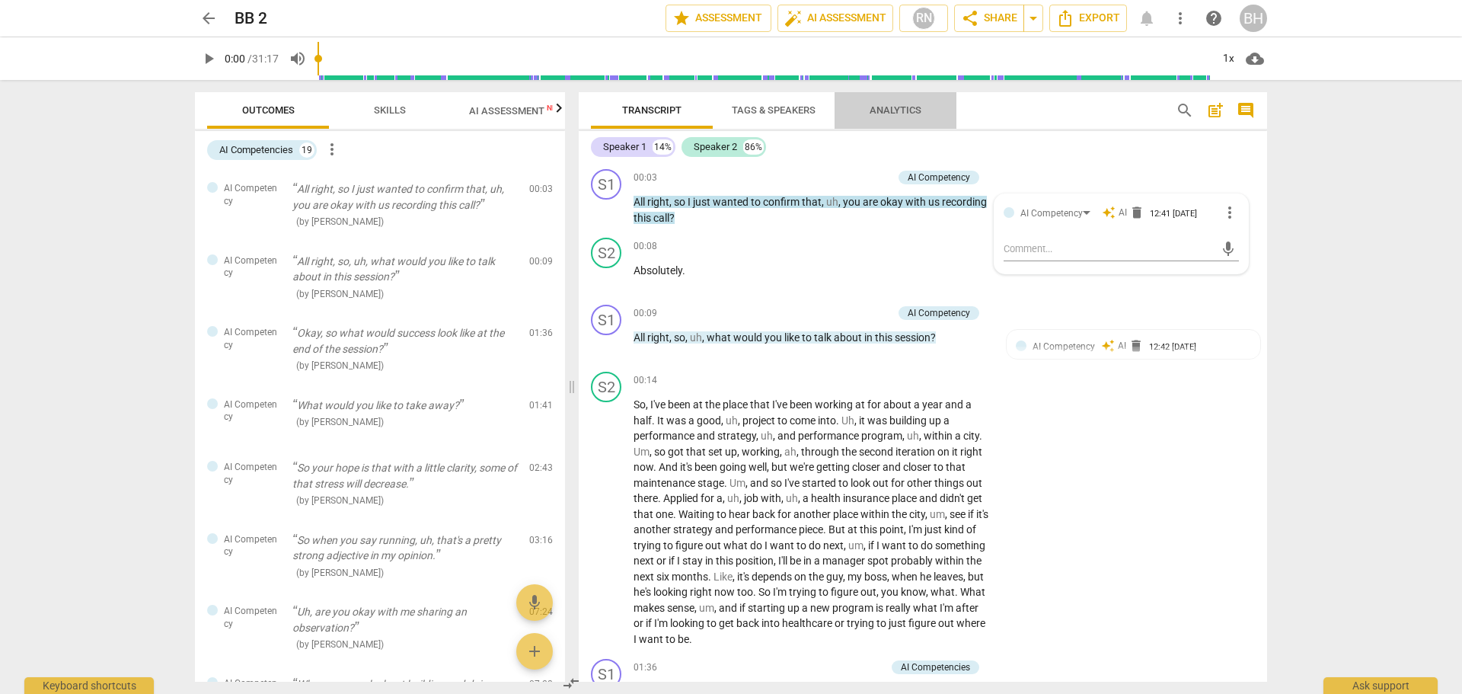
click at [901, 112] on span "Analytics" at bounding box center [895, 109] width 52 height 11
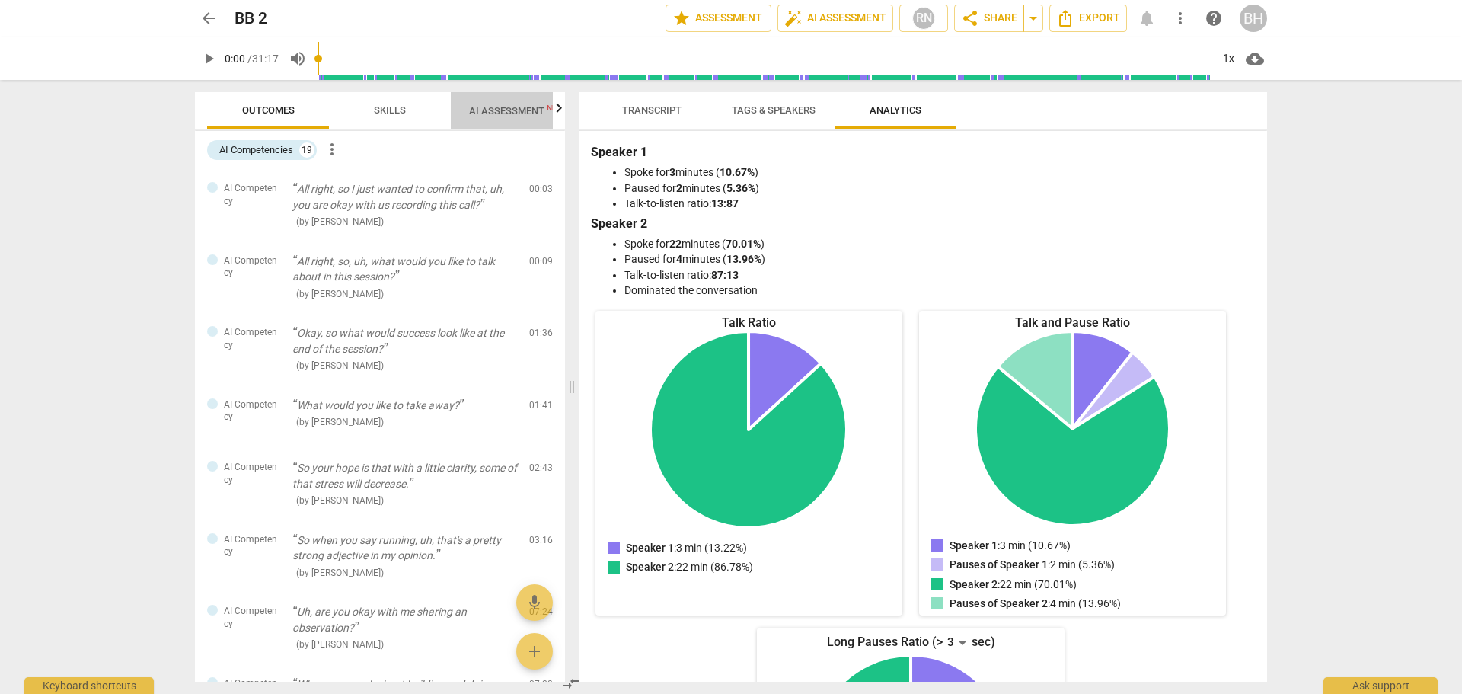
click at [501, 113] on span "AI Assessment New" at bounding box center [516, 110] width 94 height 11
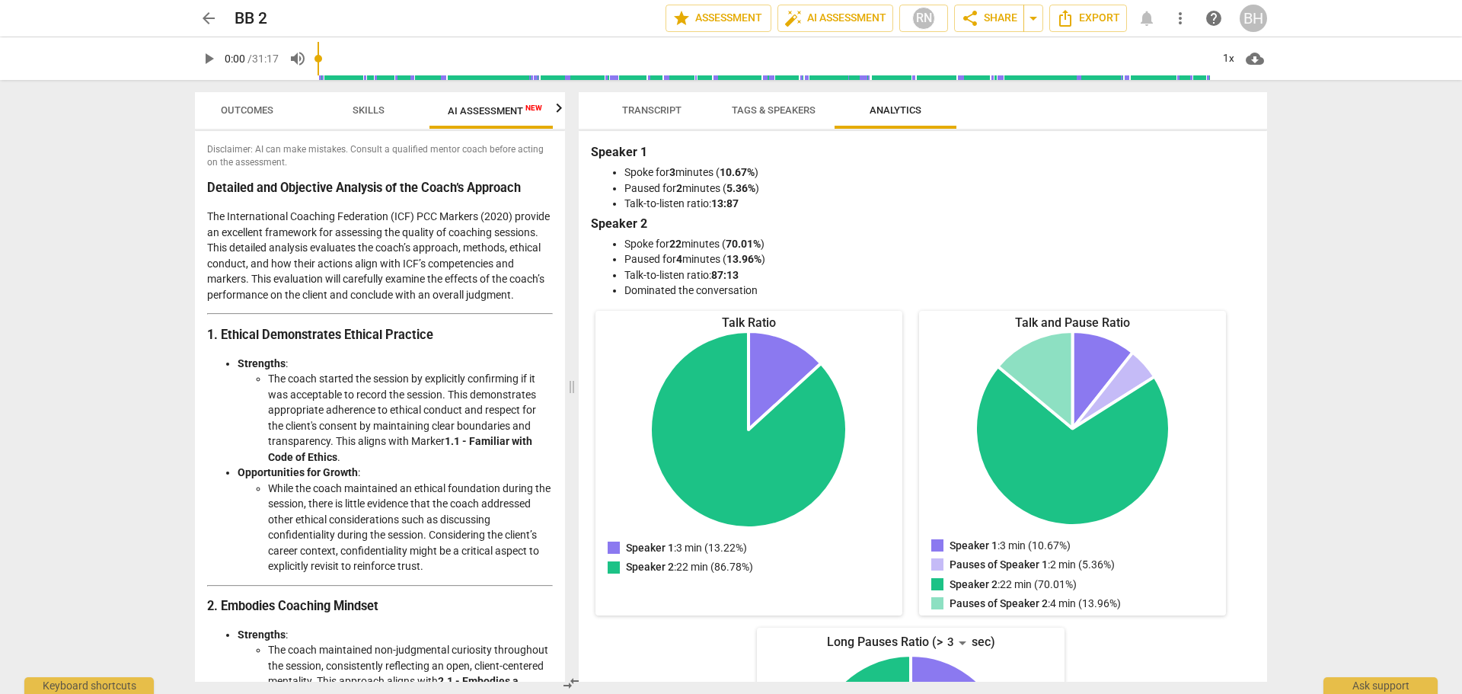
scroll to position [0, 28]
click at [365, 110] on span "Skills" at bounding box center [362, 109] width 32 height 11
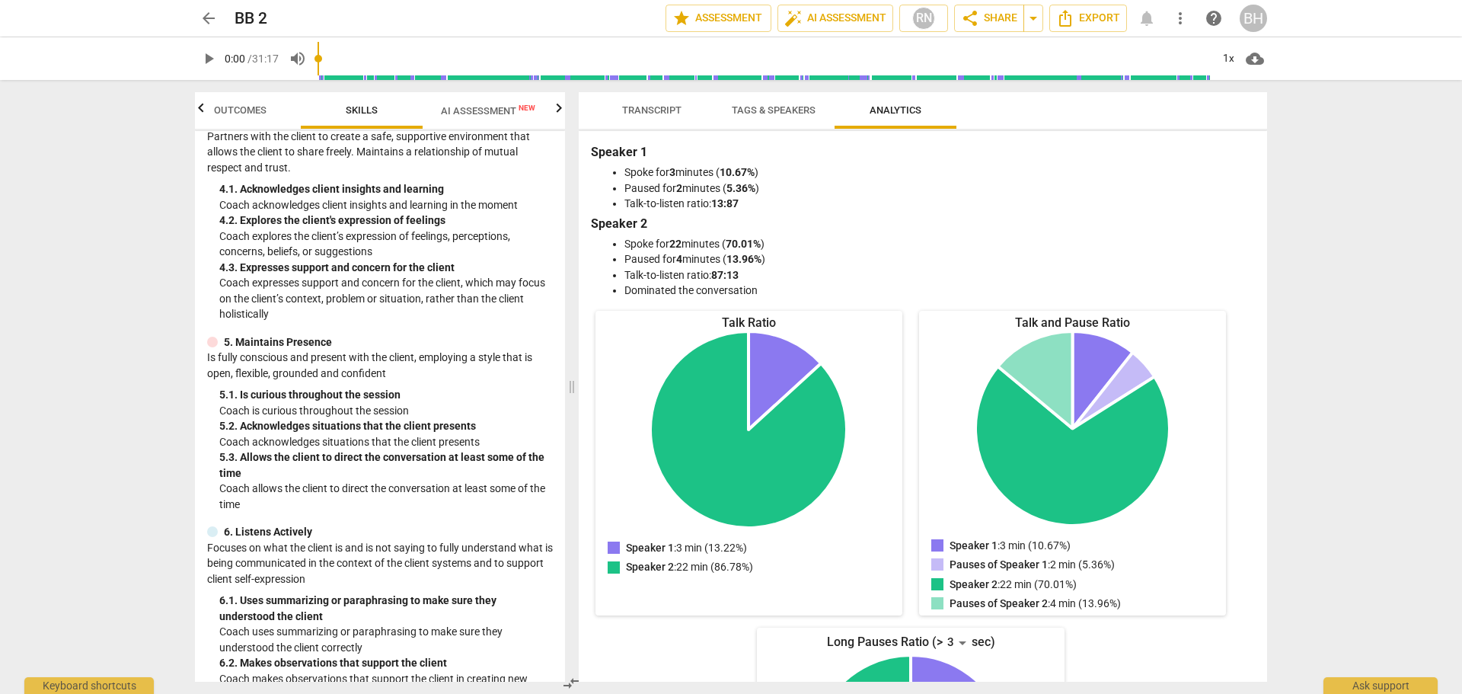
scroll to position [0, 0]
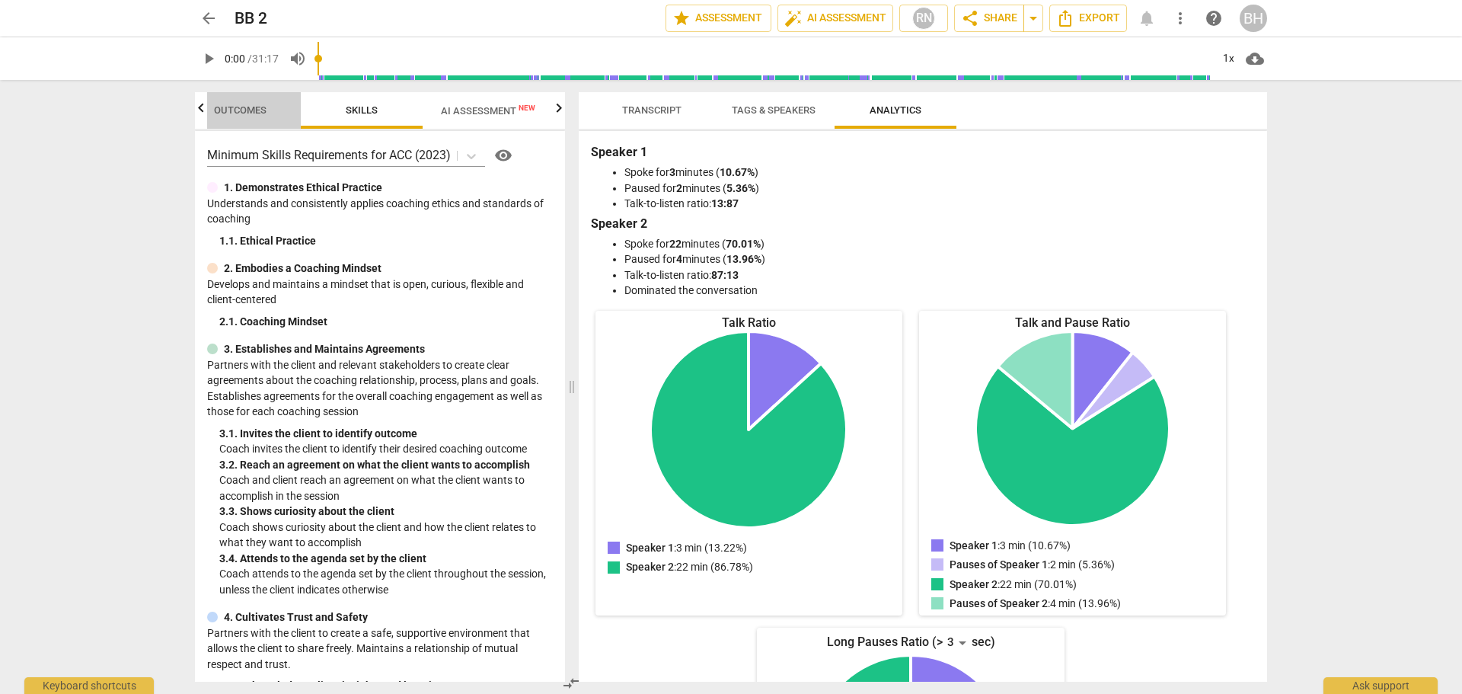
click at [240, 108] on span "Outcomes" at bounding box center [240, 109] width 53 height 11
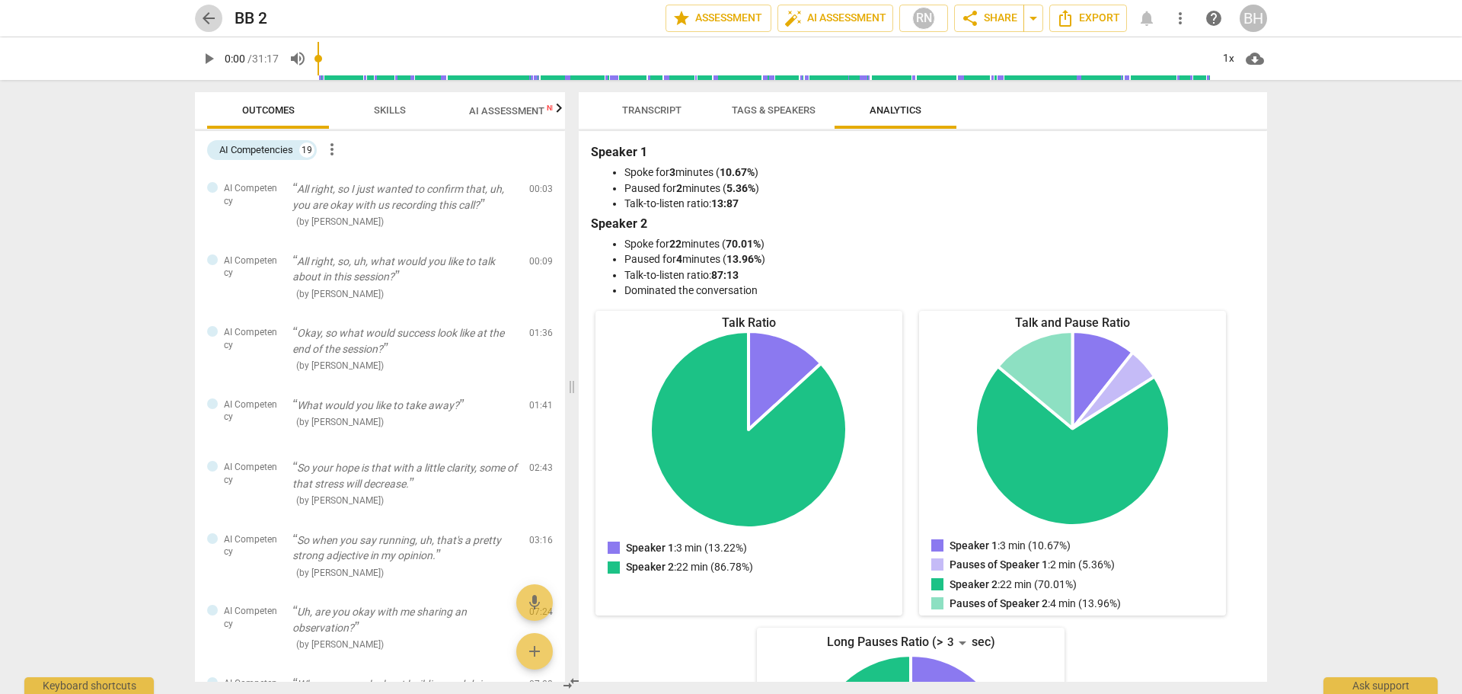
click at [200, 19] on span "arrow_back" at bounding box center [208, 18] width 18 height 18
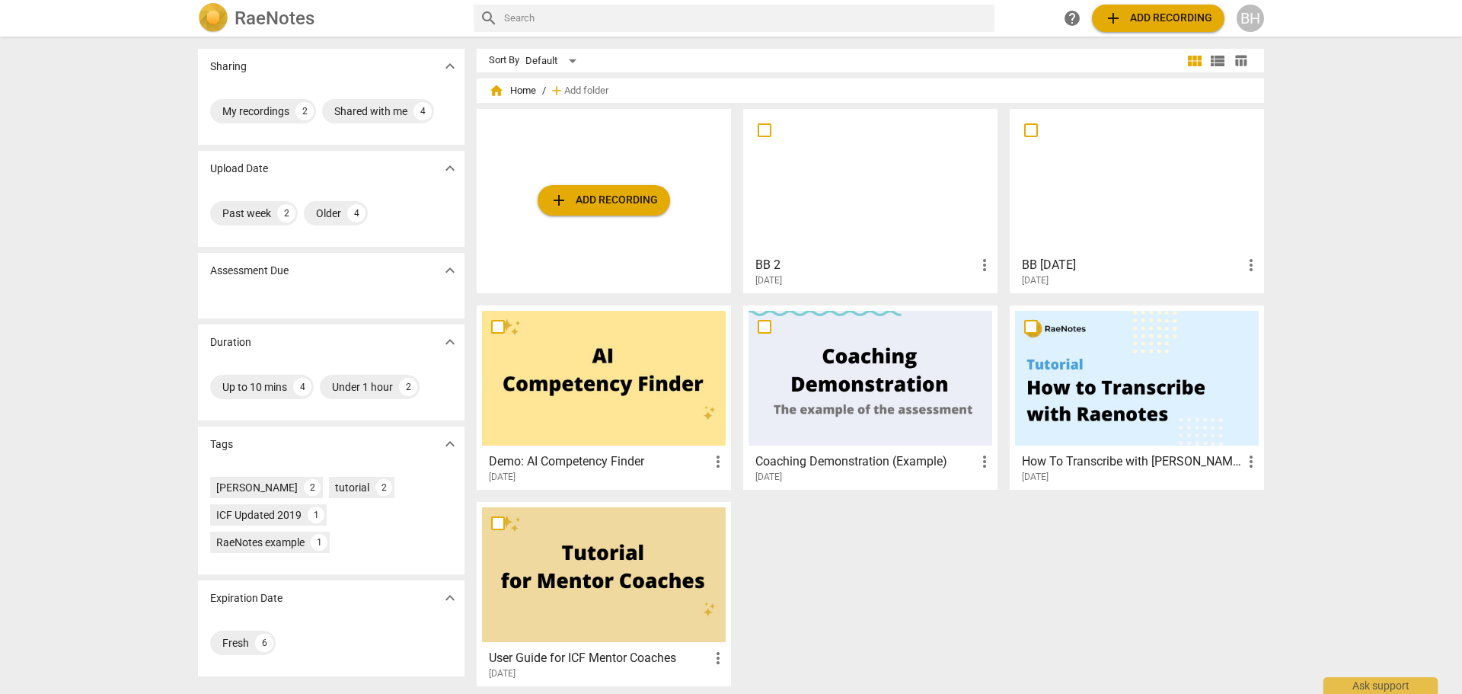
click at [628, 203] on span "add Add recording" at bounding box center [604, 200] width 108 height 18
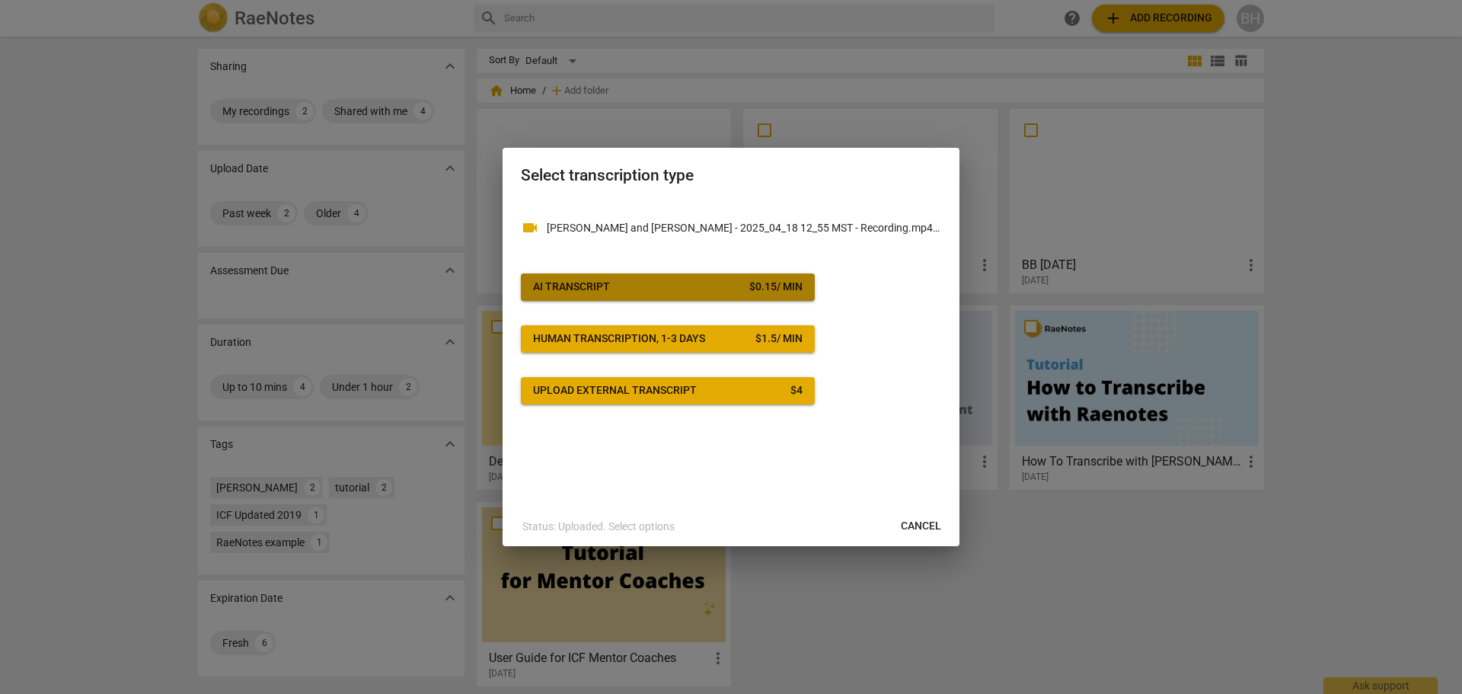
click at [612, 289] on span "AI Transcript $ 0.15 / min" at bounding box center [668, 286] width 270 height 15
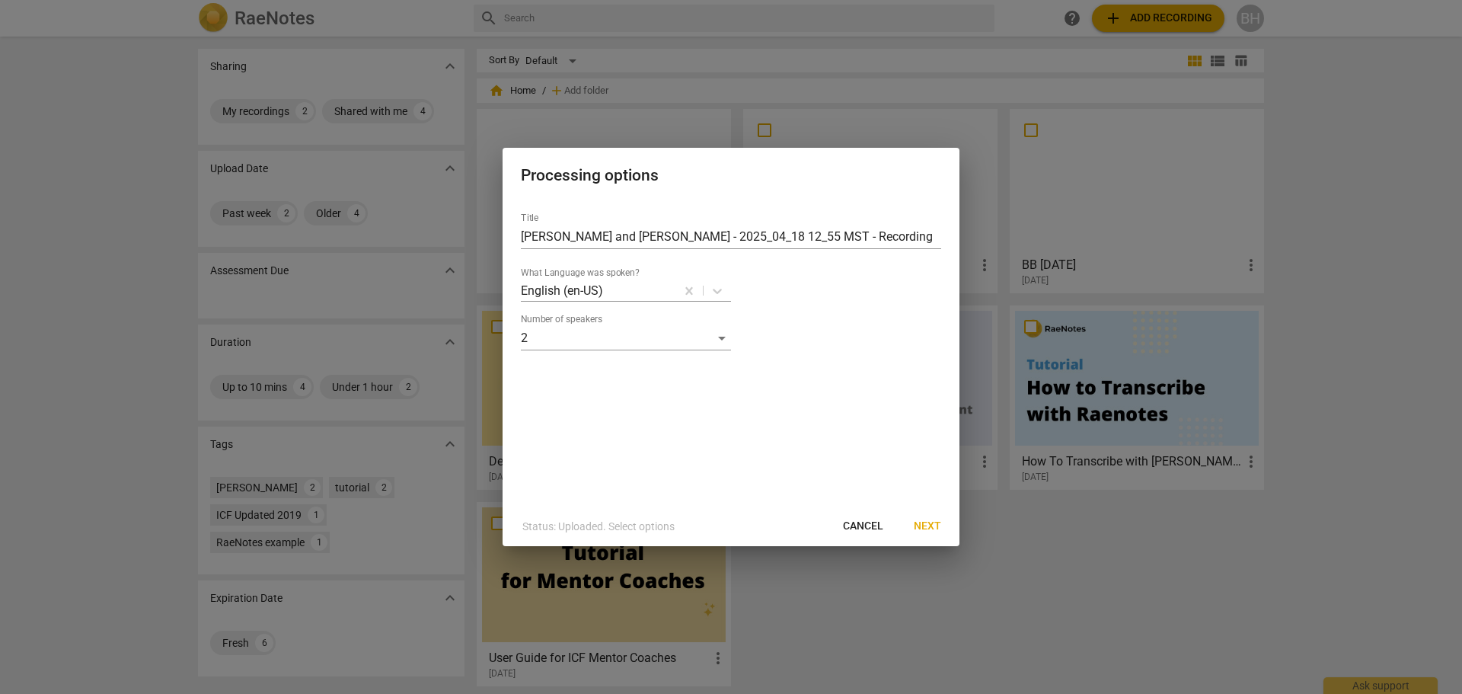
click at [931, 525] on span "Next" at bounding box center [927, 525] width 27 height 15
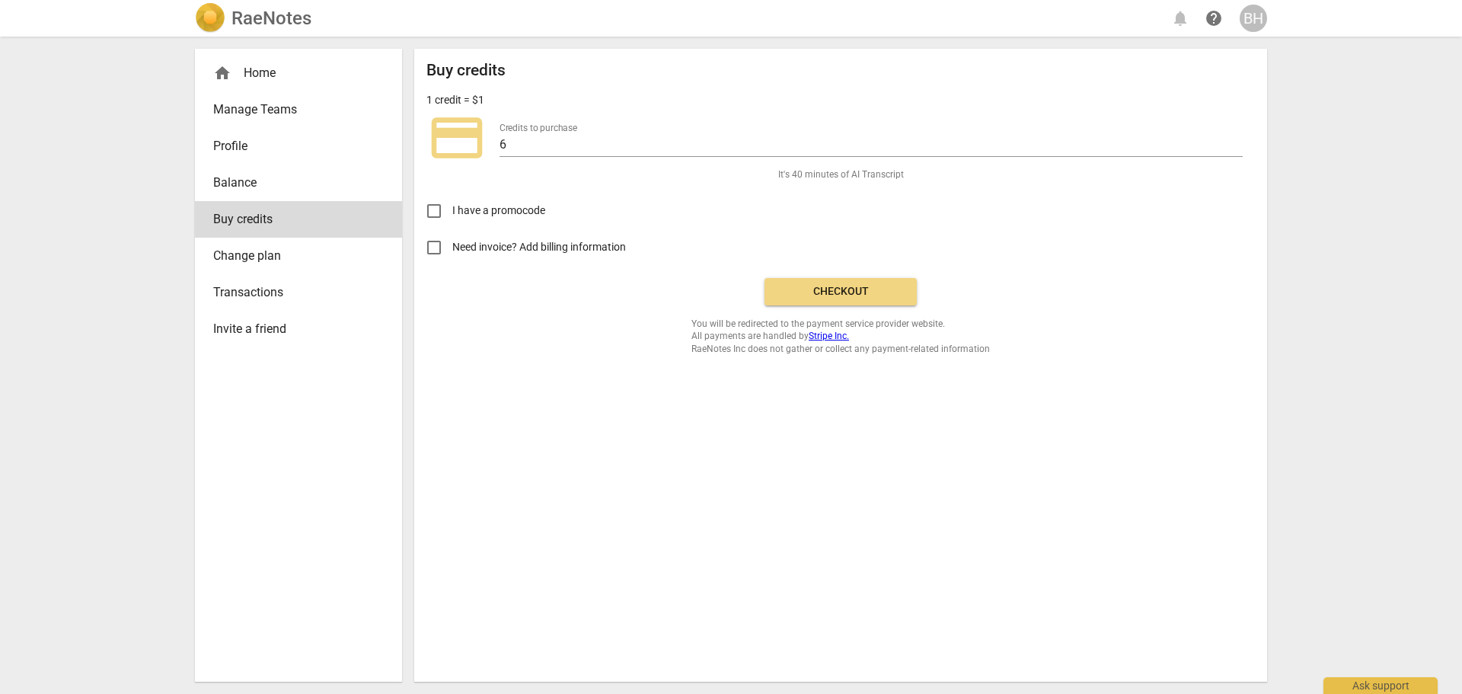
drag, startPoint x: 866, startPoint y: 287, endPoint x: 640, endPoint y: 185, distance: 247.4
click at [640, 185] on div "Buy credits 1 credit = $1 credit_card Credits to purchase 6 It's 40 minutes of …" at bounding box center [840, 208] width 828 height 294
